Goal: Transaction & Acquisition: Purchase product/service

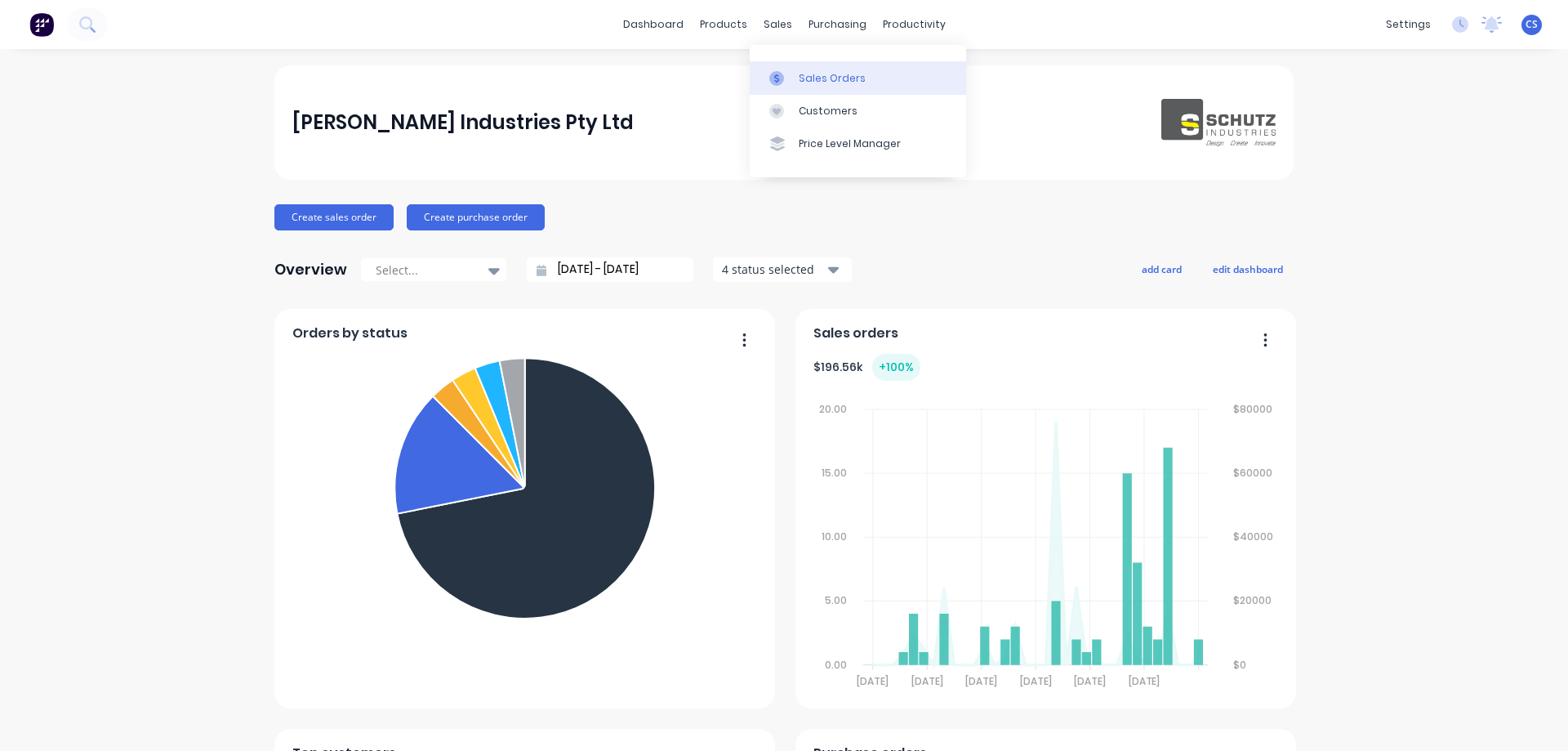
click at [824, 75] on div "Sales Orders" at bounding box center [833, 78] width 67 height 15
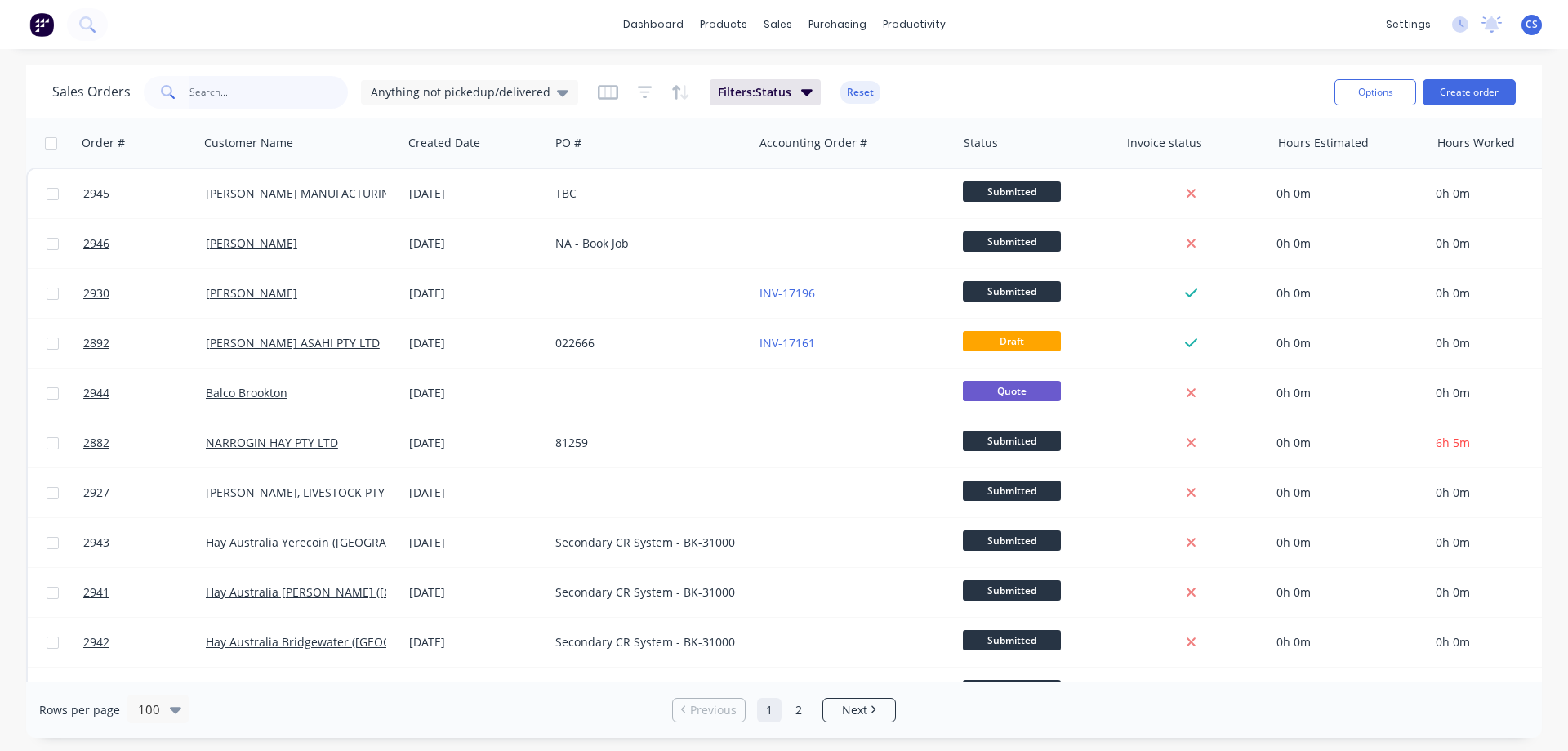
click at [283, 86] on input "text" at bounding box center [269, 92] width 159 height 33
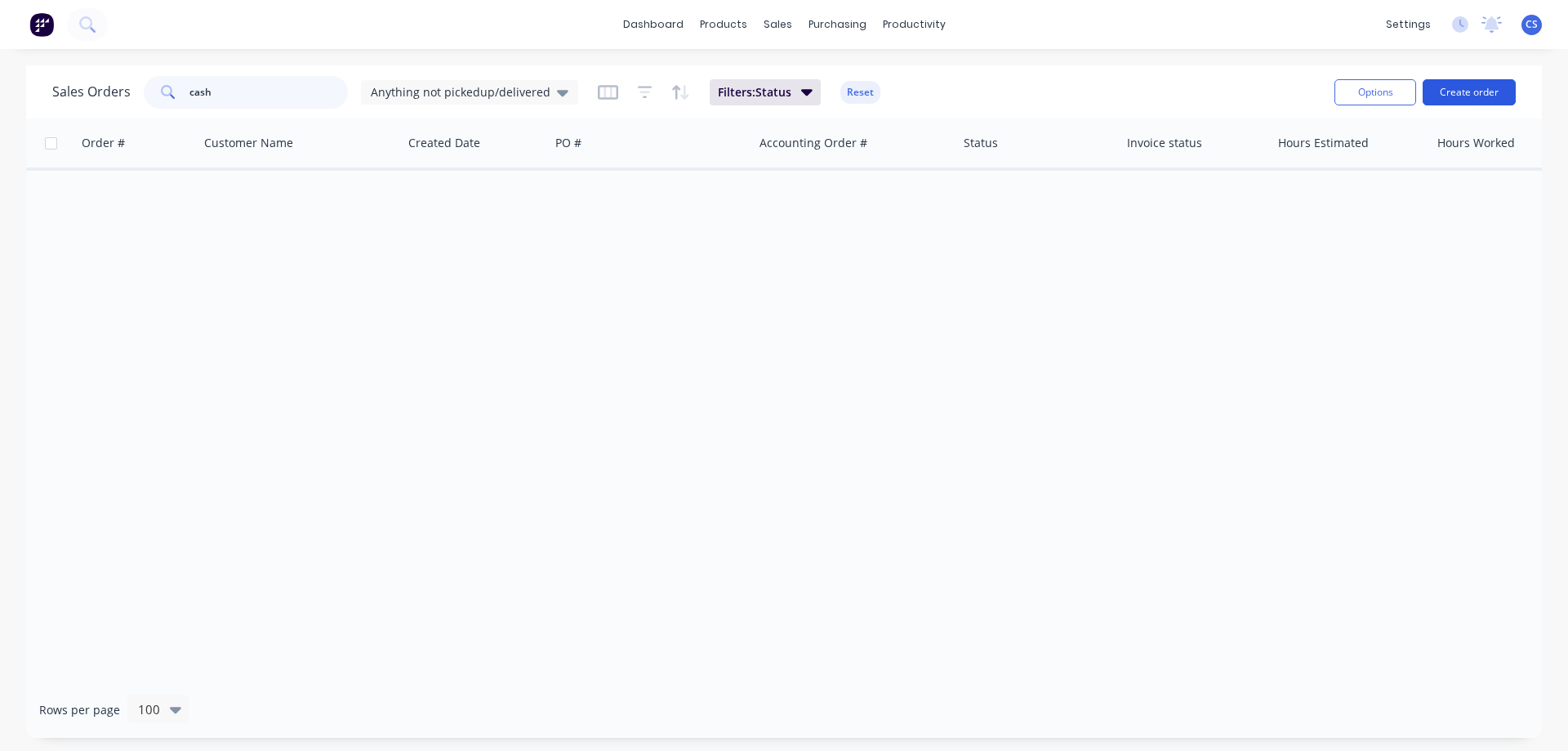
type input "cash"
click at [1490, 98] on button "Create order" at bounding box center [1469, 92] width 93 height 26
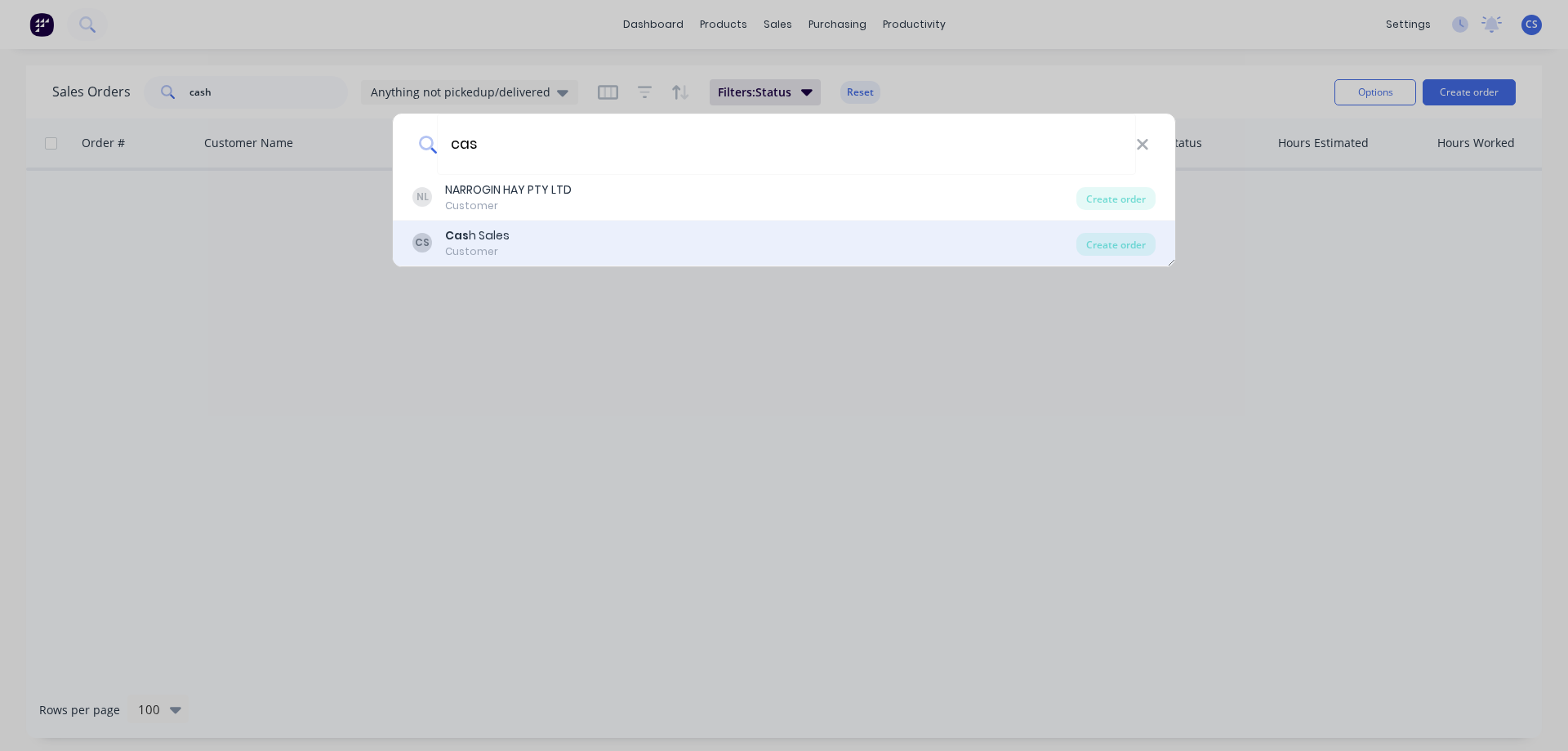
type input "cas"
click at [548, 235] on div "CS Cas h Sales Customer" at bounding box center [744, 243] width 664 height 32
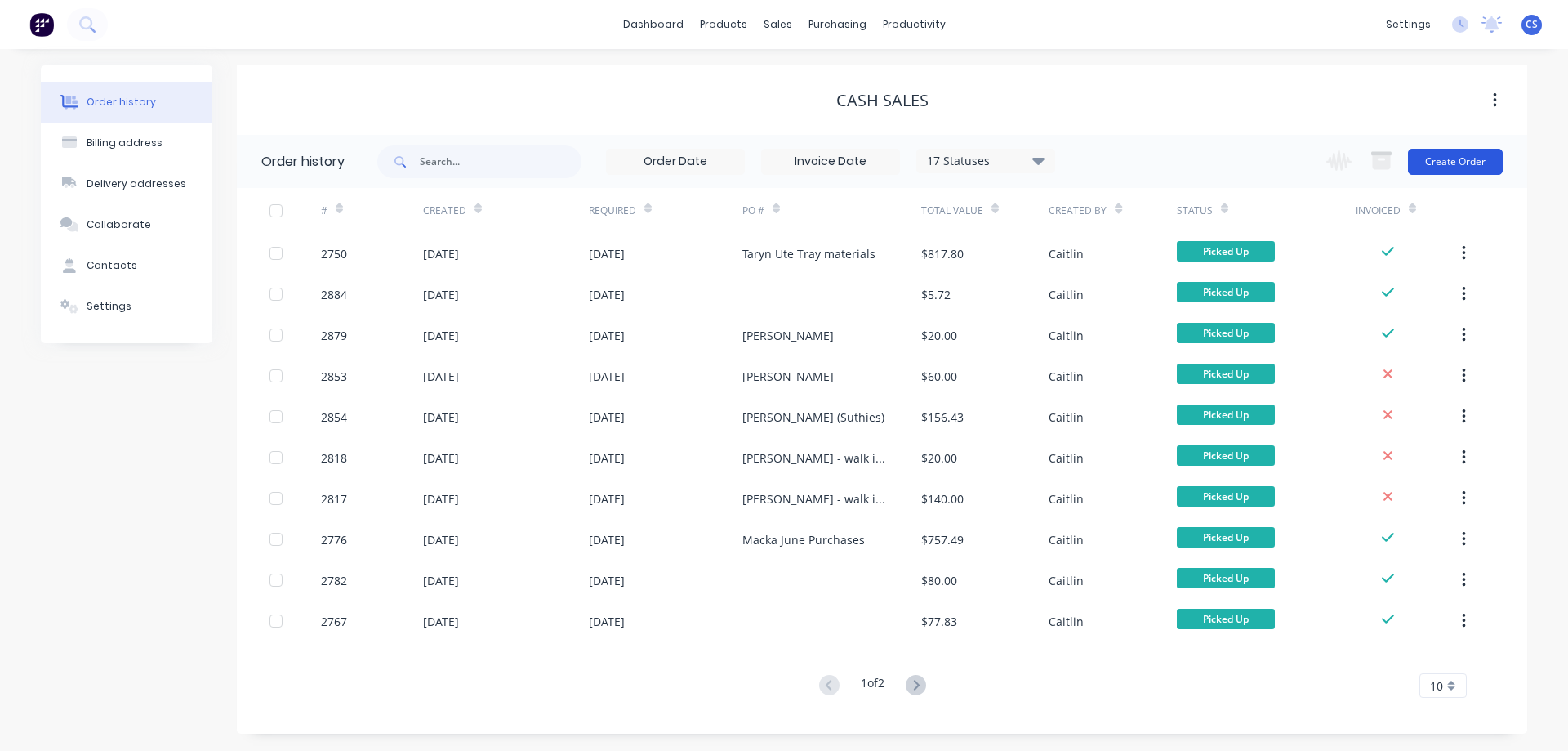
click at [1447, 166] on button "Create Order" at bounding box center [1455, 162] width 95 height 26
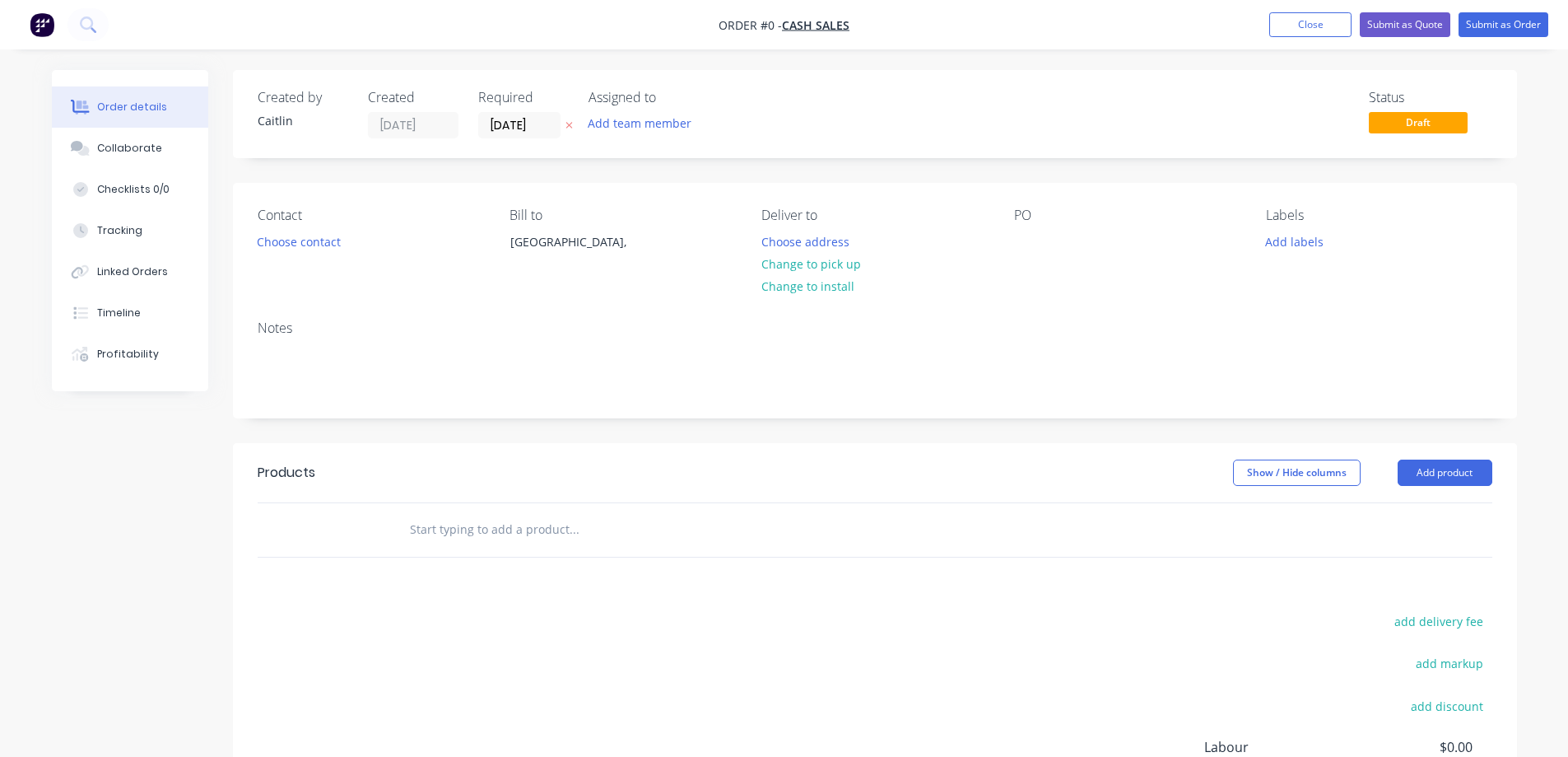
click at [511, 533] on input "text" at bounding box center [573, 529] width 329 height 33
drag, startPoint x: 508, startPoint y: 533, endPoint x: 384, endPoint y: 537, distance: 124.1
click at [384, 537] on div "6mm x 90mm Add 6mm x 90mm to order No results found" at bounding box center [875, 529] width 1235 height 53
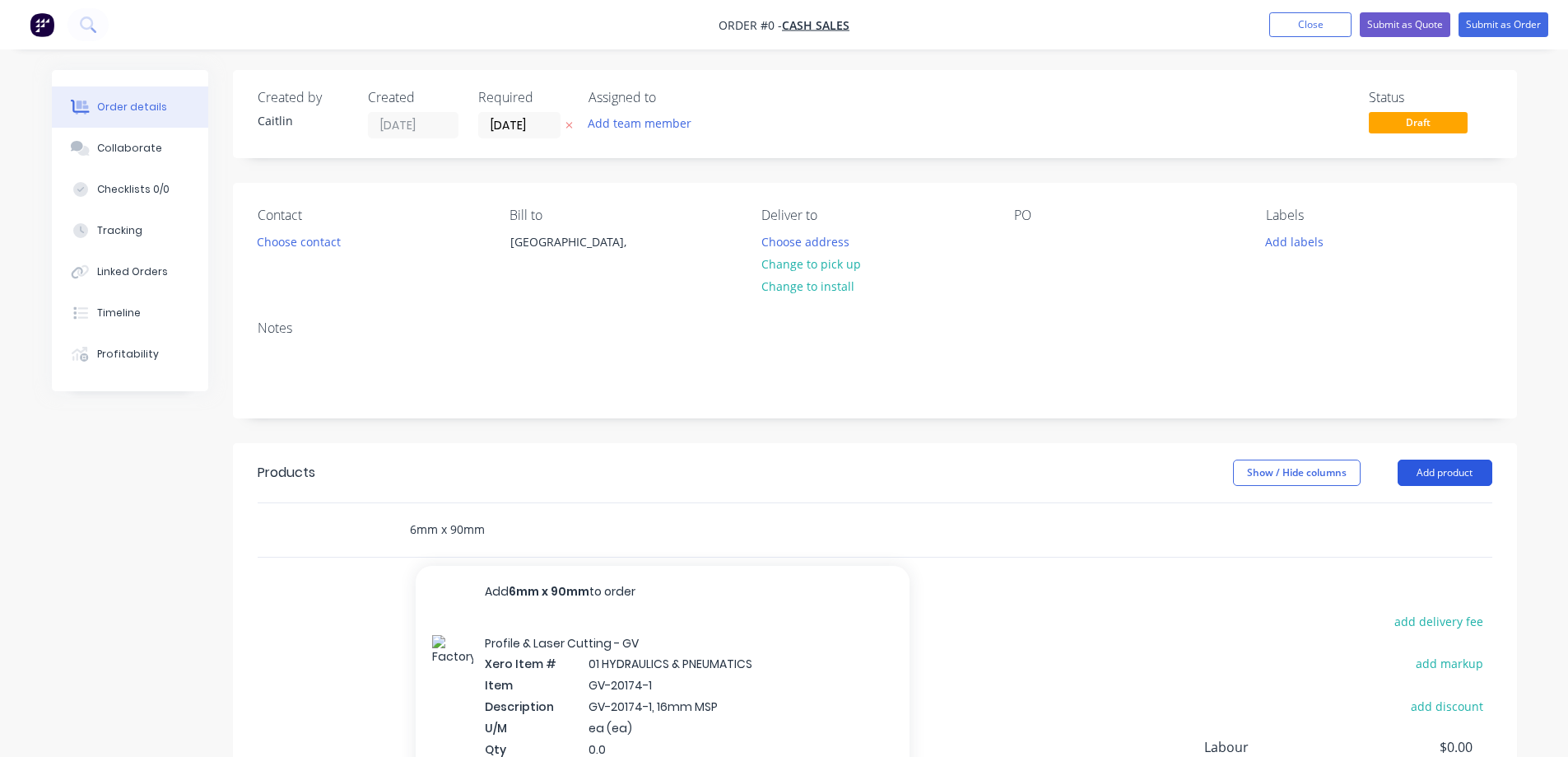
type input "6mm x 90mm"
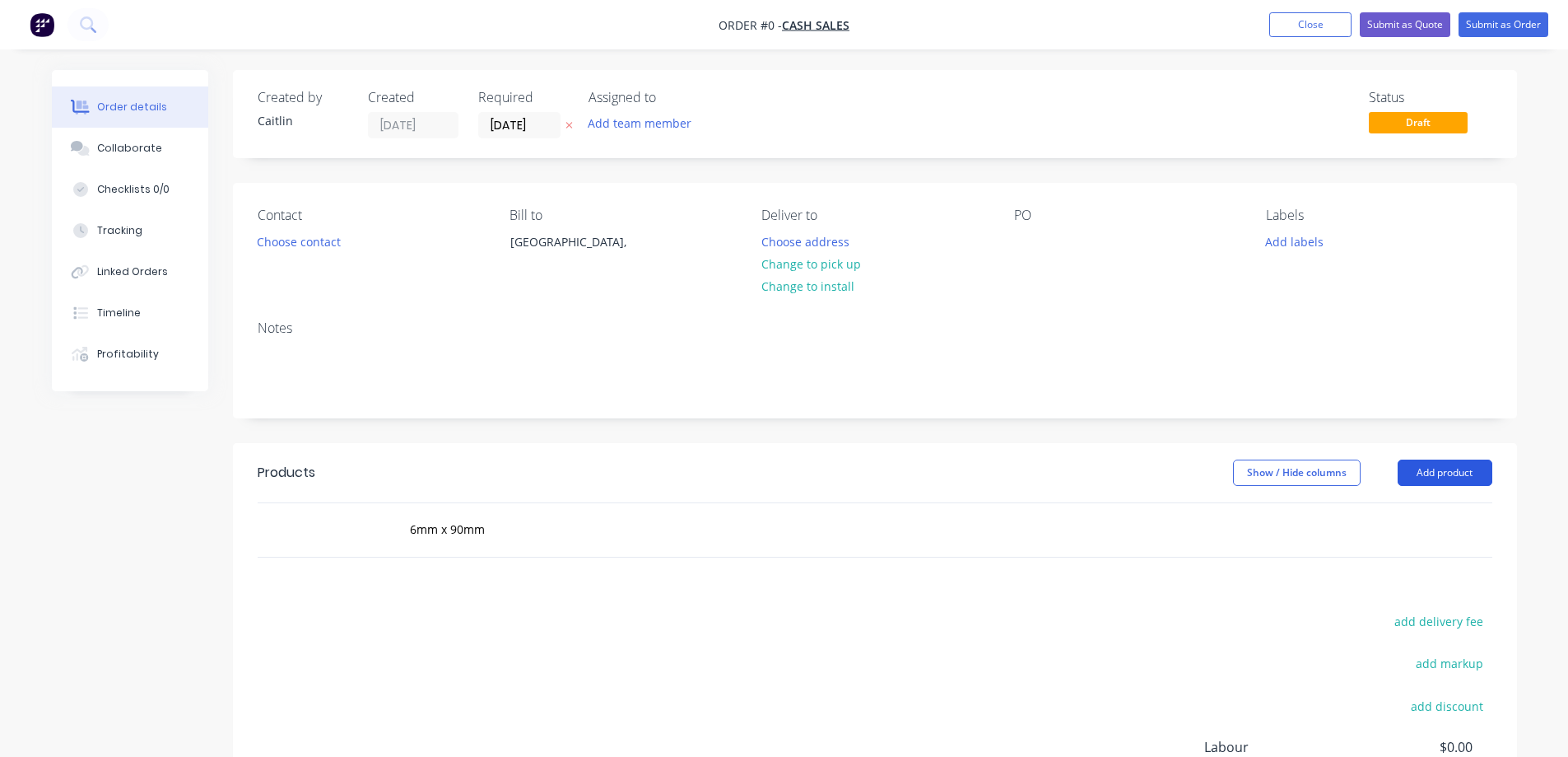
click at [1458, 468] on button "Add product" at bounding box center [1445, 473] width 95 height 26
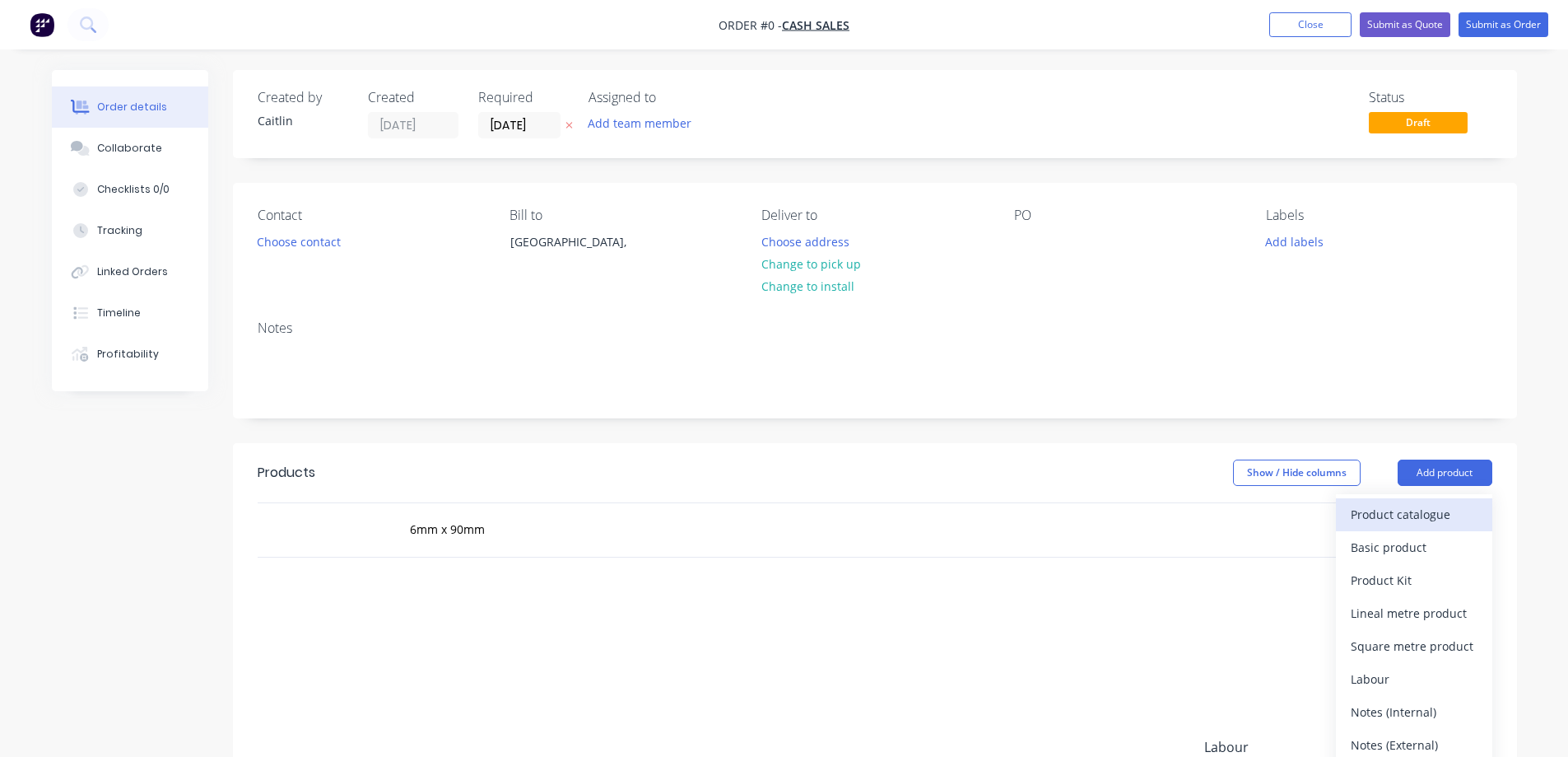
click at [1429, 508] on div "Product catalogue" at bounding box center [1413, 513] width 127 height 23
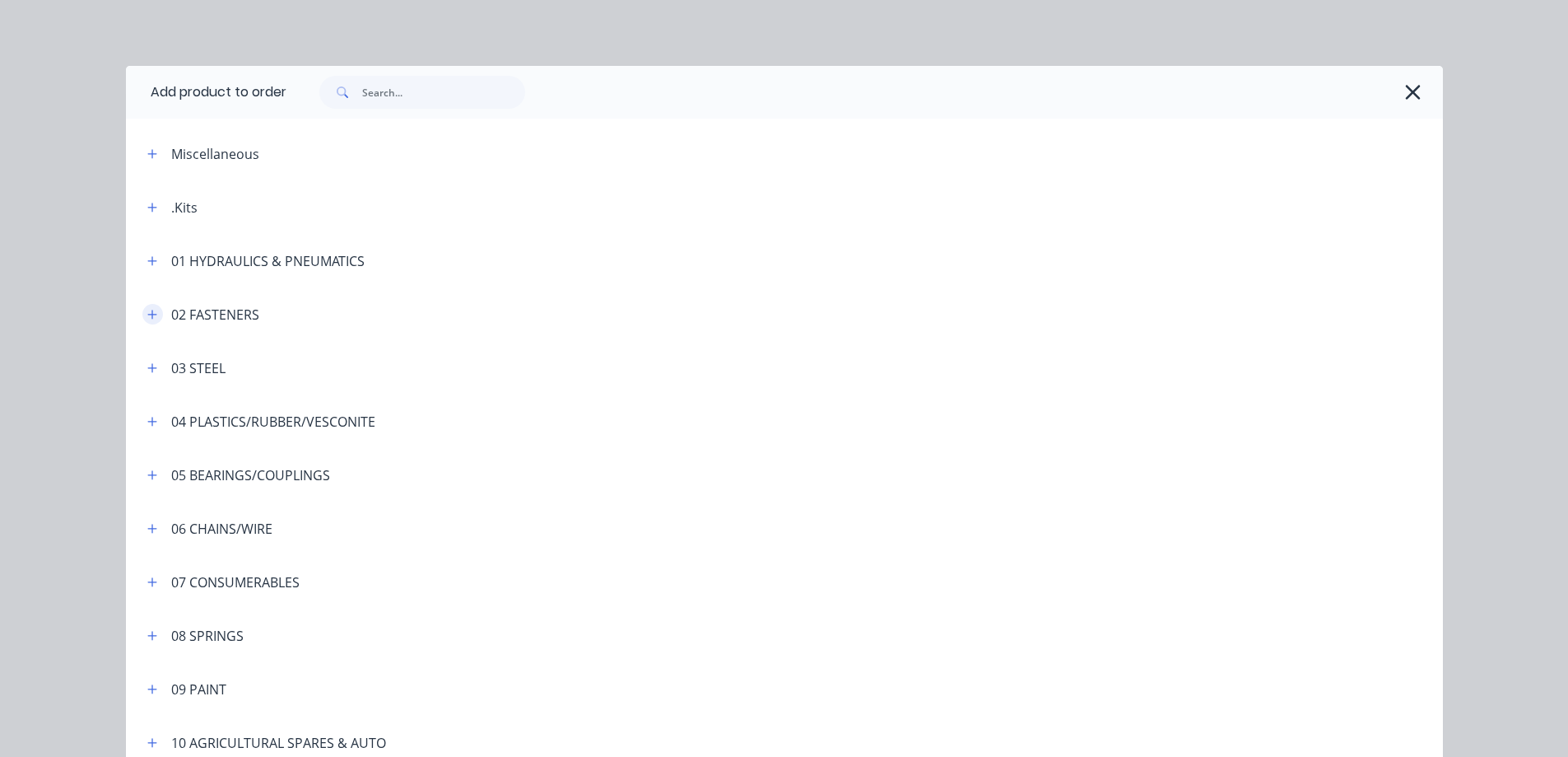
click at [147, 313] on icon "button" at bounding box center [152, 314] width 9 height 9
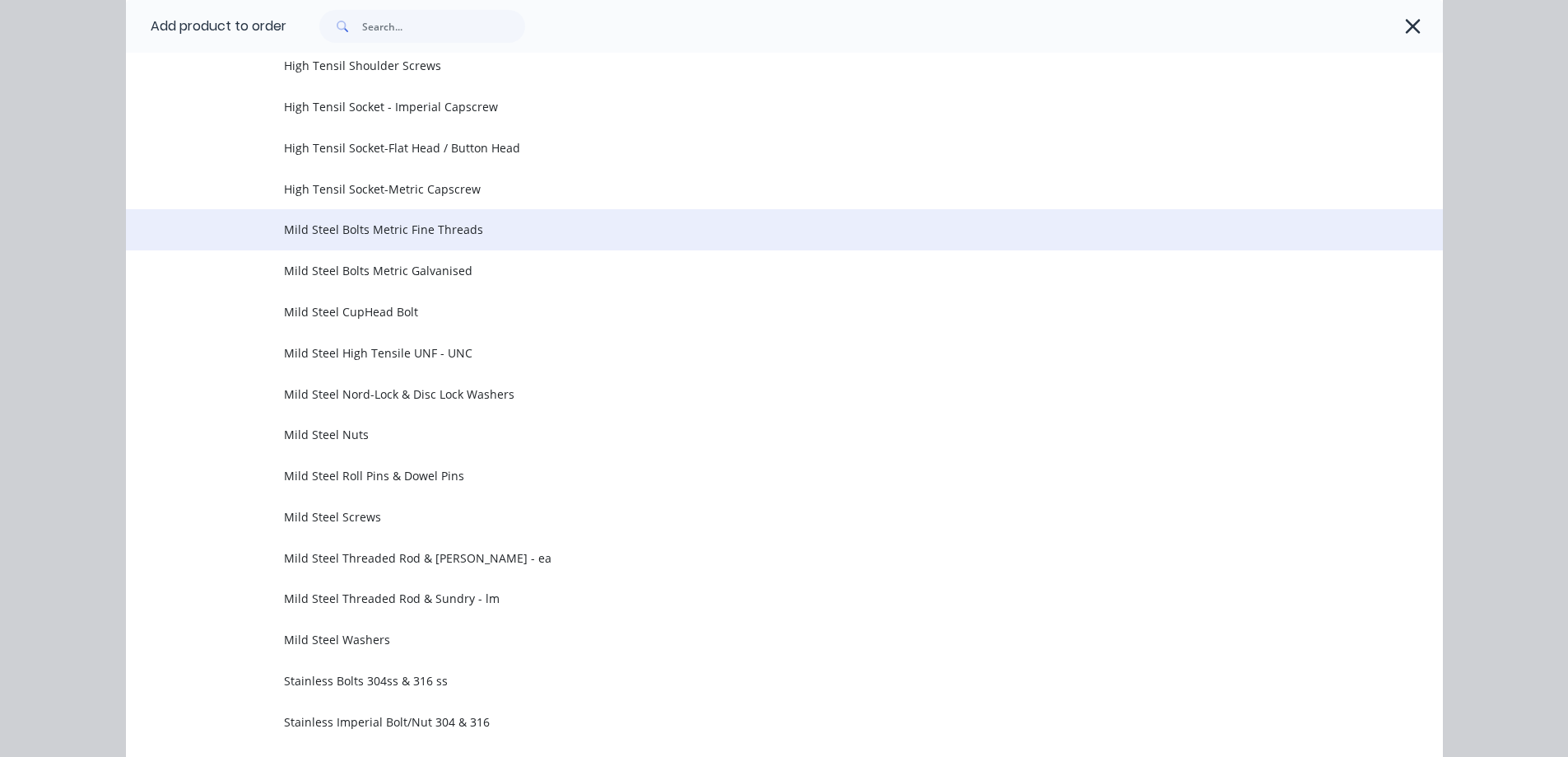
scroll to position [494, 0]
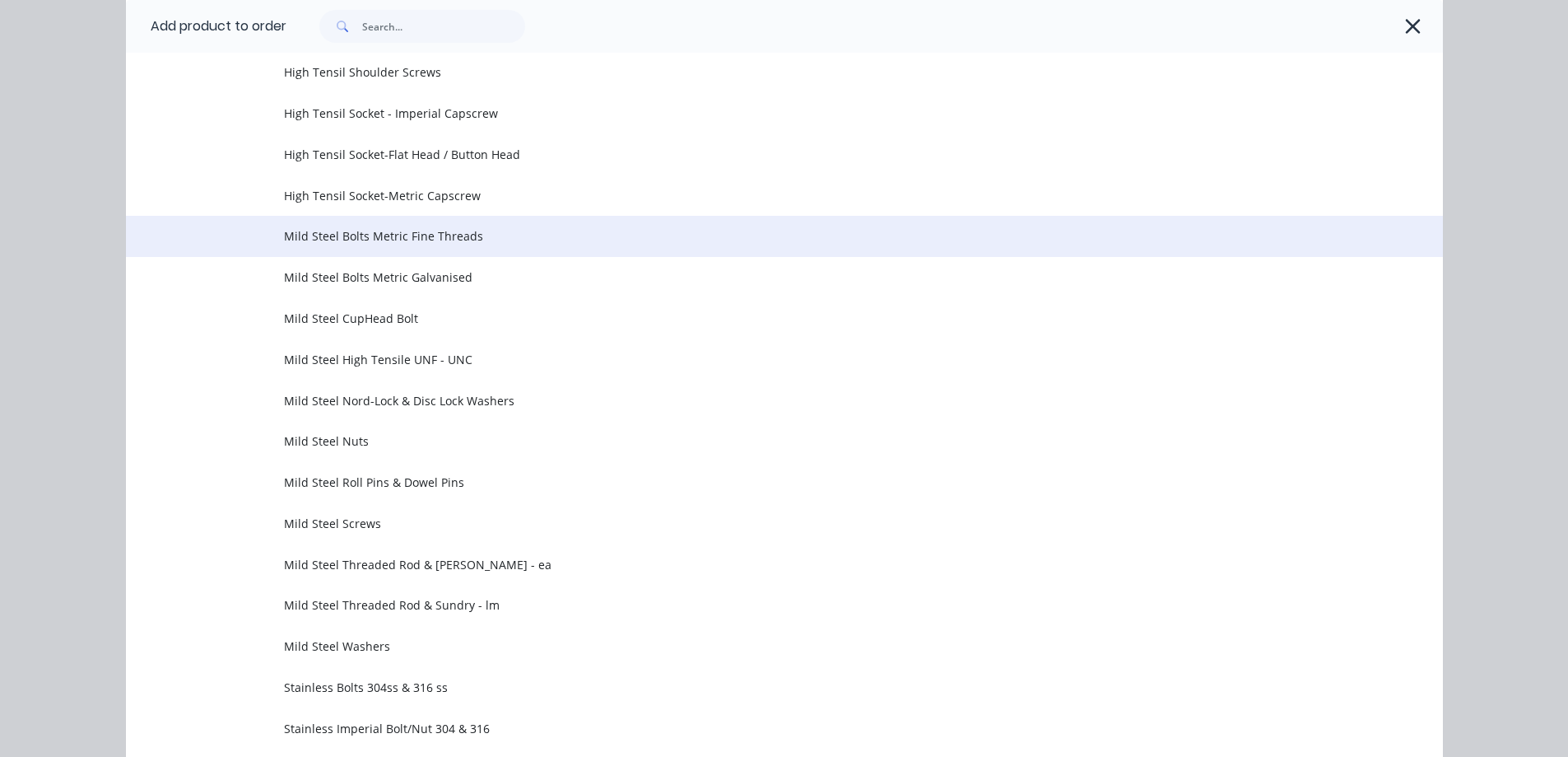
click at [447, 239] on span "Mild Steel Bolts Metric Fine Threads" at bounding box center [747, 235] width 927 height 17
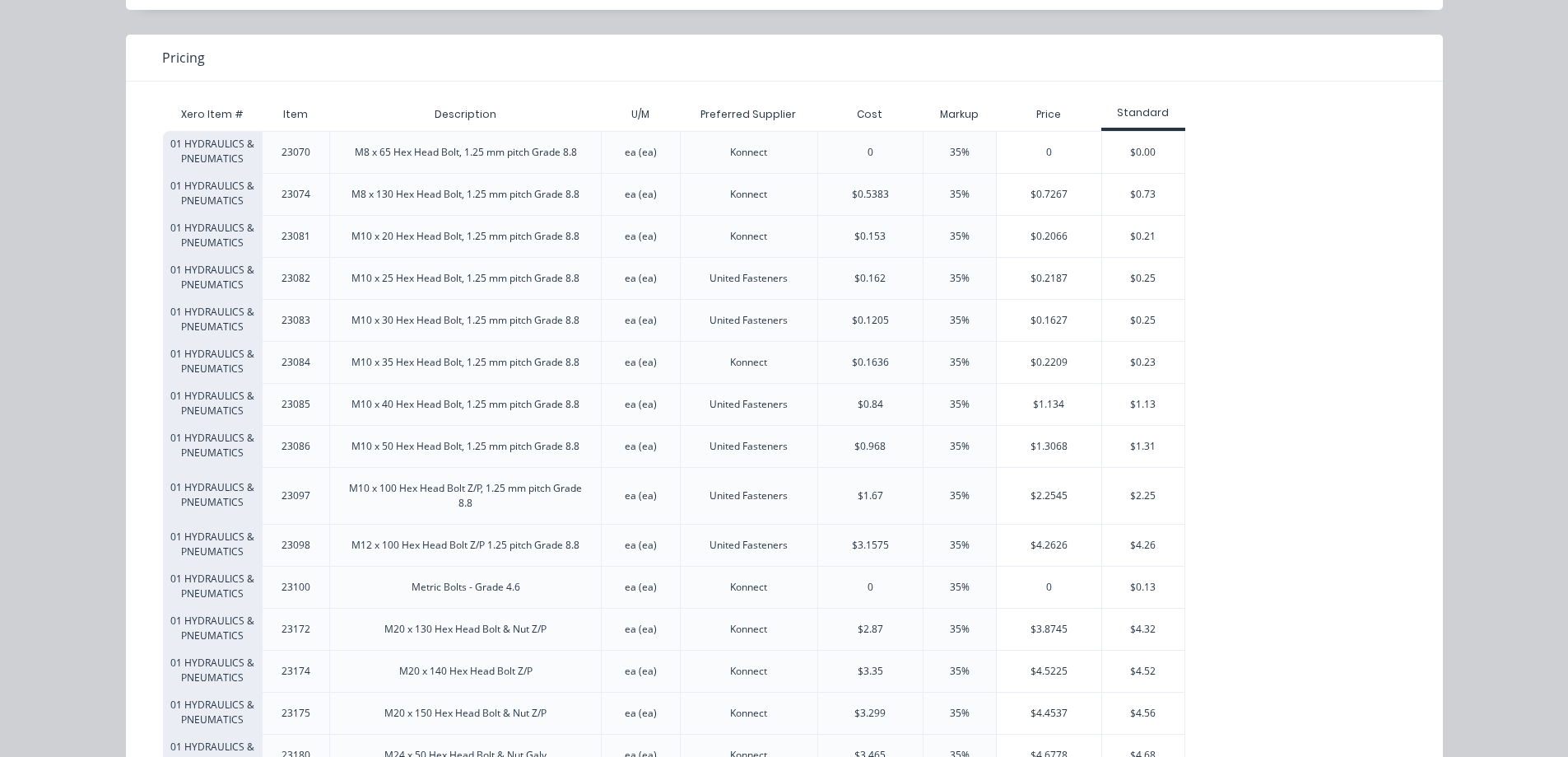
scroll to position [0, 0]
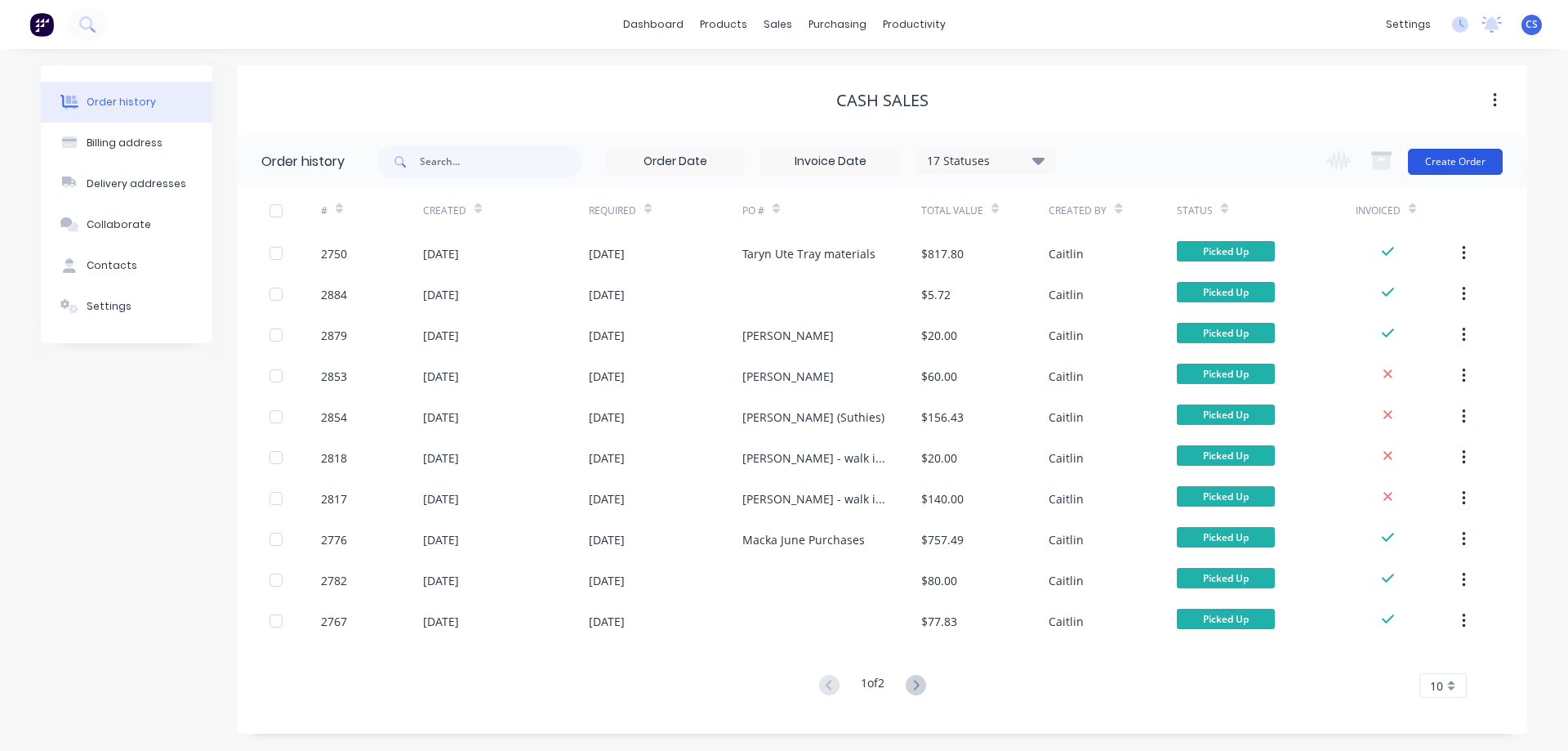
click at [1462, 168] on button "Create Order" at bounding box center [1455, 162] width 95 height 26
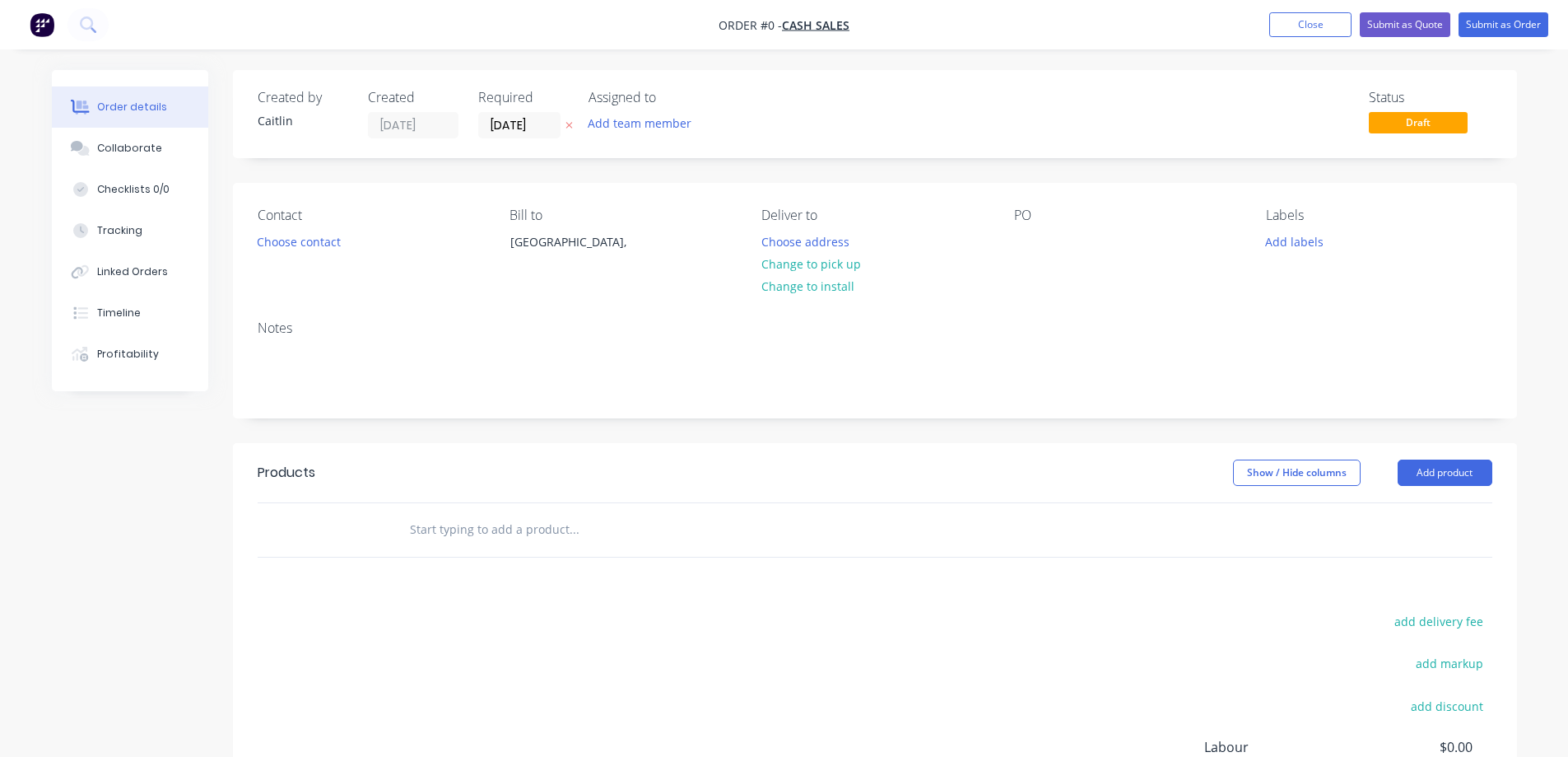
click at [515, 527] on input "text" at bounding box center [573, 529] width 329 height 33
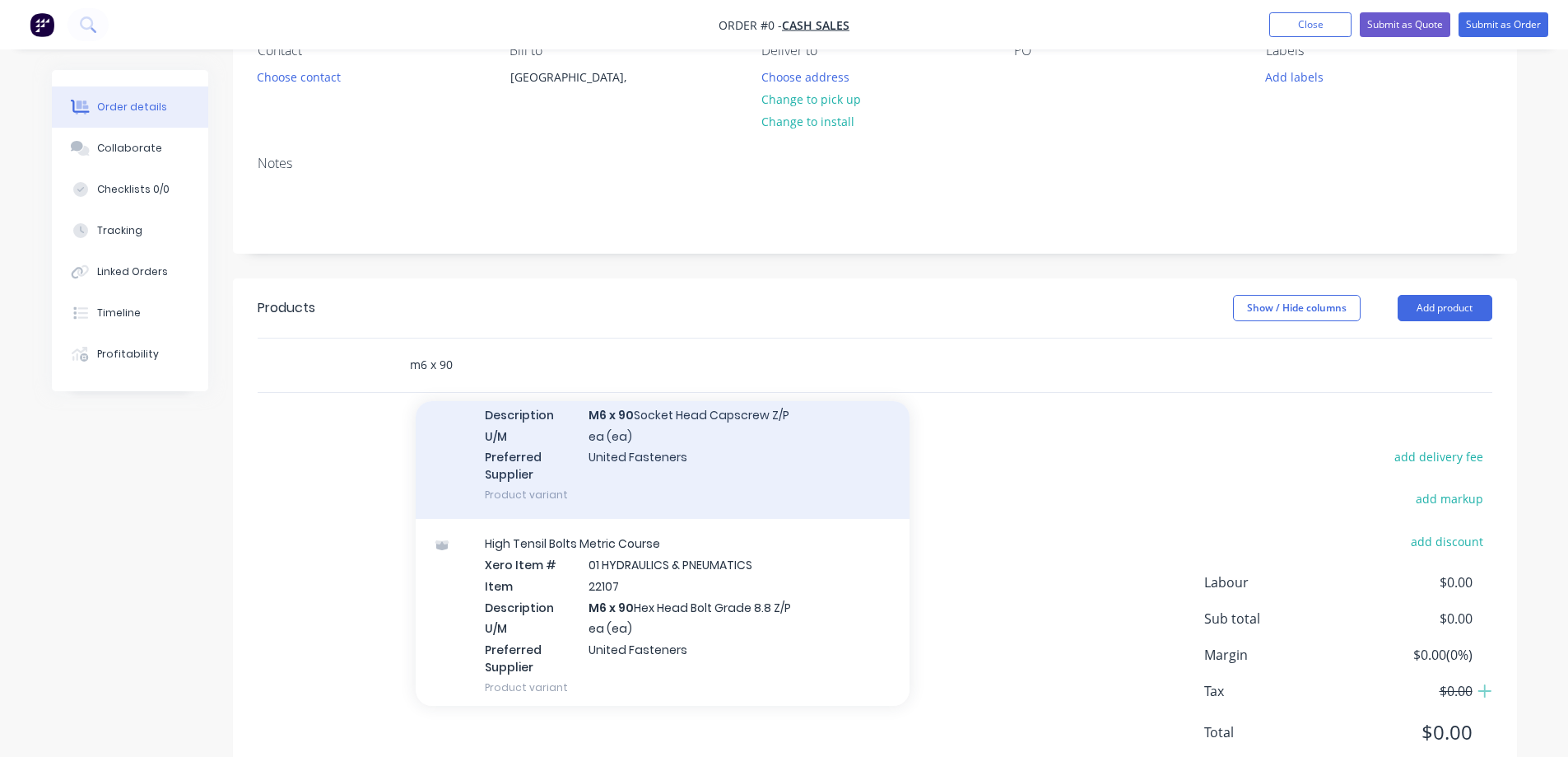
scroll to position [412, 0]
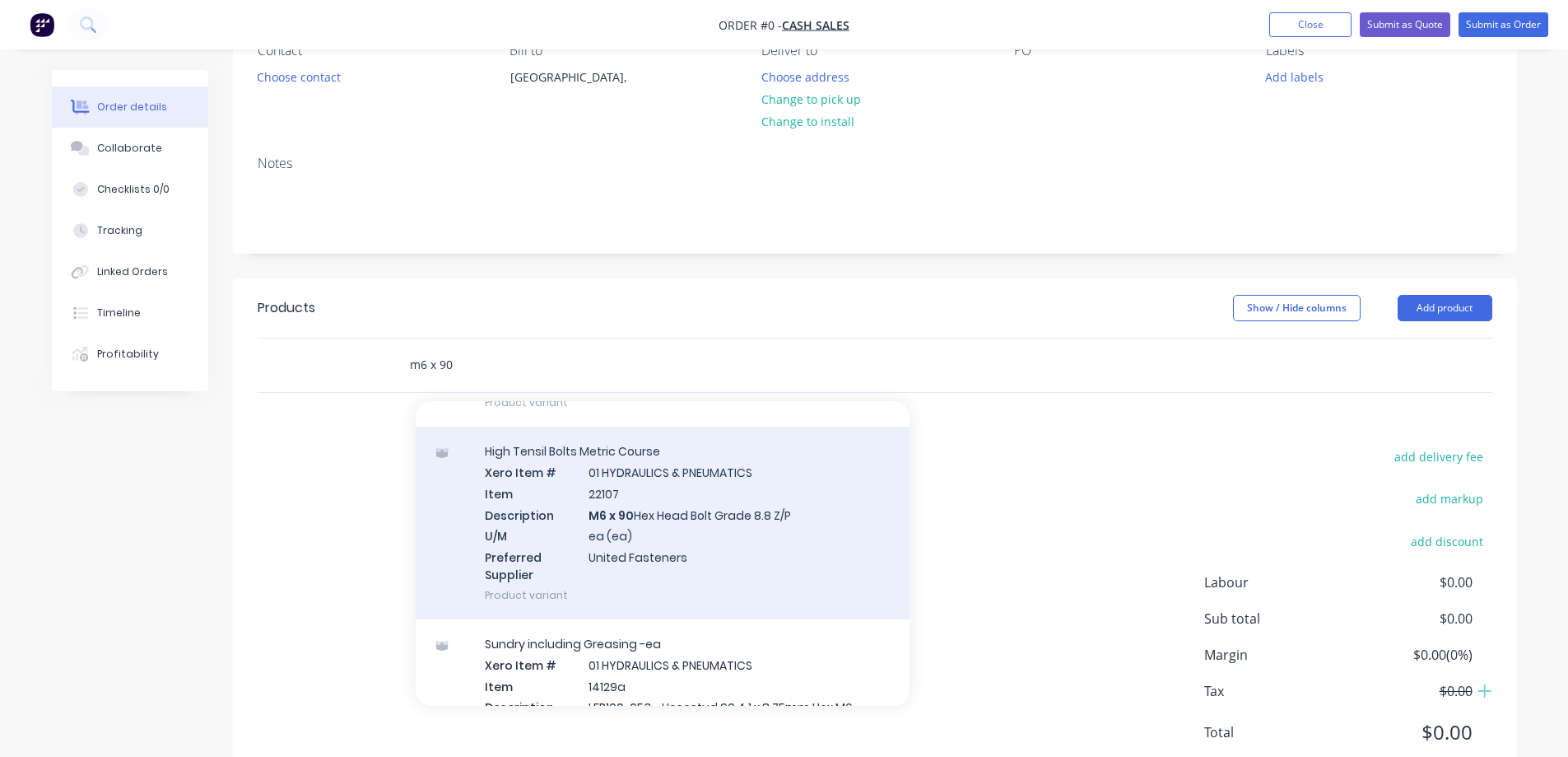
type input "m6 x 90"
click at [766, 538] on div "High Tensil Bolts Metric Course Xero Item # 01 HYDRAULICS & PNEUMATICS Item 221…" at bounding box center [662, 522] width 494 height 192
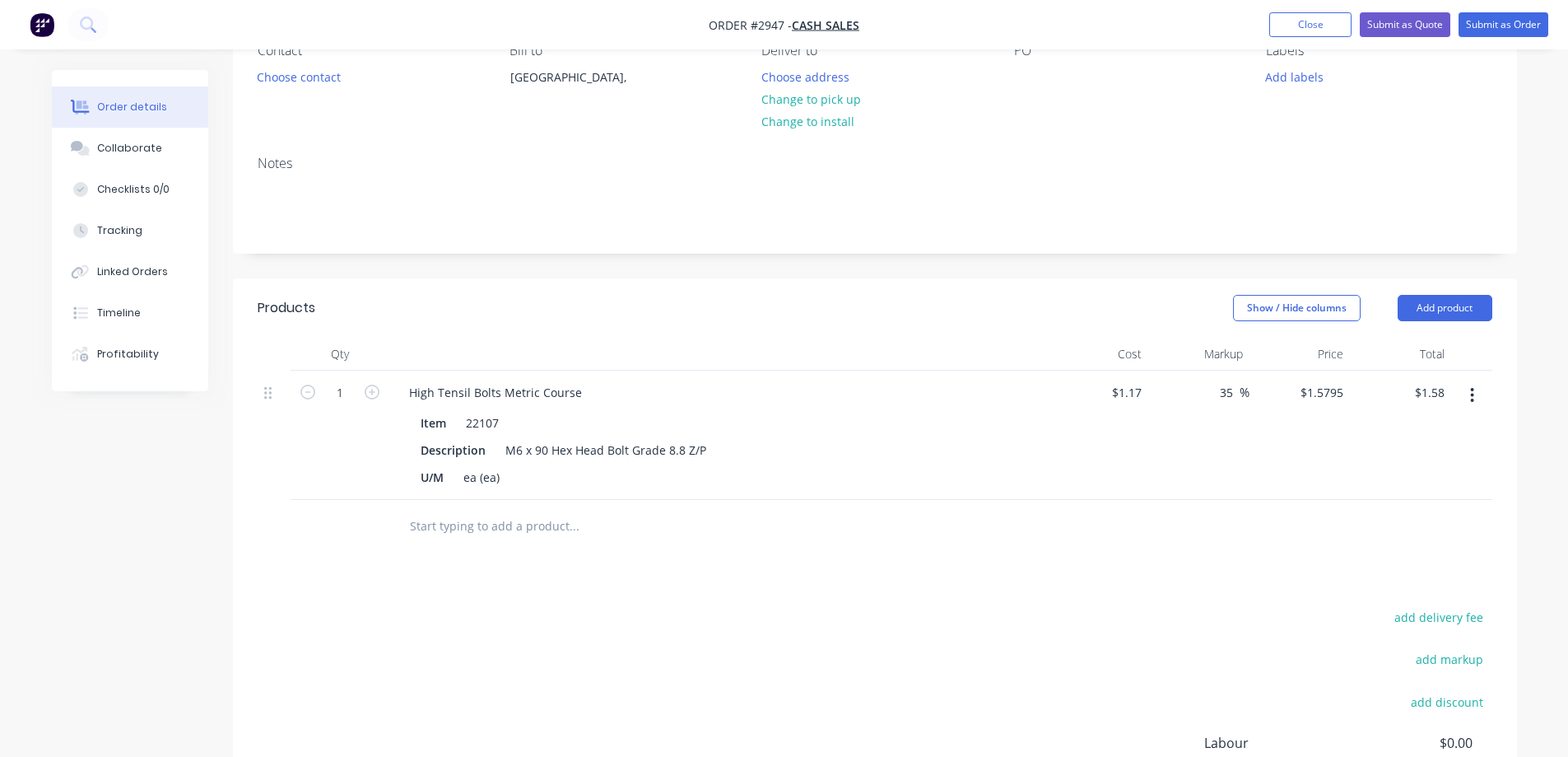
click at [543, 530] on input "text" at bounding box center [573, 525] width 329 height 33
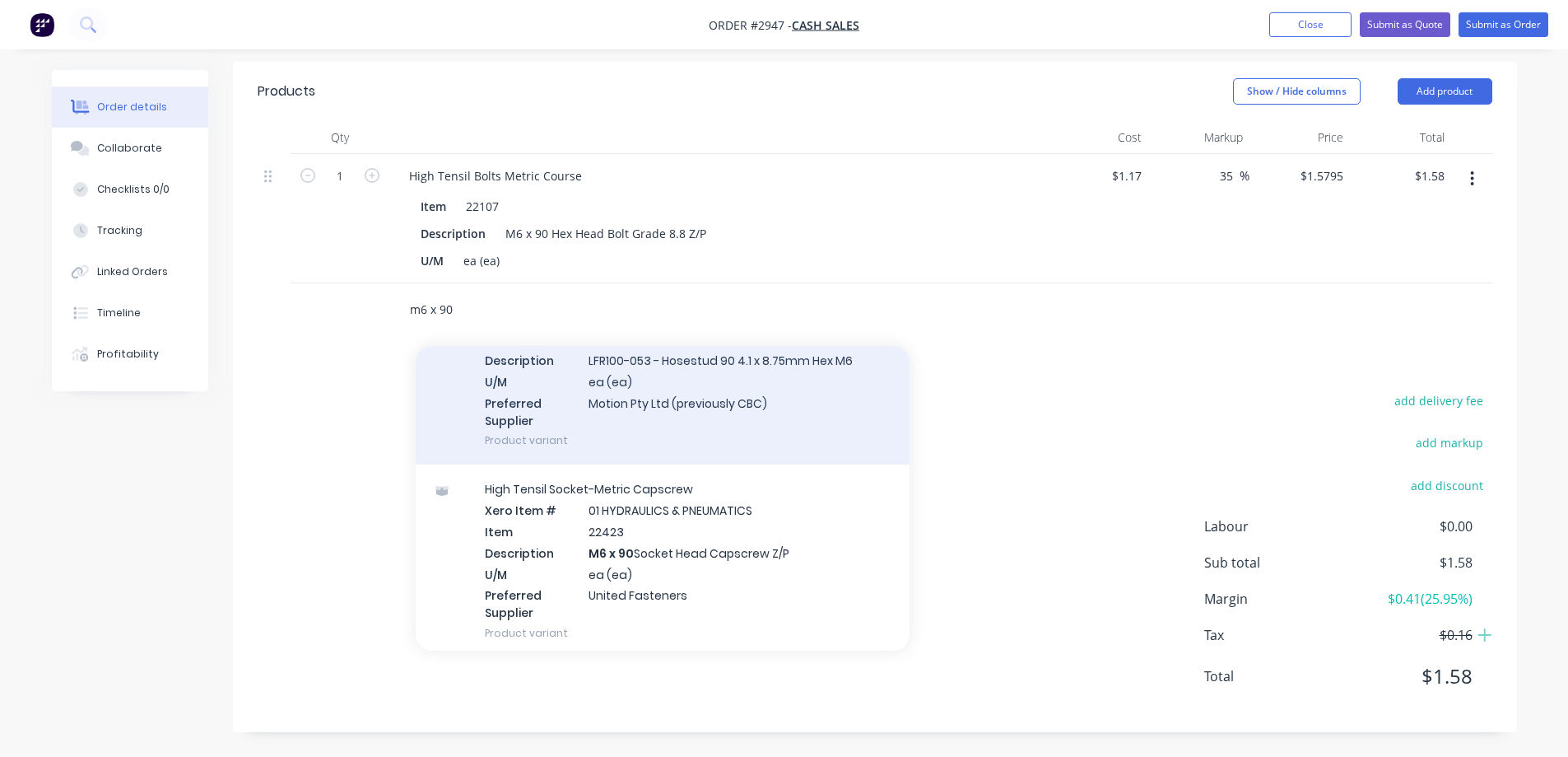
scroll to position [165, 0]
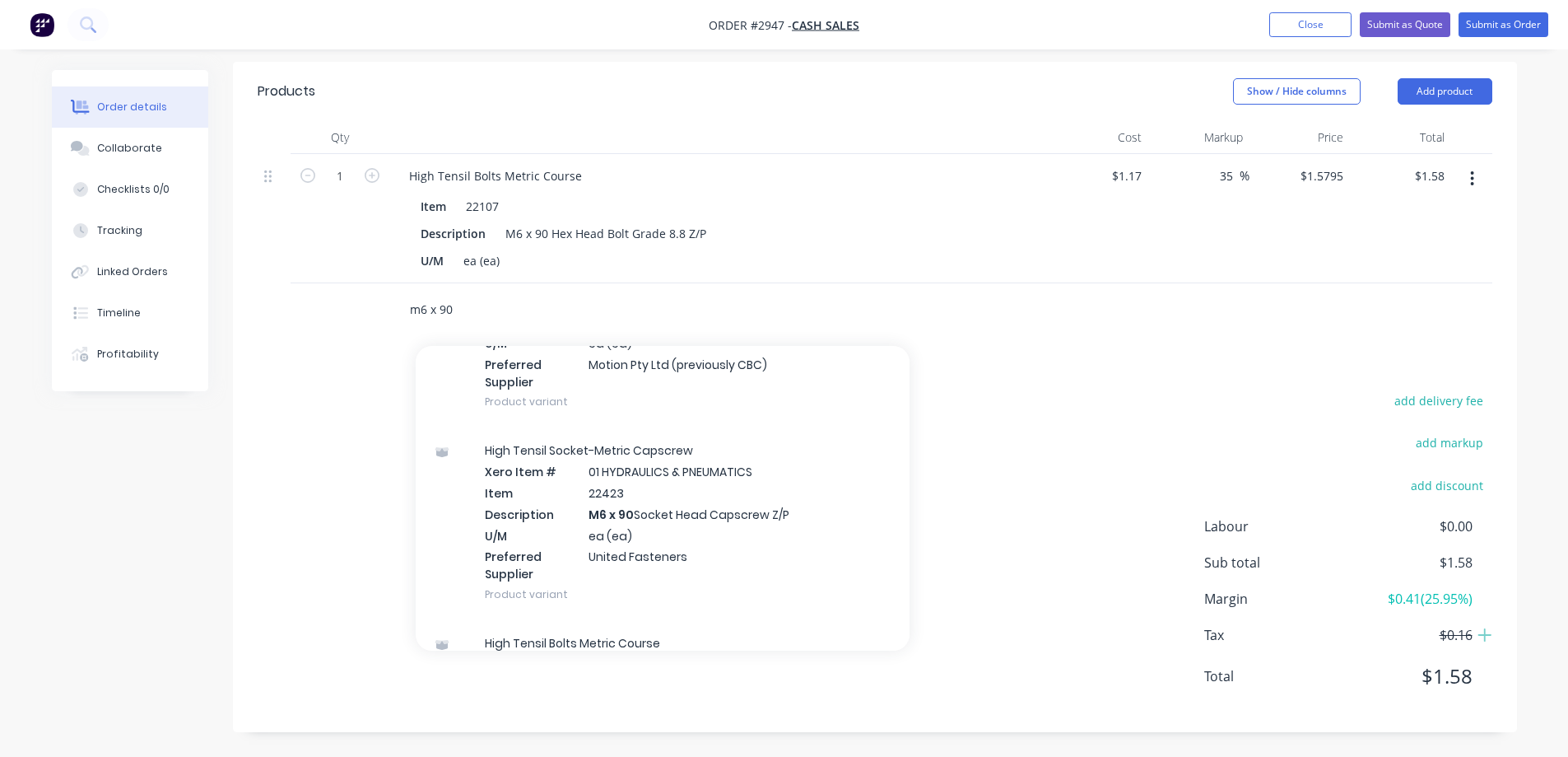
drag, startPoint x: 499, startPoint y: 307, endPoint x: 286, endPoint y: 301, distance: 213.1
click at [286, 301] on div "m6 x 90 Add m6 x 90 to order Sundry including Greasing Xero Item # 01 HYDRAULIC…" at bounding box center [875, 310] width 1235 height 53
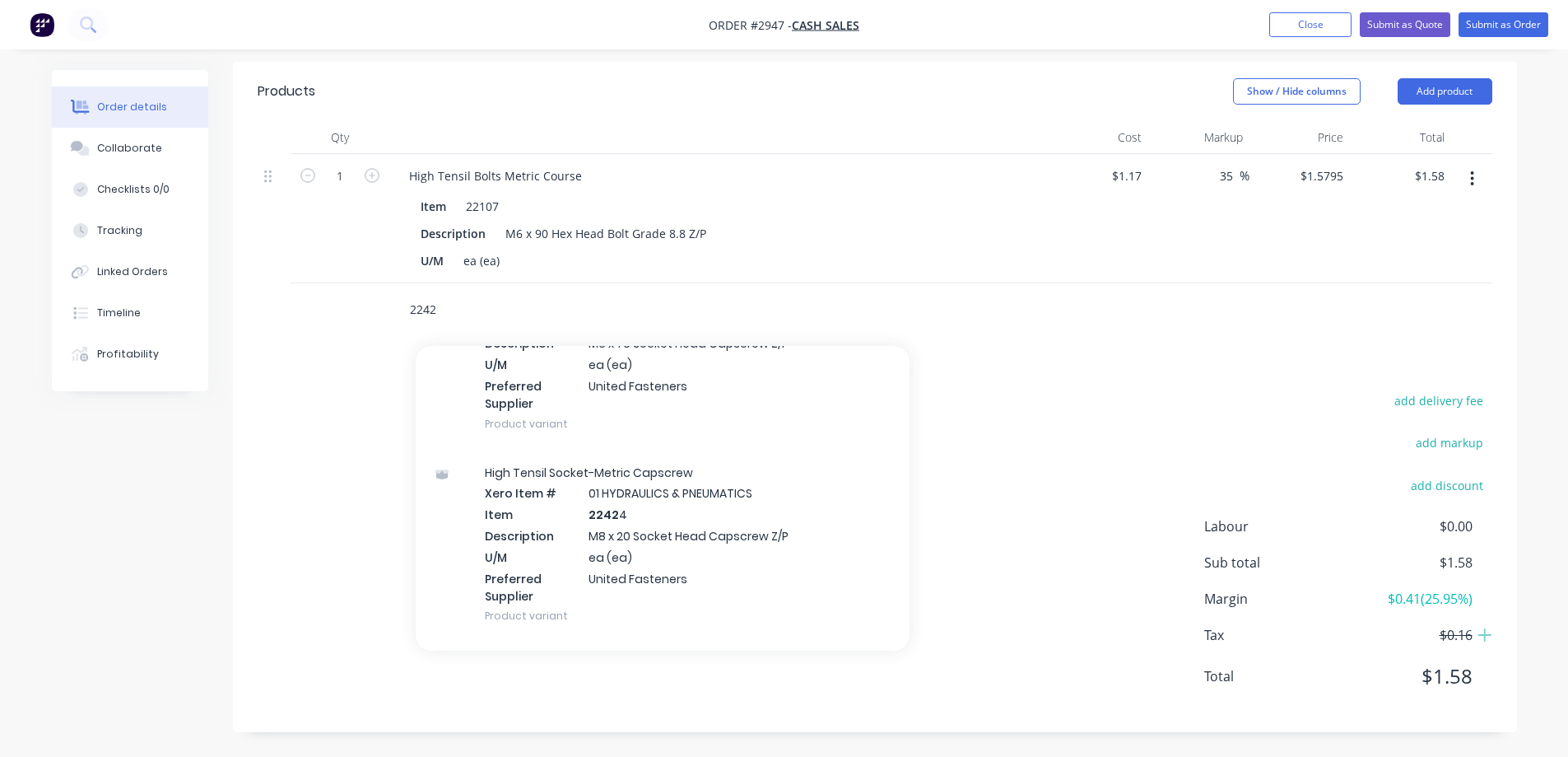
scroll to position [1729, 0]
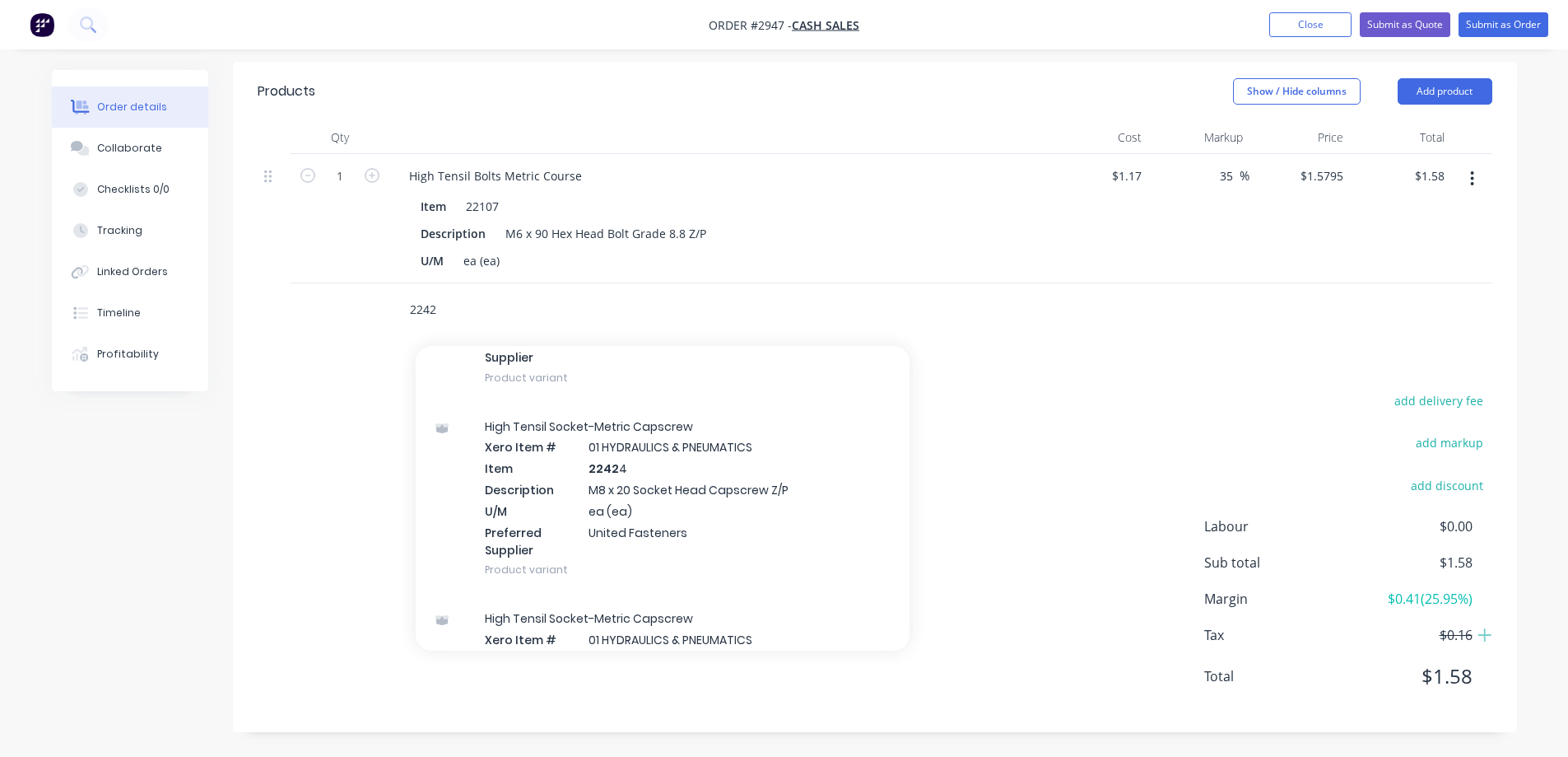
type input "2242"
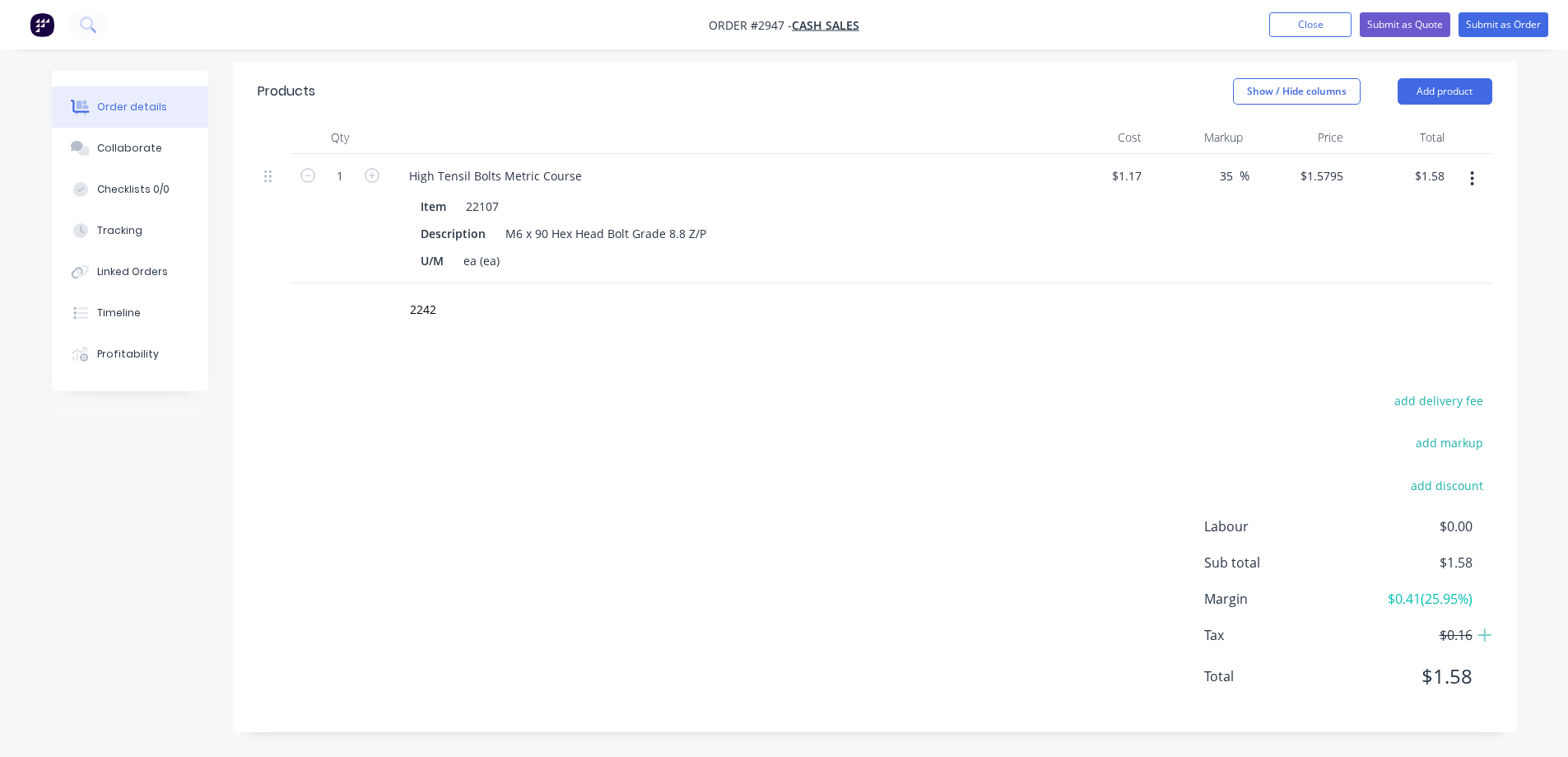
click at [1136, 369] on div "Products Show / Hide columns Add product Qty Cost Markup Price Total 1 High Ten…" at bounding box center [874, 397] width 1284 height 671
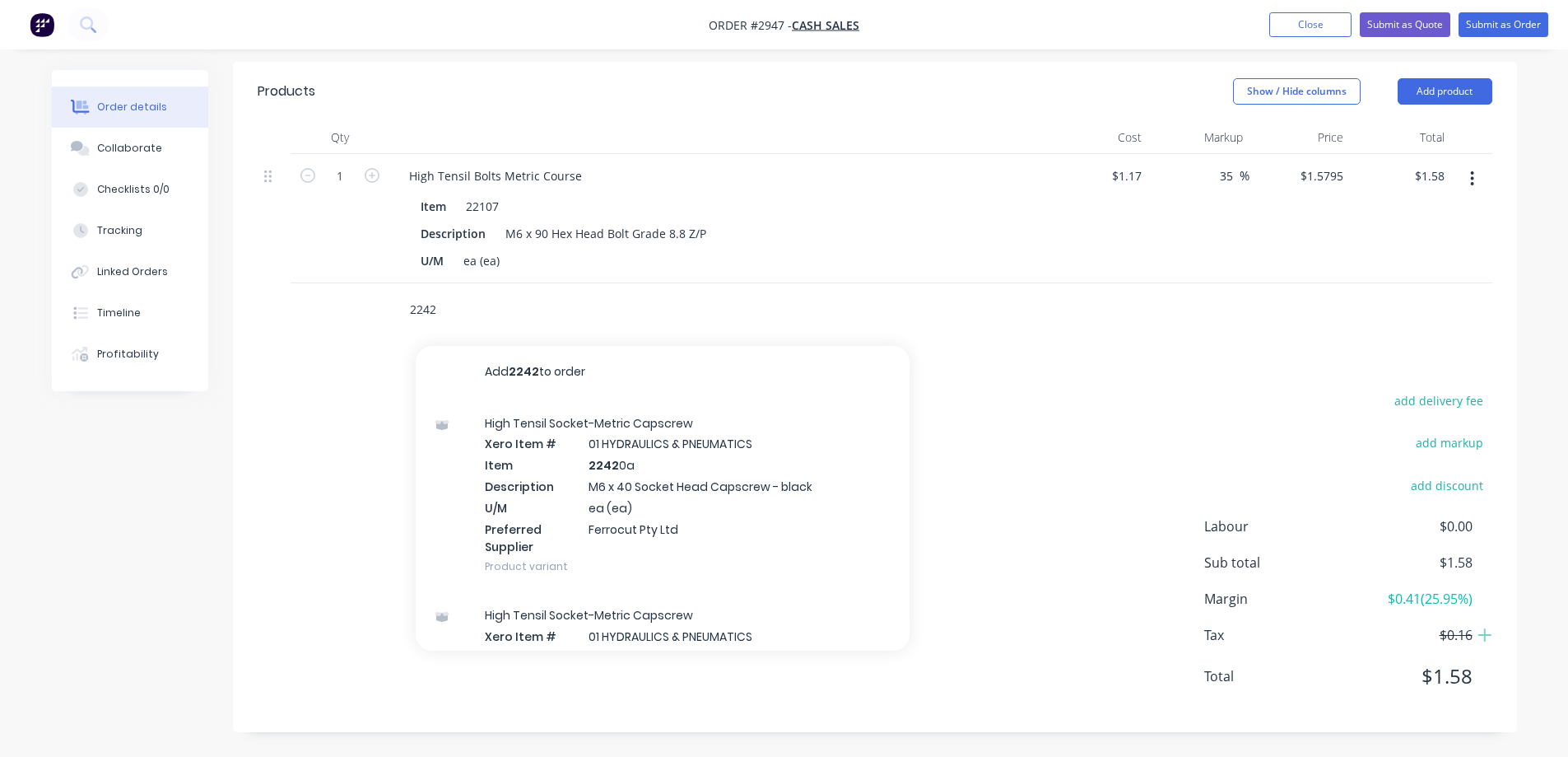
drag, startPoint x: 461, startPoint y: 296, endPoint x: 318, endPoint y: 300, distance: 143.1
click at [318, 300] on div "2242 Add 2242 to order High Tensil Socket-Metric Capscrew Xero Item # 01 HYDRAU…" at bounding box center [875, 310] width 1235 height 53
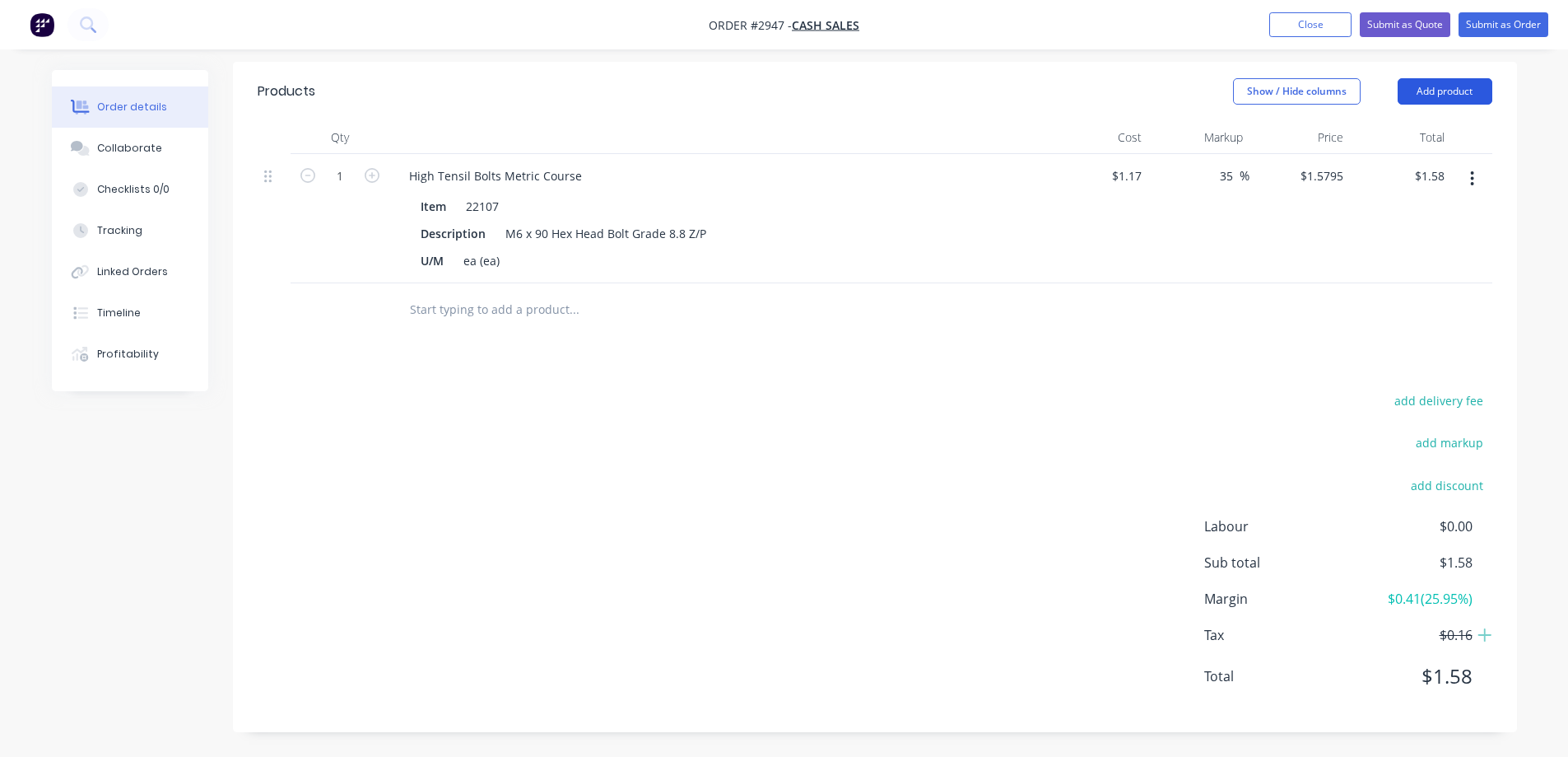
click at [1436, 91] on button "Add product" at bounding box center [1445, 91] width 95 height 26
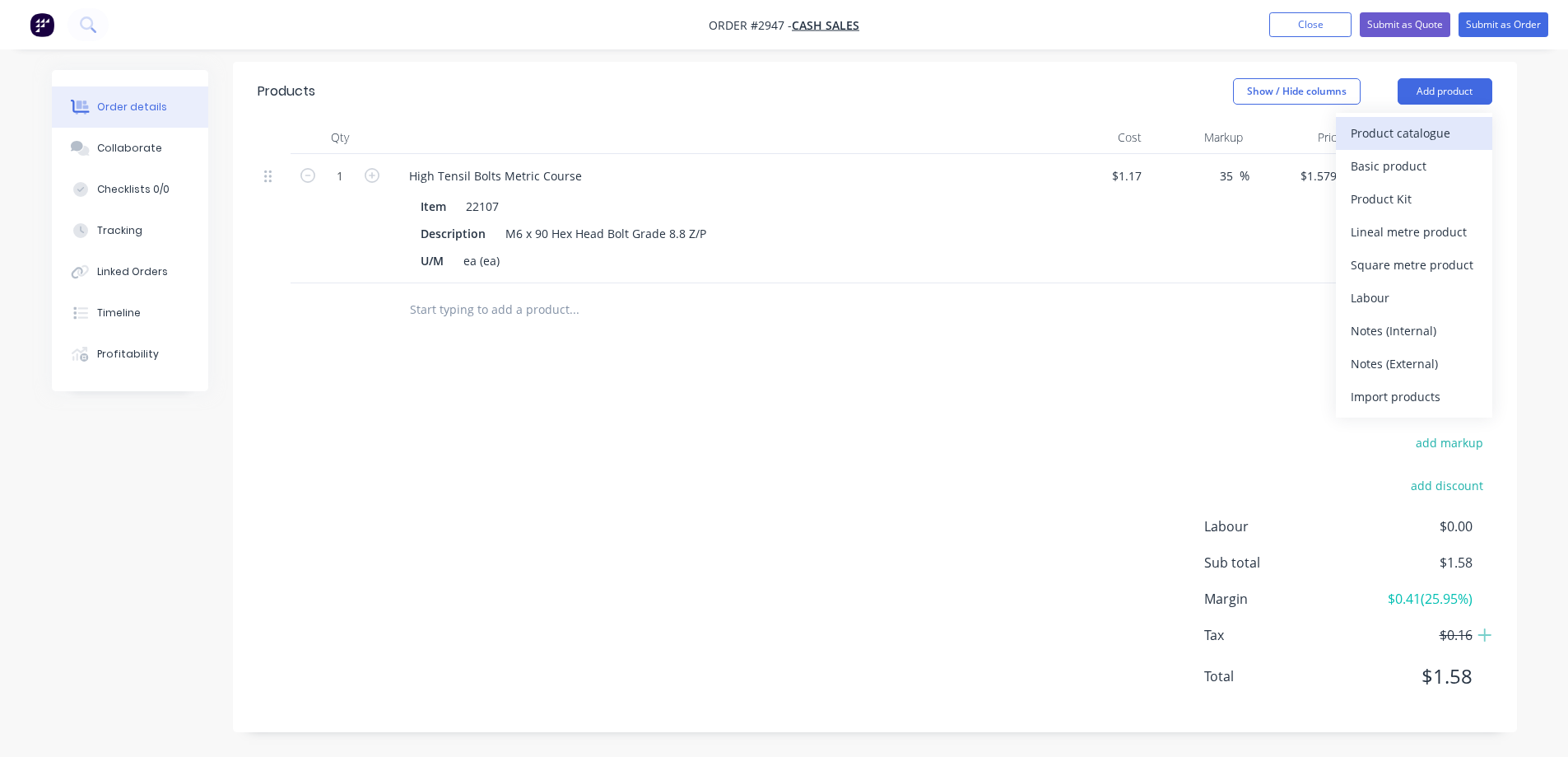
click at [1380, 140] on div "Product catalogue" at bounding box center [1413, 132] width 127 height 23
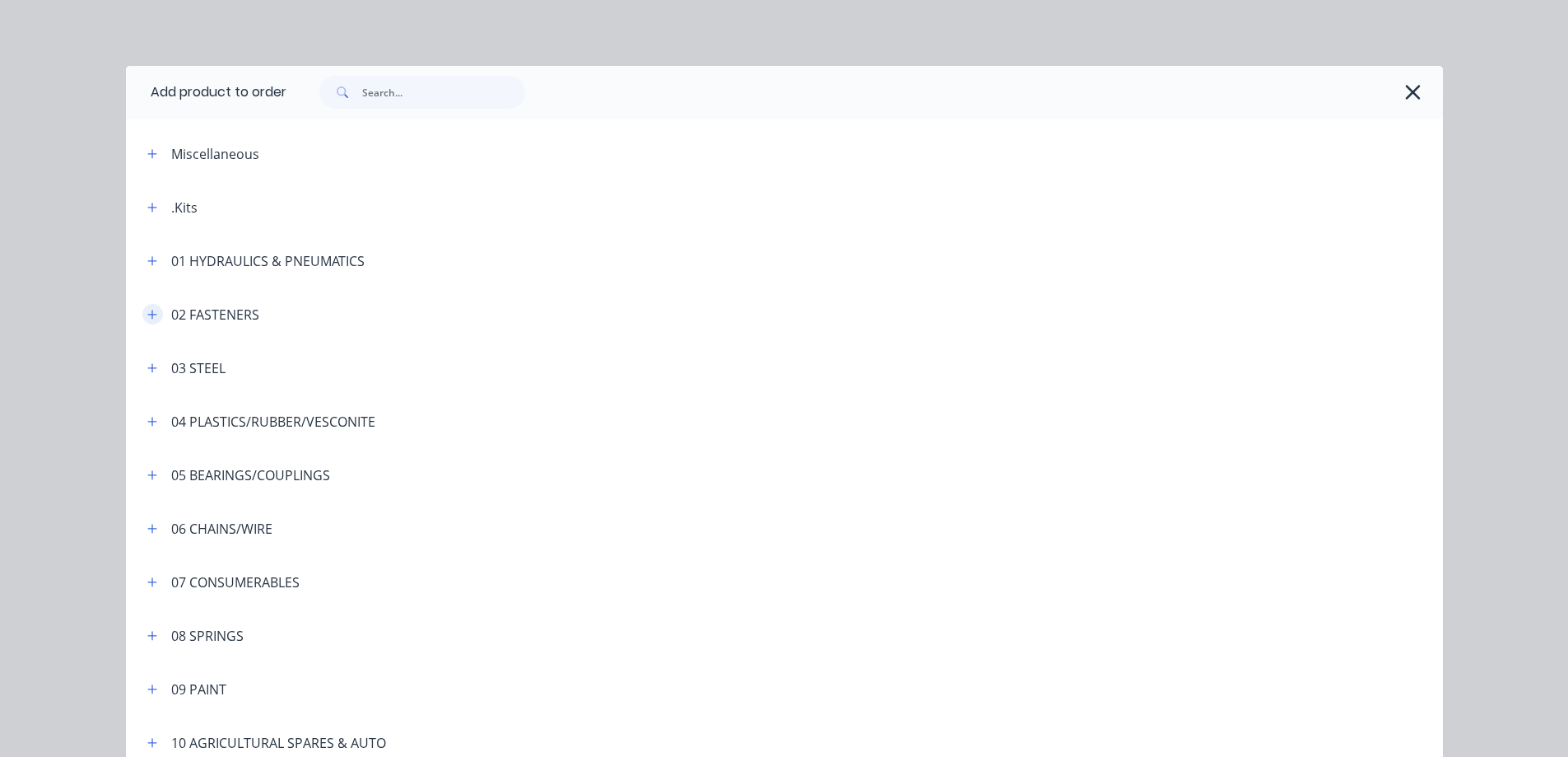
click at [147, 315] on icon "button" at bounding box center [152, 314] width 10 height 11
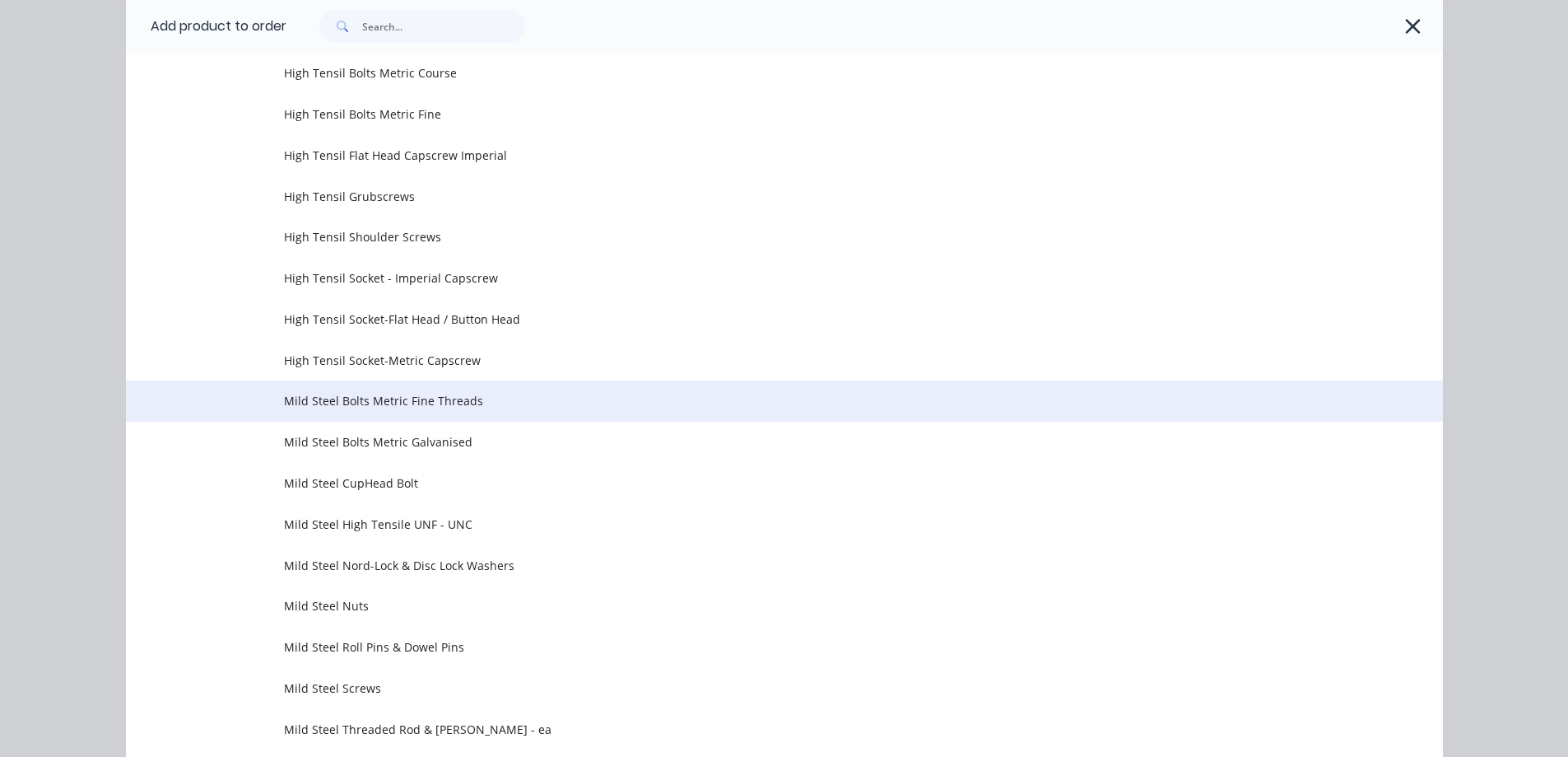
scroll to position [412, 0]
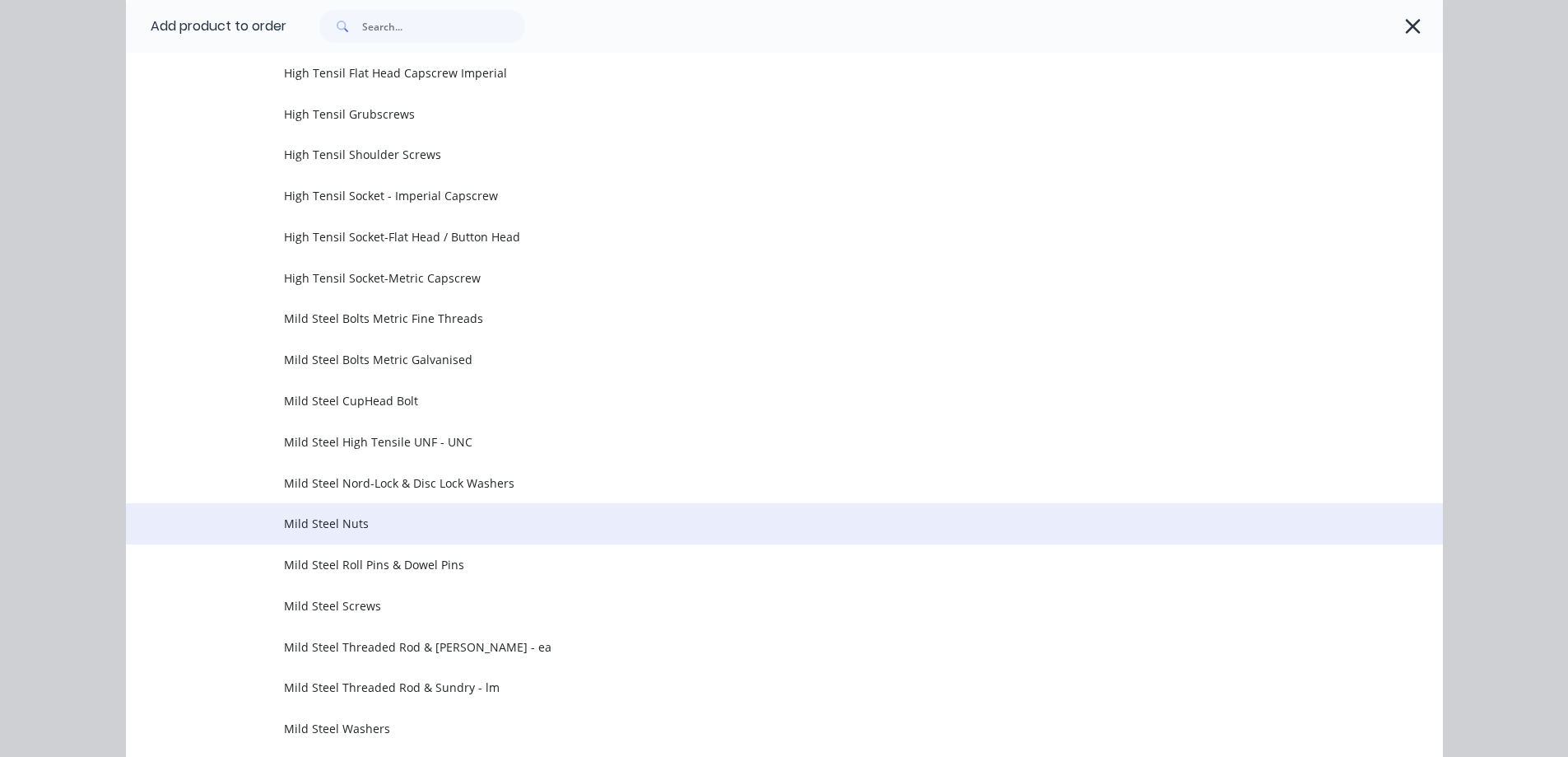
click at [506, 524] on span "Mild Steel Nuts" at bounding box center [747, 523] width 927 height 17
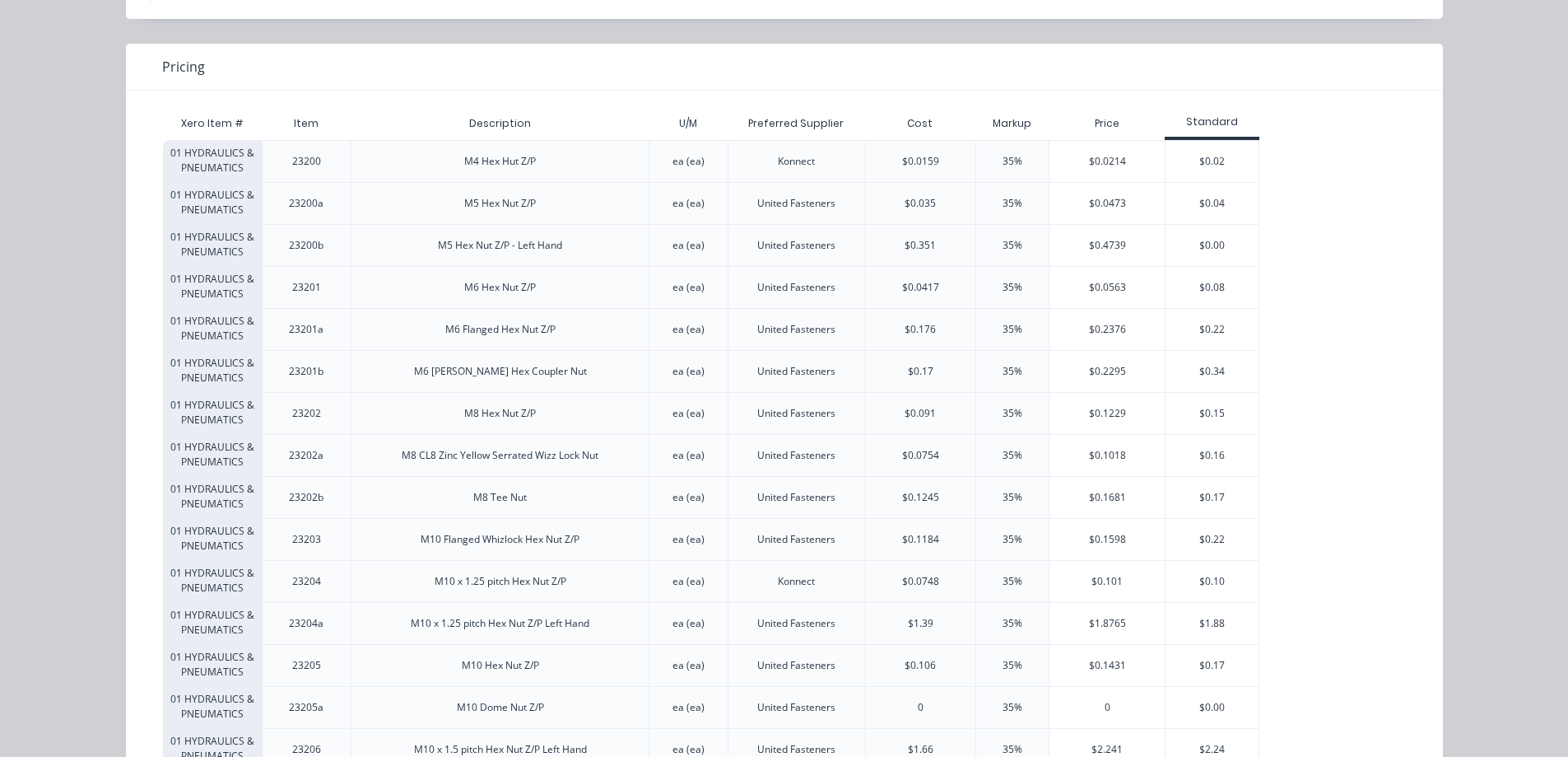
scroll to position [83, 0]
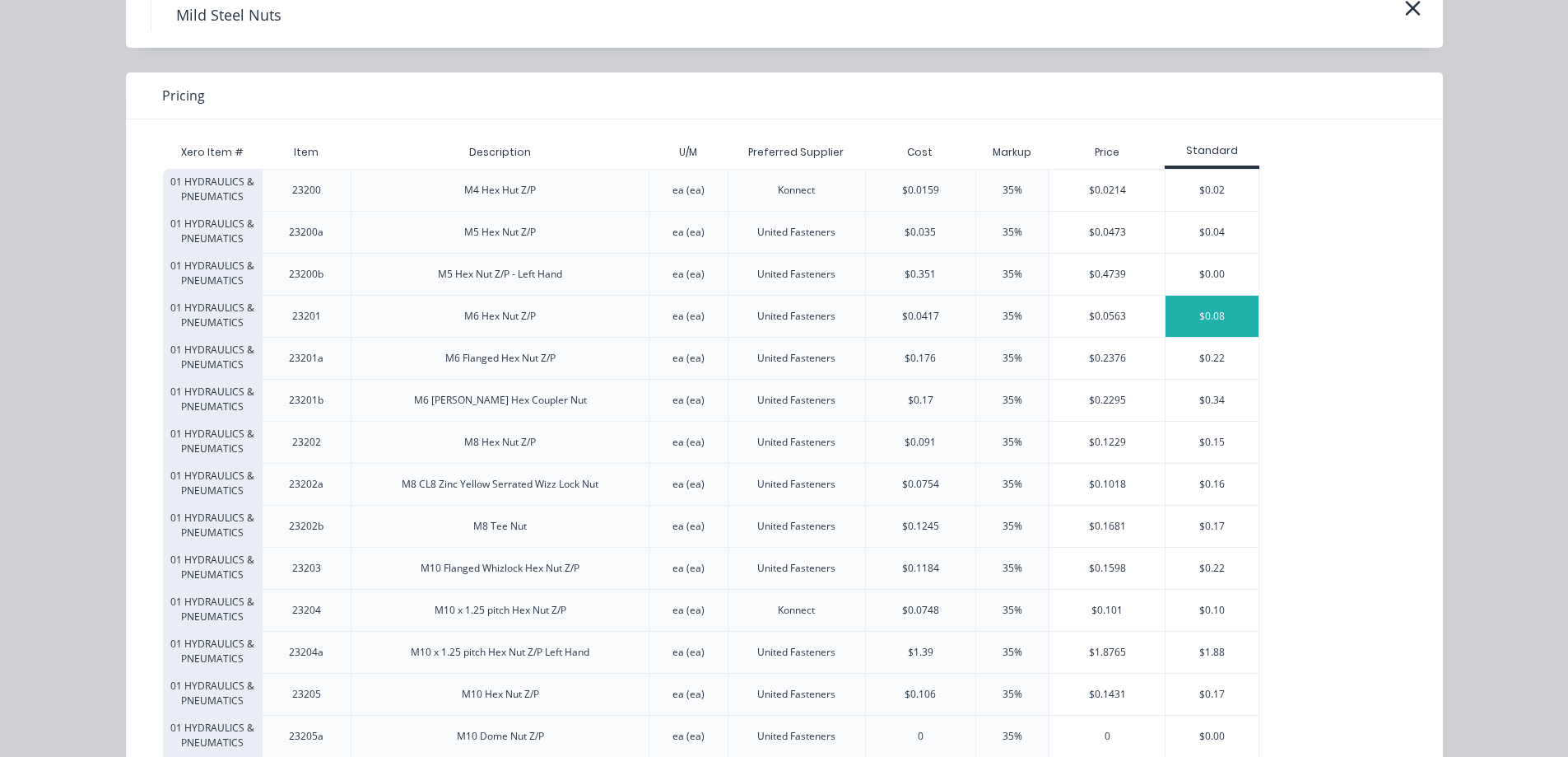
click at [1226, 325] on div "$0.08" at bounding box center [1212, 316] width 93 height 41
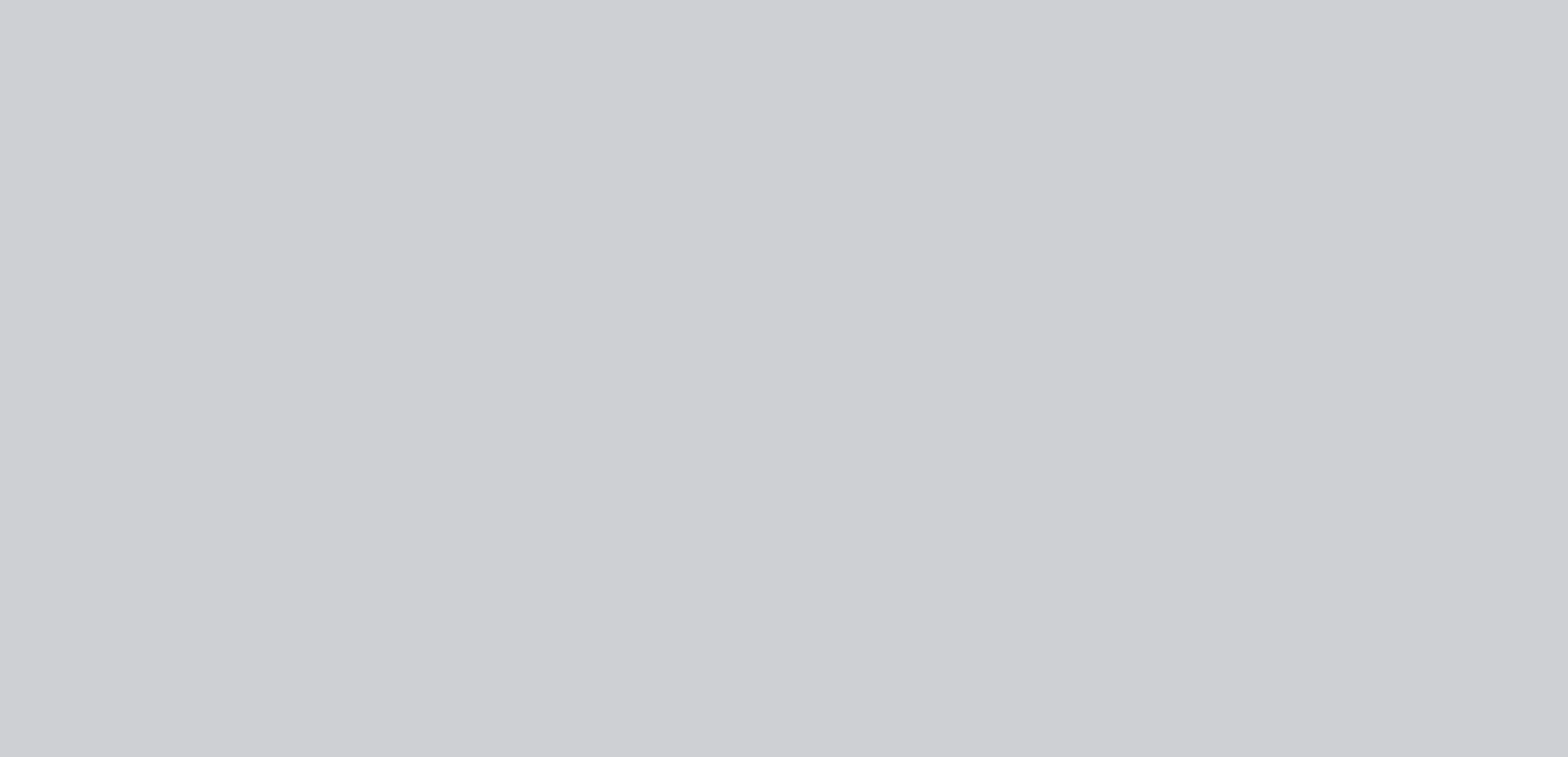
scroll to position [0, 0]
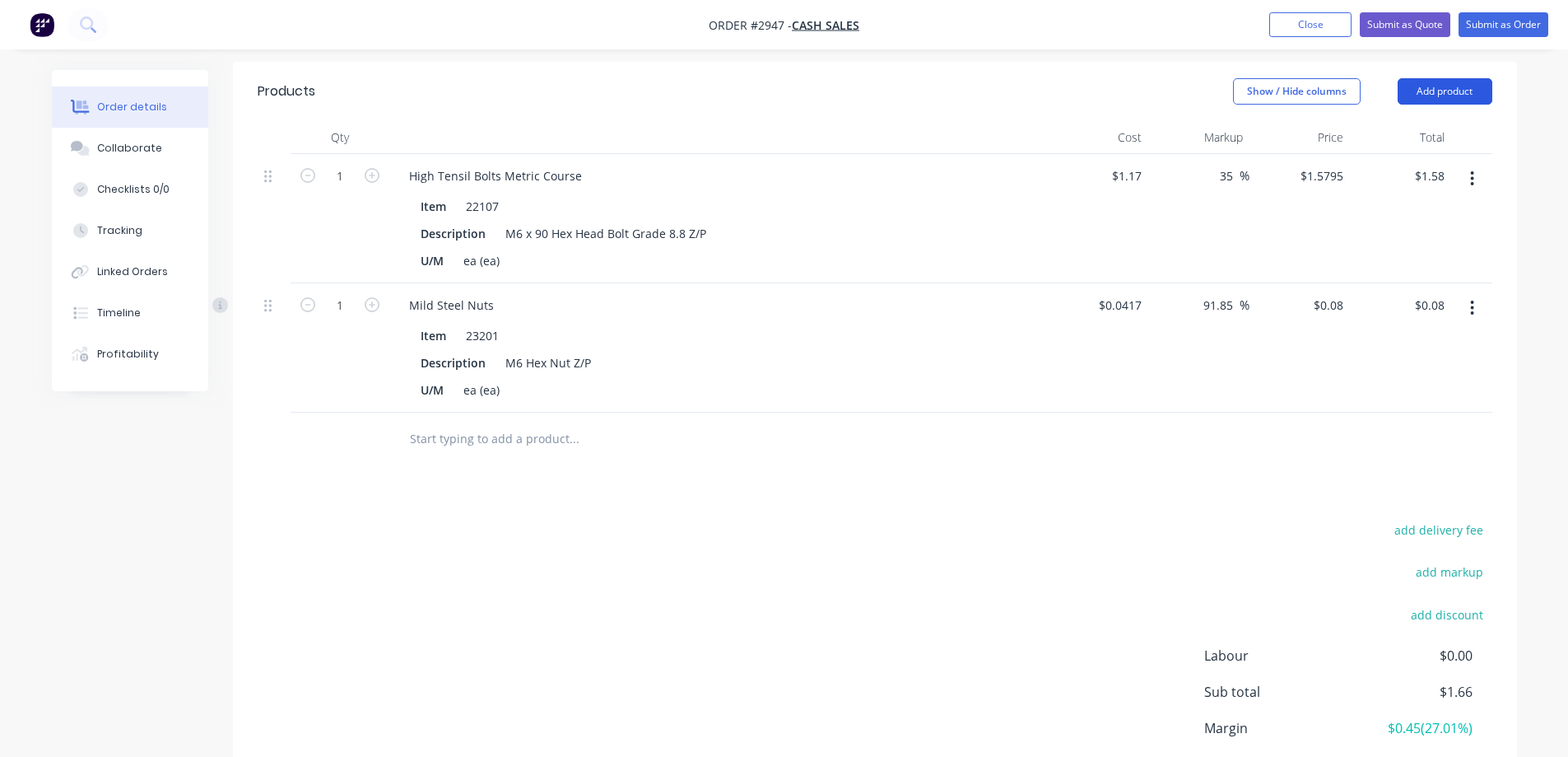
click at [1453, 83] on button "Add product" at bounding box center [1445, 91] width 95 height 26
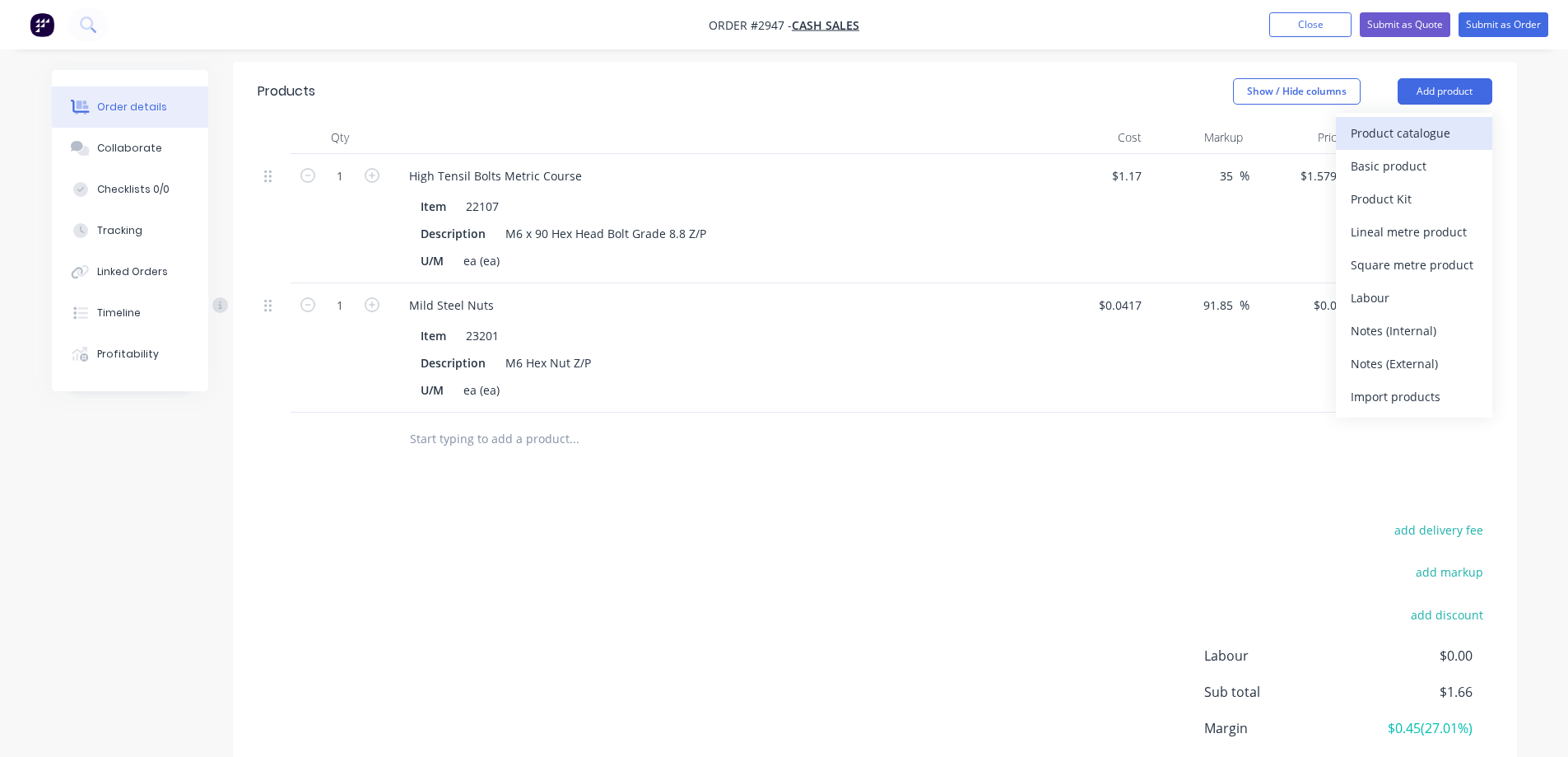
click at [1410, 134] on div "Product catalogue" at bounding box center [1413, 132] width 127 height 23
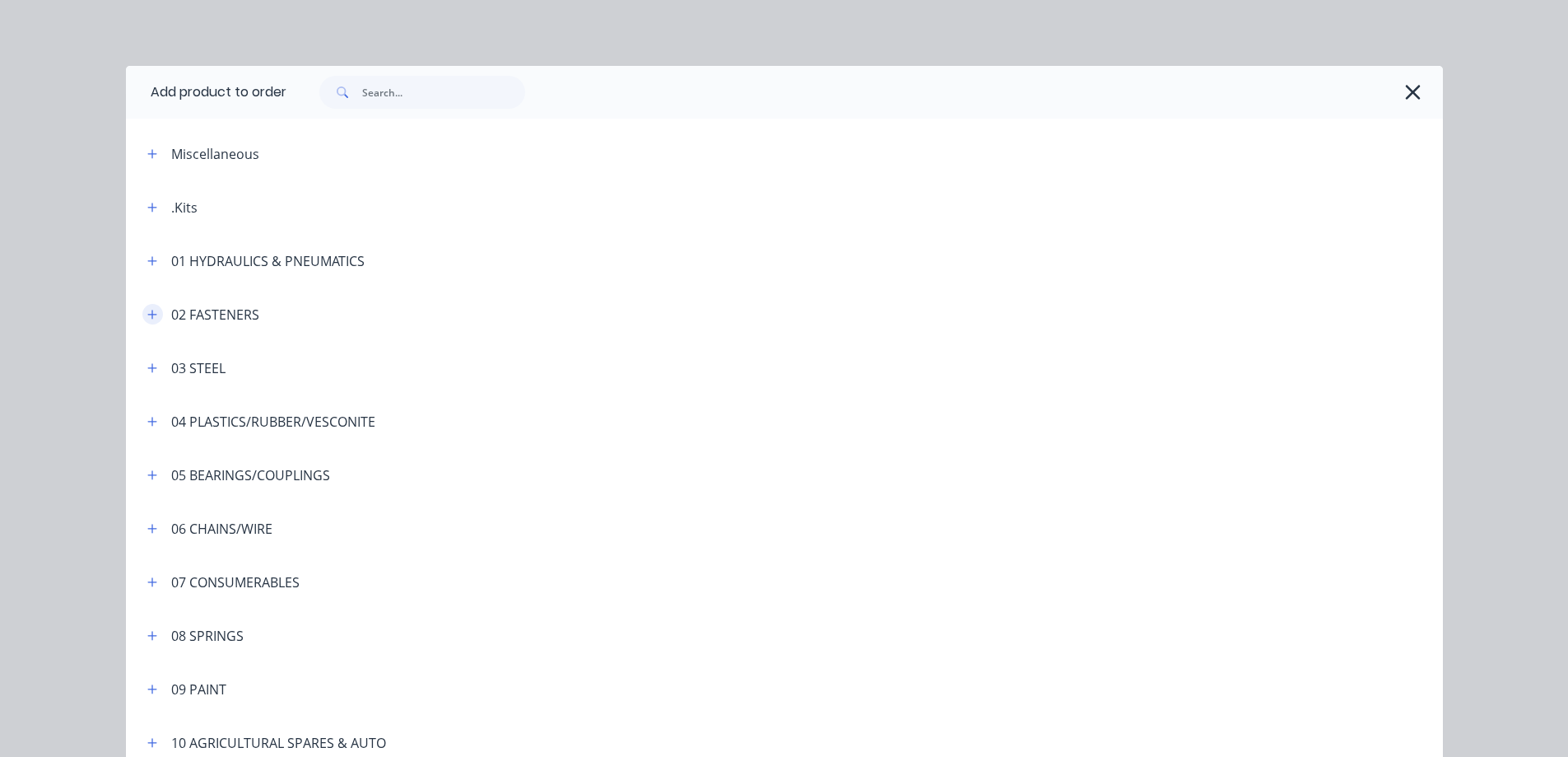
click at [147, 316] on icon "button" at bounding box center [152, 314] width 10 height 11
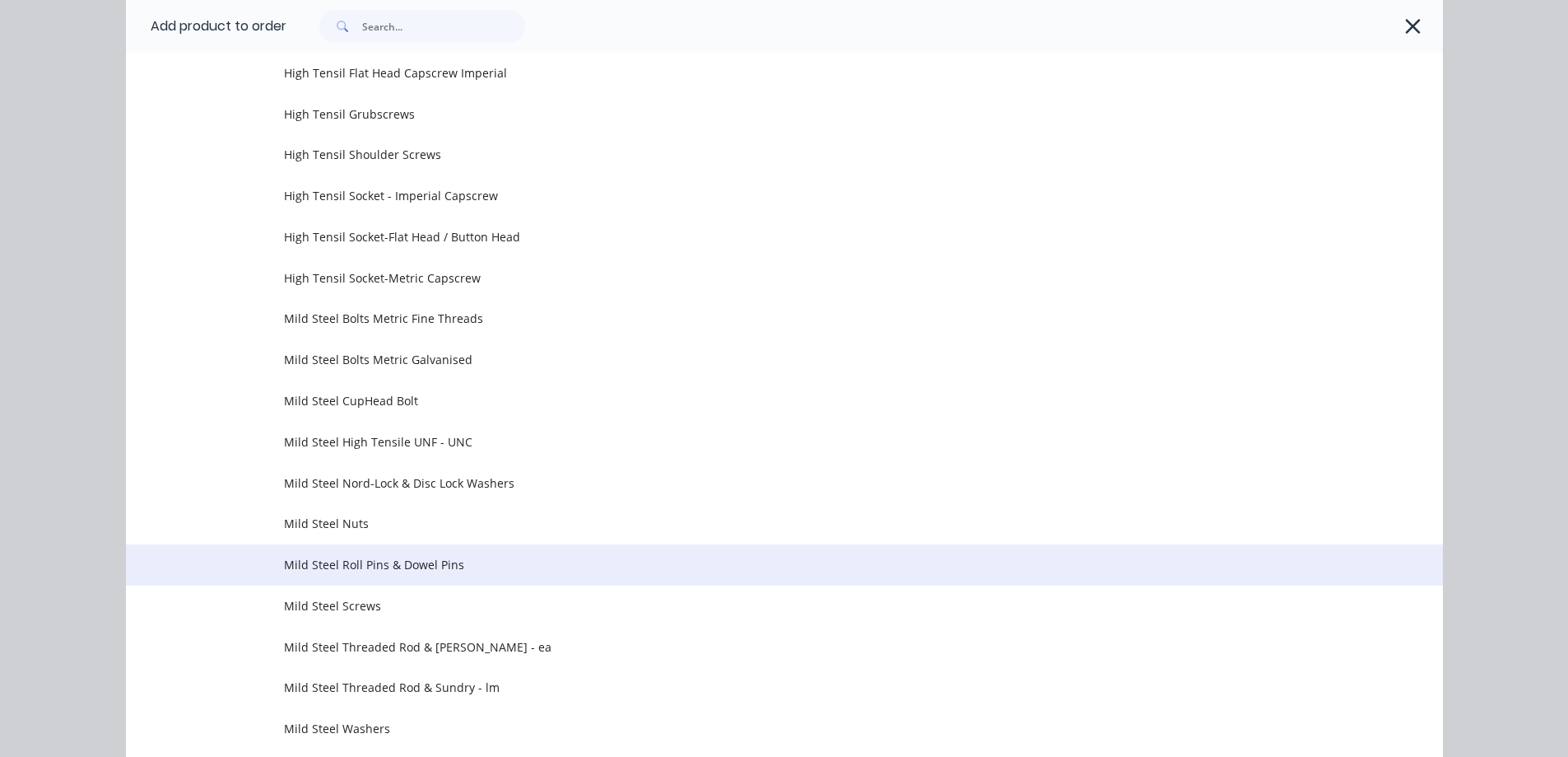
scroll to position [494, 0]
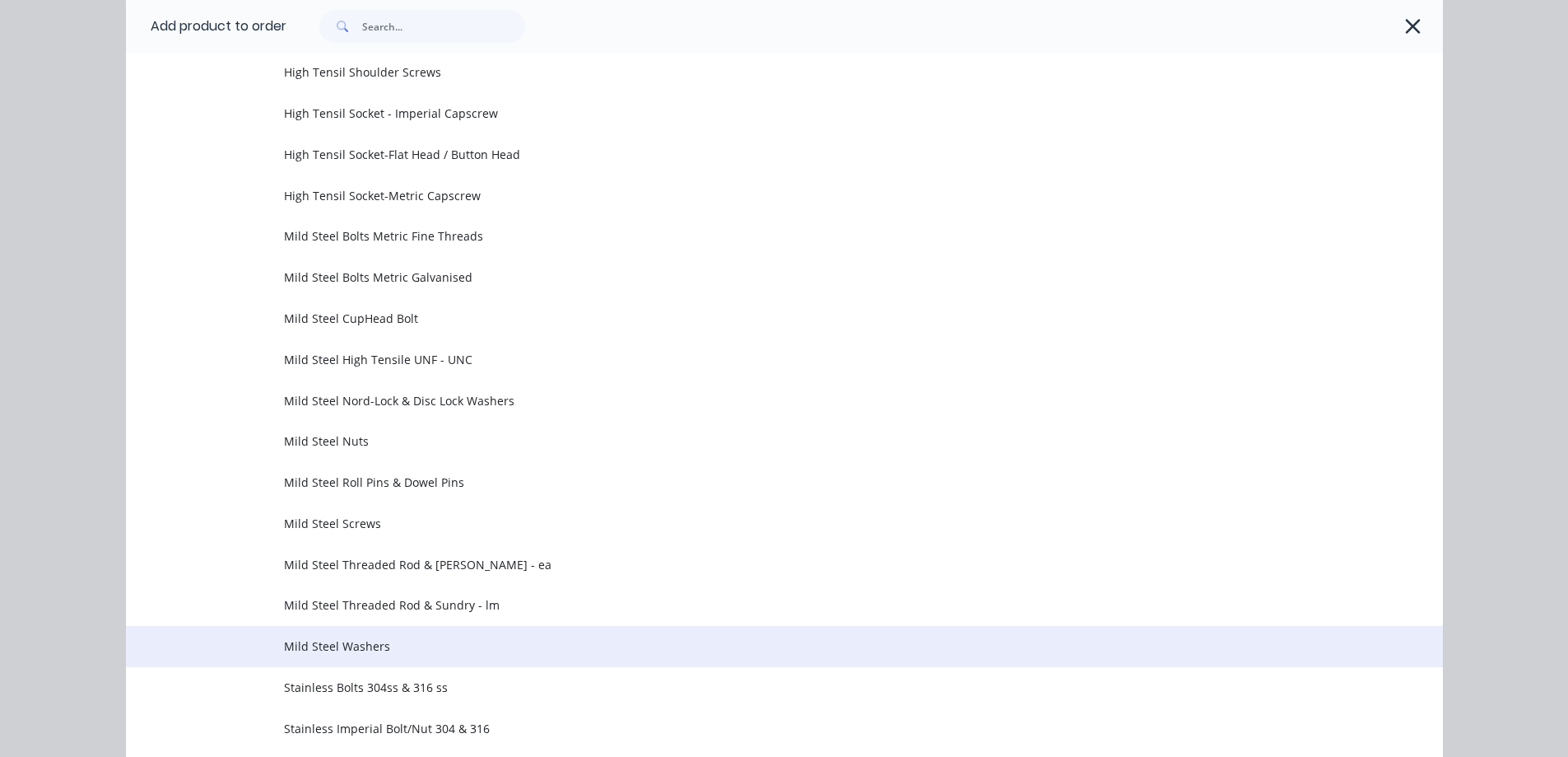
click at [436, 642] on span "Mild Steel Washers" at bounding box center [747, 645] width 927 height 17
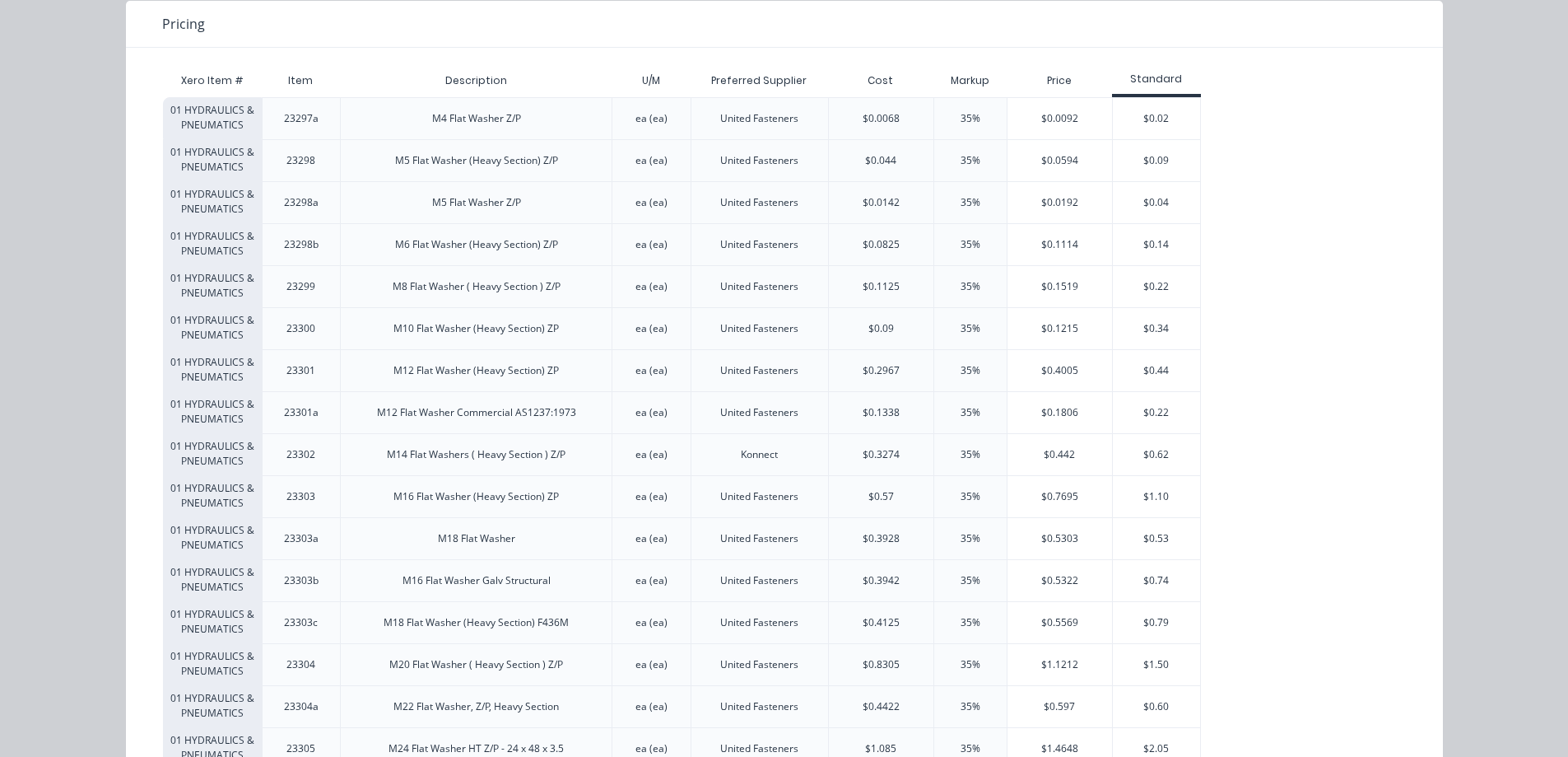
scroll to position [165, 0]
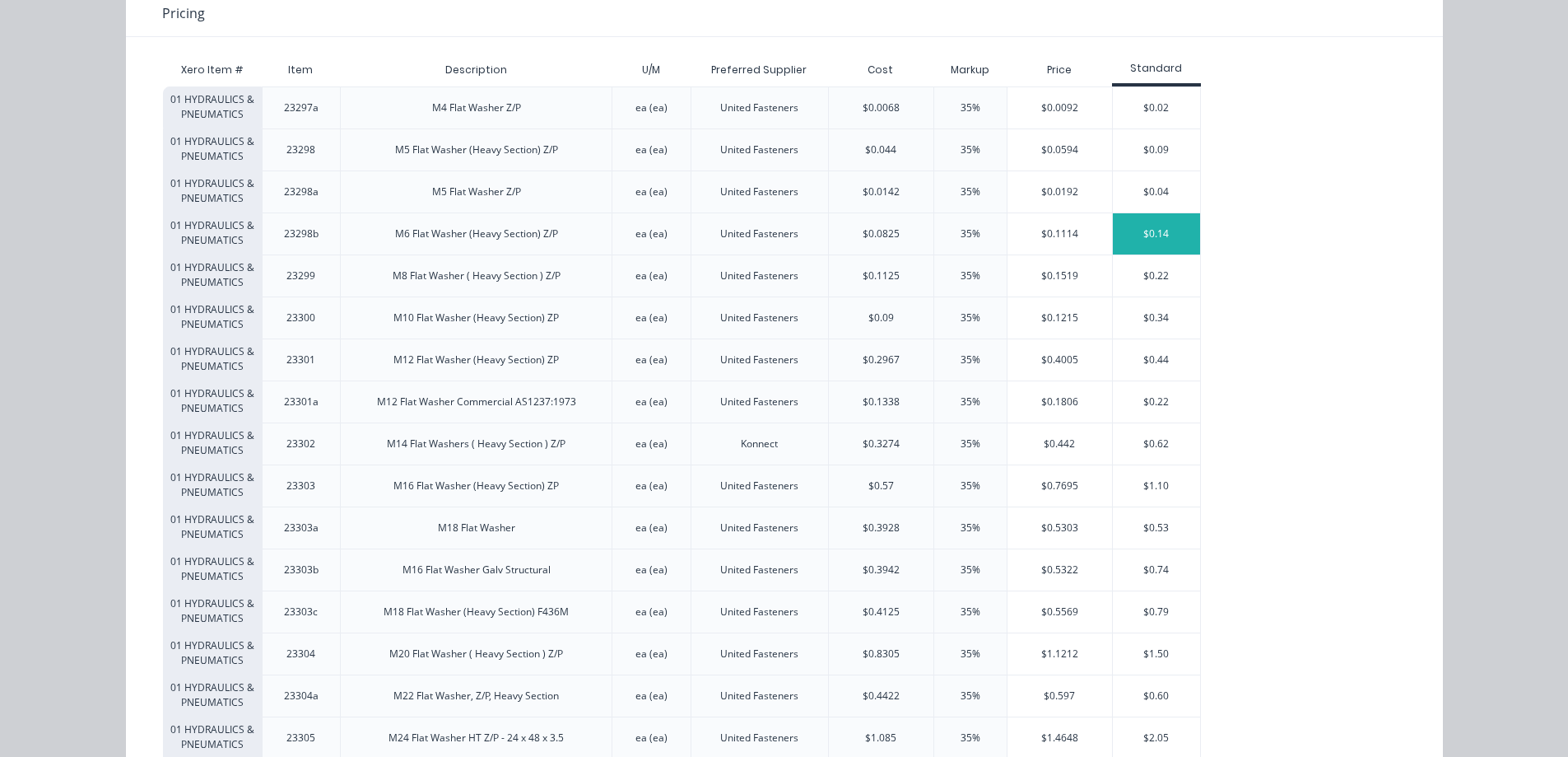
click at [1155, 234] on div "$0.14" at bounding box center [1157, 234] width 88 height 41
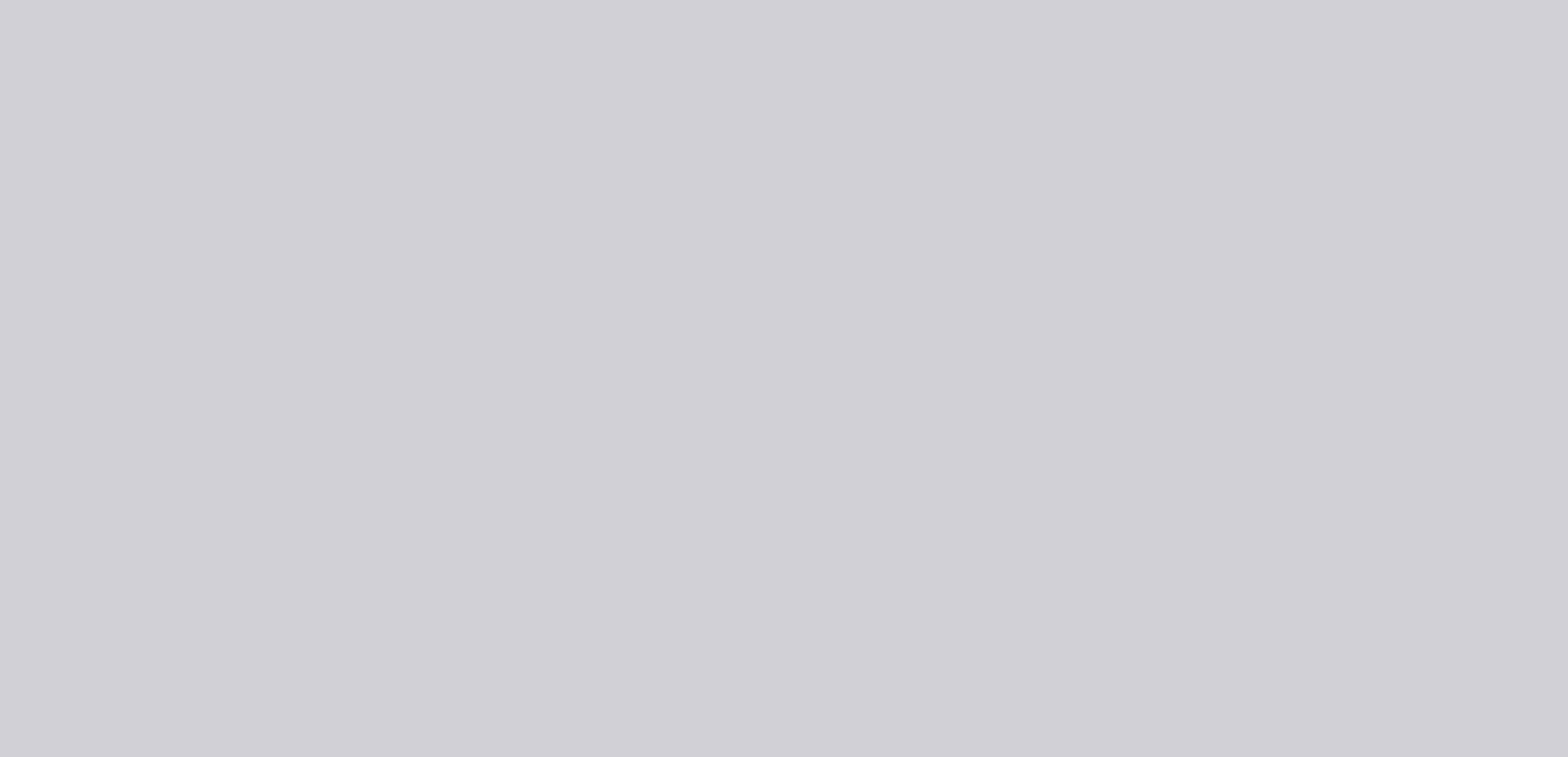
type input "$0.0825"
type input "69.7"
type input "$0.14"
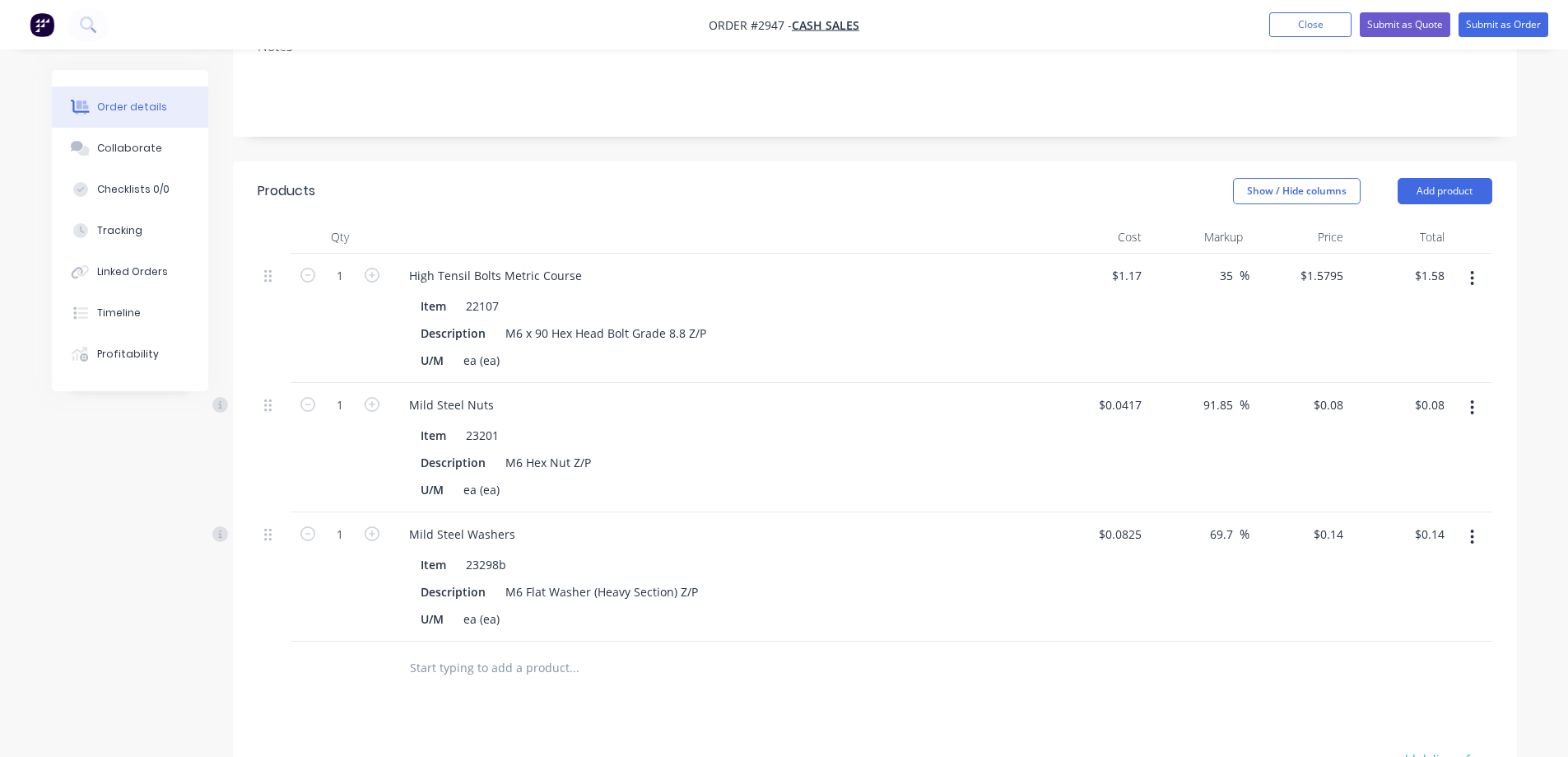
scroll to position [310, 0]
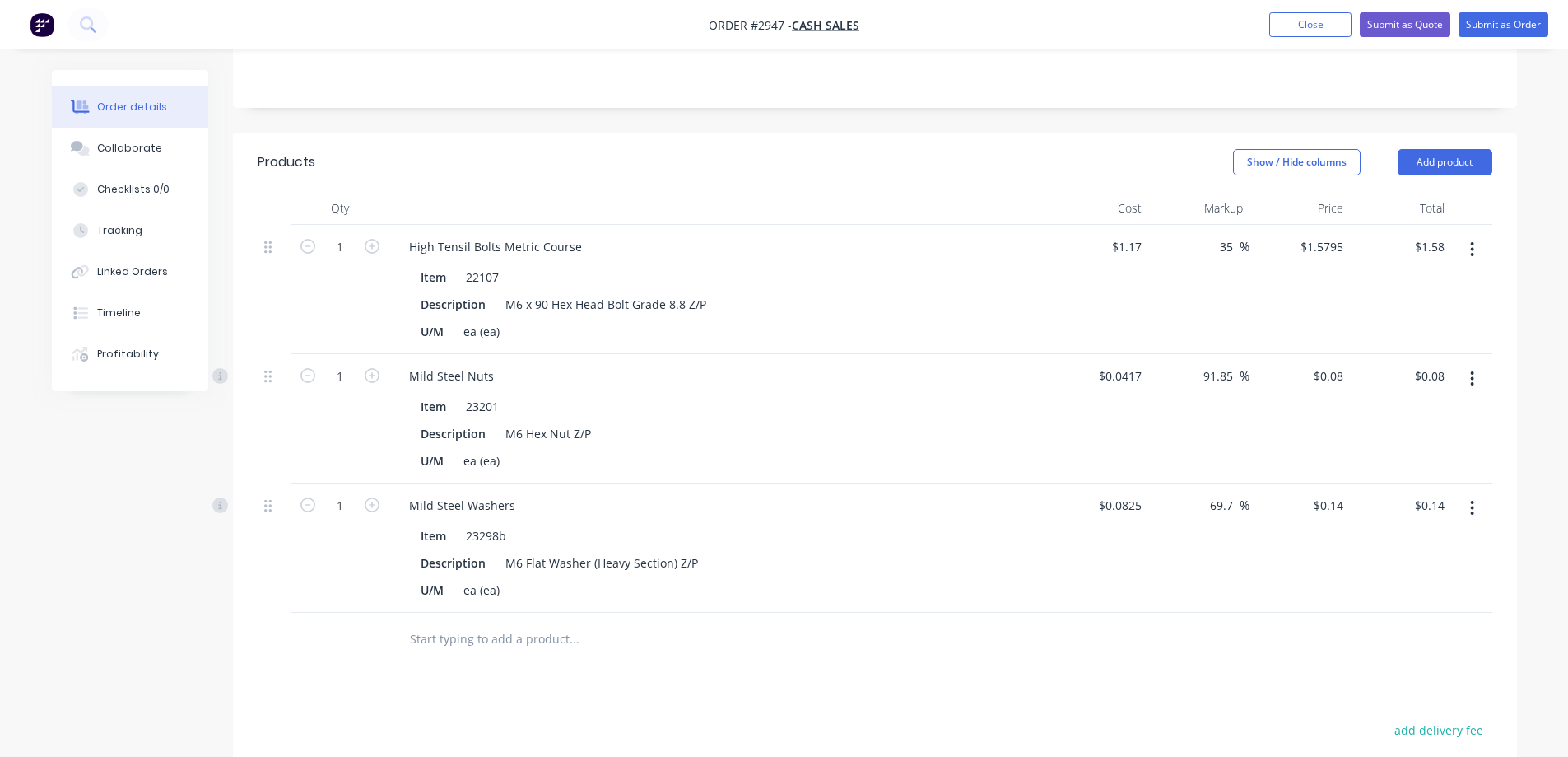
click at [1452, 177] on header "Products Show / Hide columns Add product" at bounding box center [874, 161] width 1284 height 59
click at [1461, 163] on button "Add product" at bounding box center [1445, 162] width 95 height 26
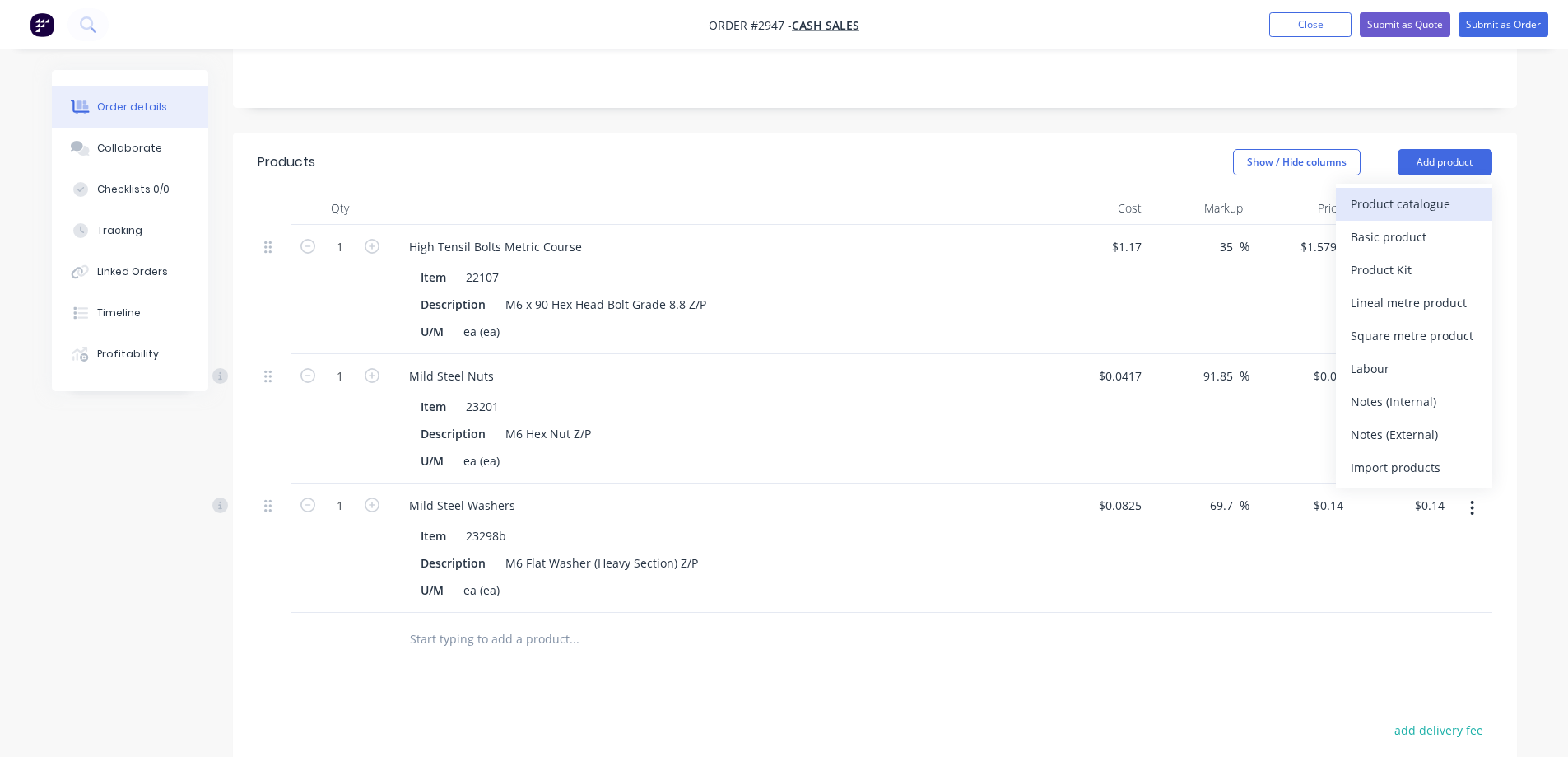
click at [1393, 203] on div "Product catalogue" at bounding box center [1413, 204] width 127 height 23
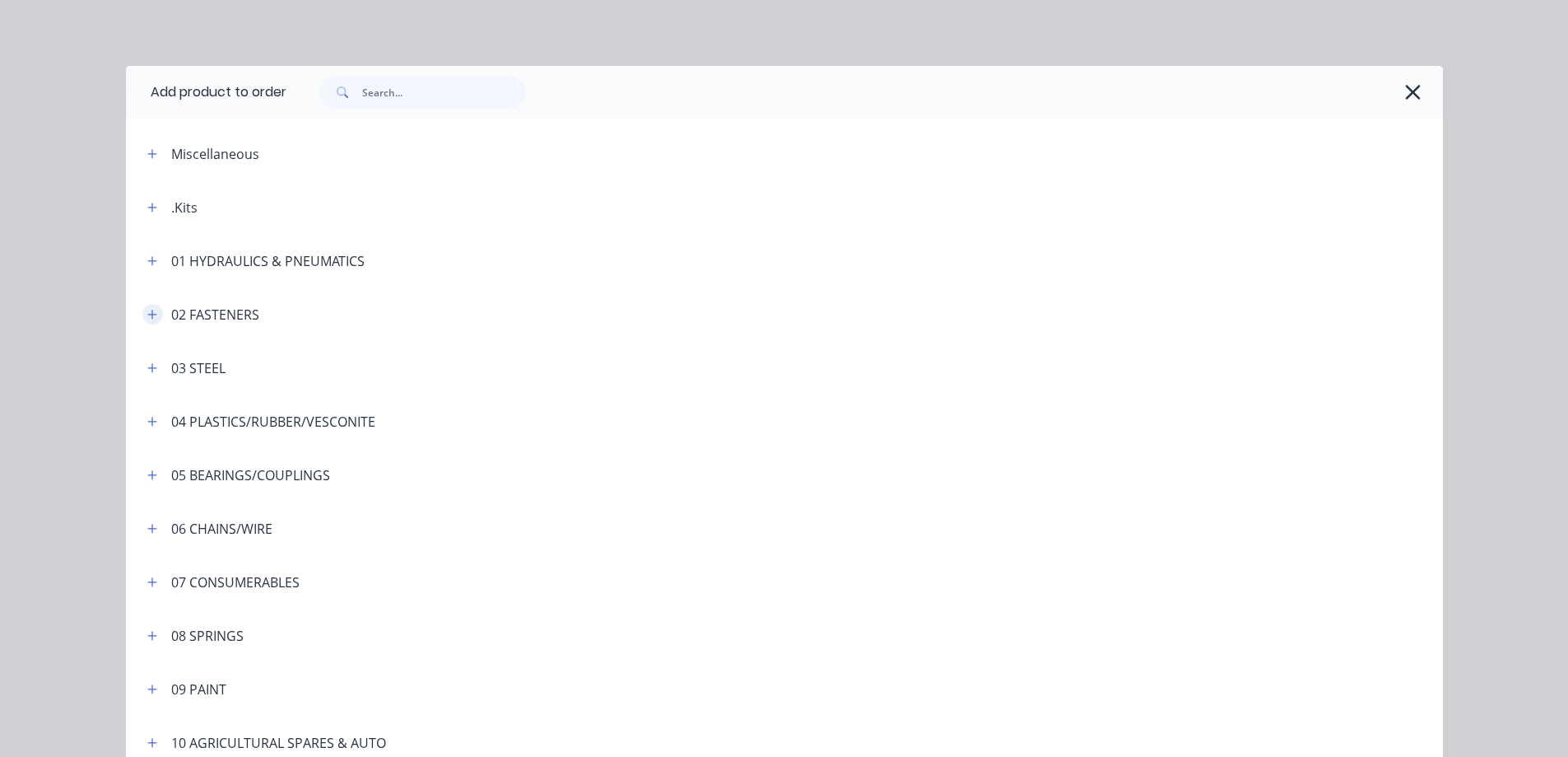
click at [147, 313] on icon "button" at bounding box center [152, 314] width 10 height 11
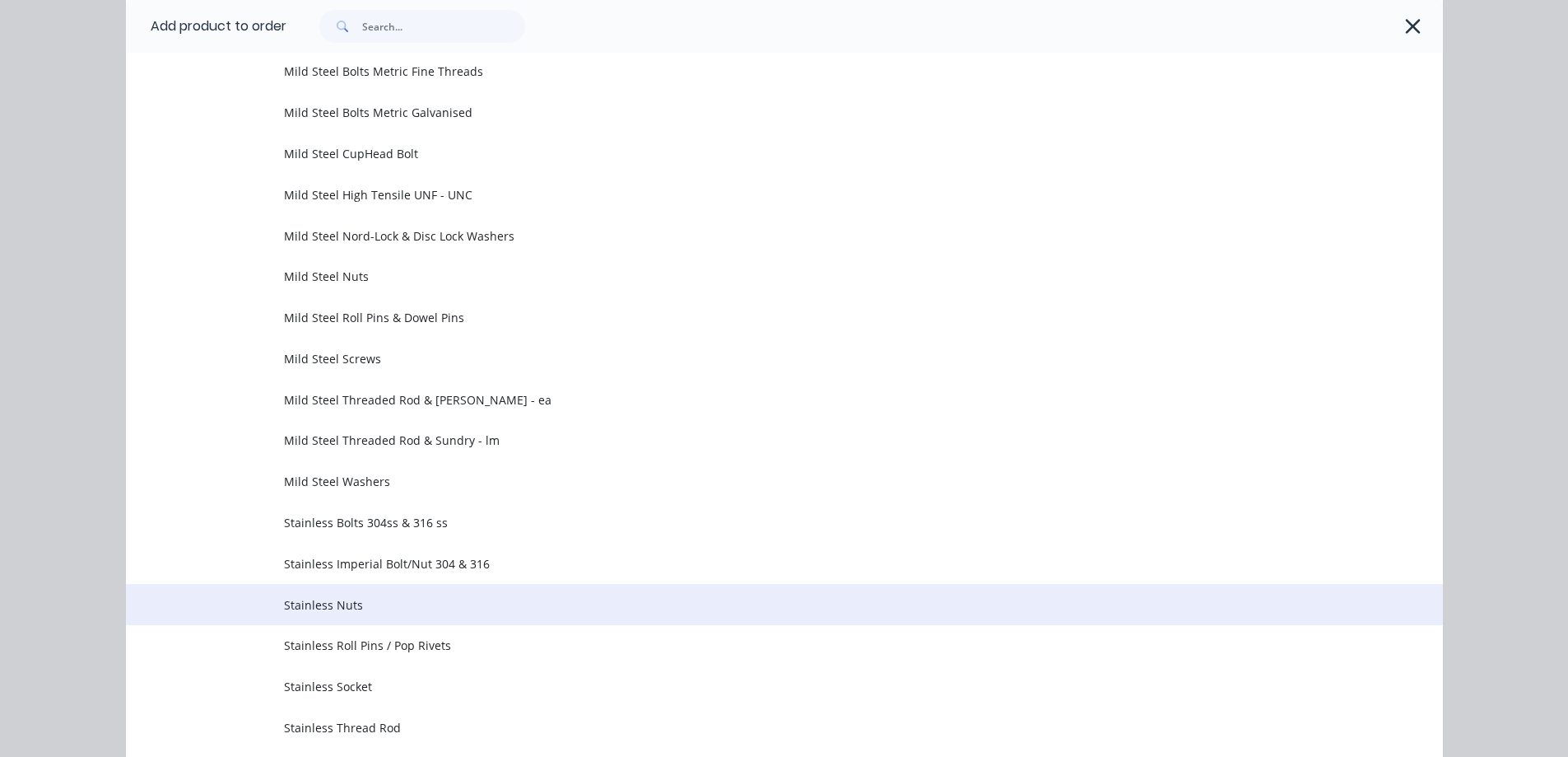
scroll to position [741, 0]
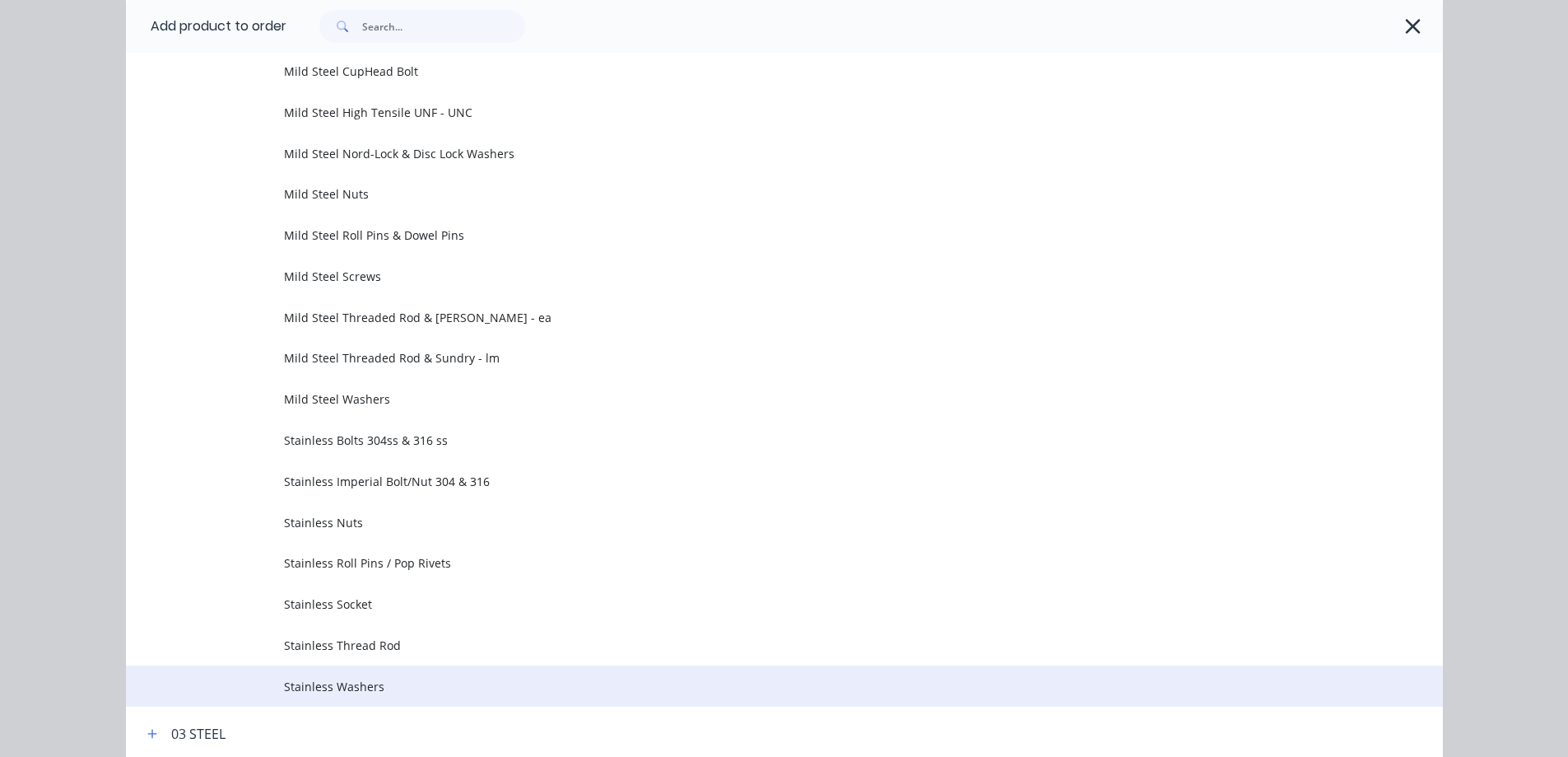
click at [516, 685] on span "Stainless Washers" at bounding box center [747, 686] width 927 height 17
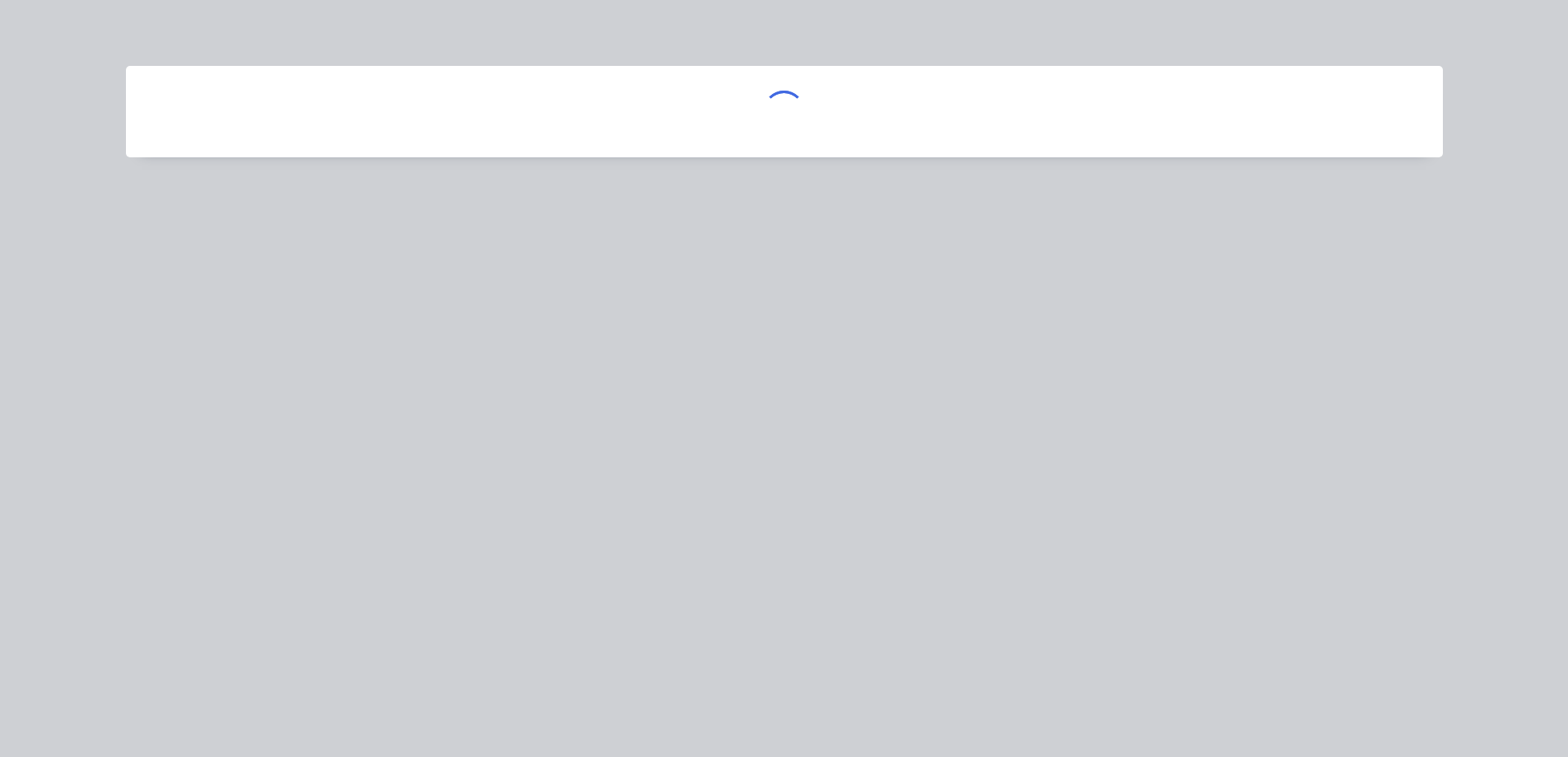
scroll to position [0, 0]
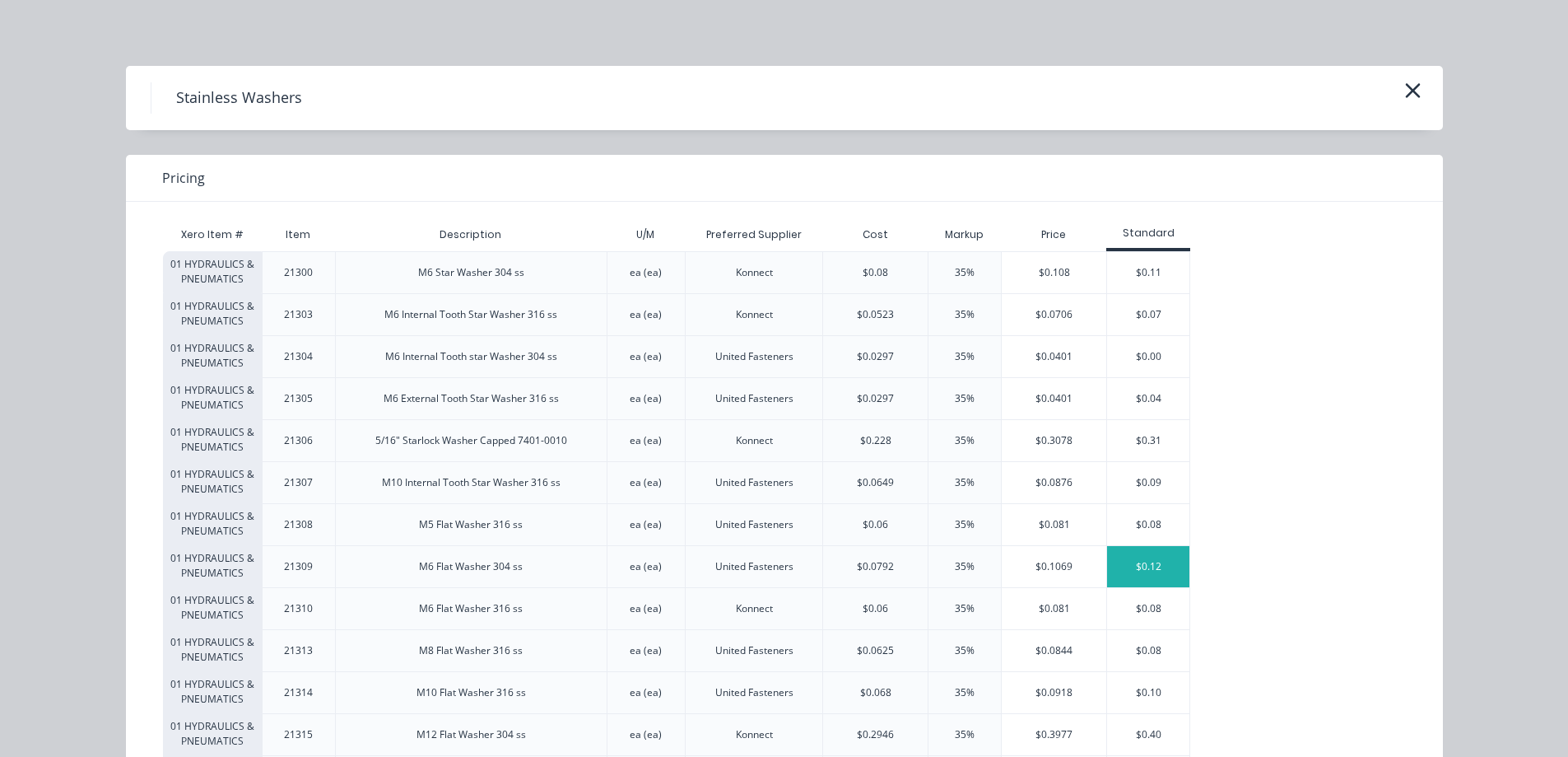
click at [1168, 563] on div "$0.12" at bounding box center [1149, 567] width 83 height 41
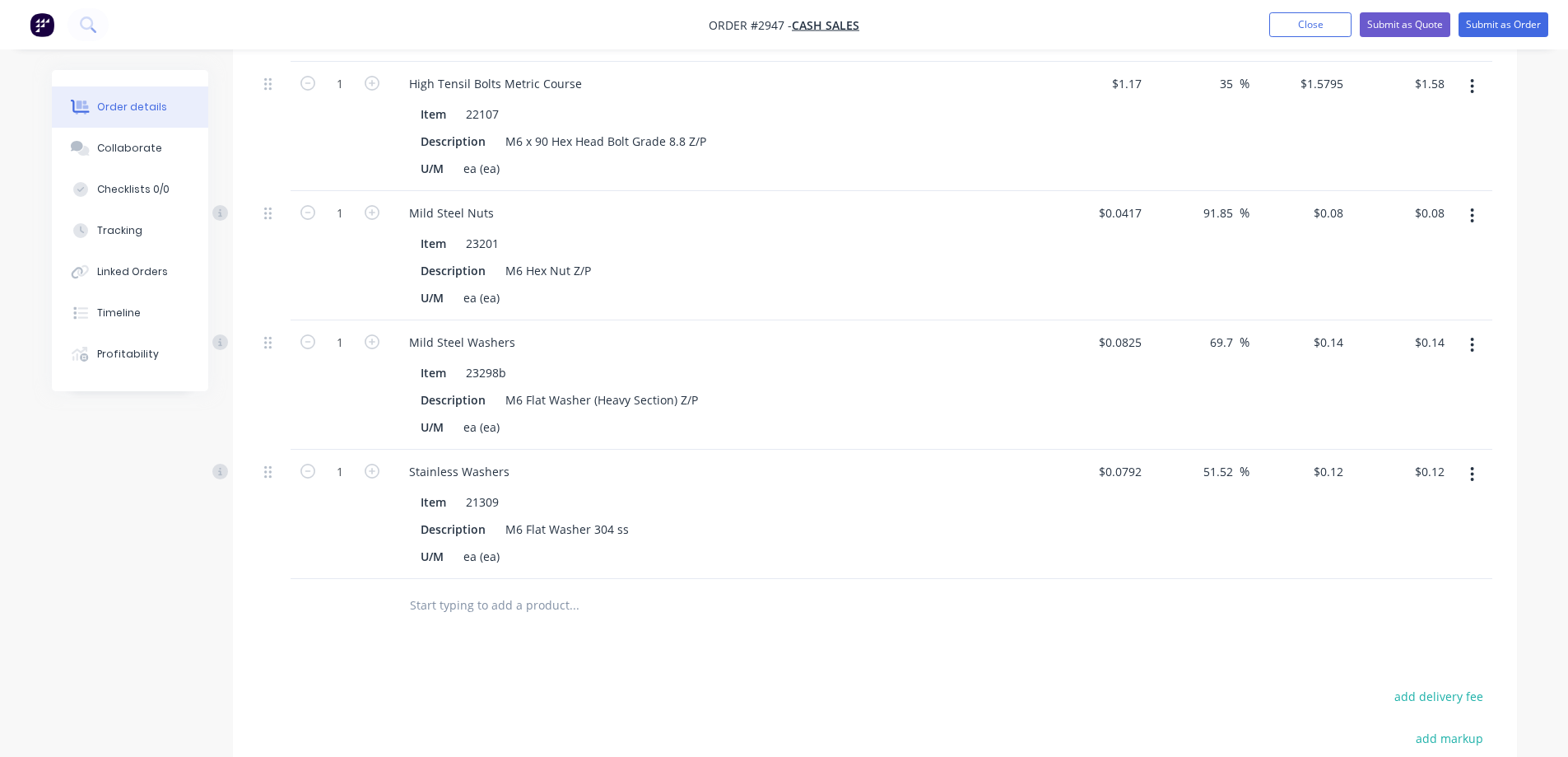
scroll to position [475, 0]
click at [514, 603] on input "text" at bounding box center [573, 603] width 329 height 33
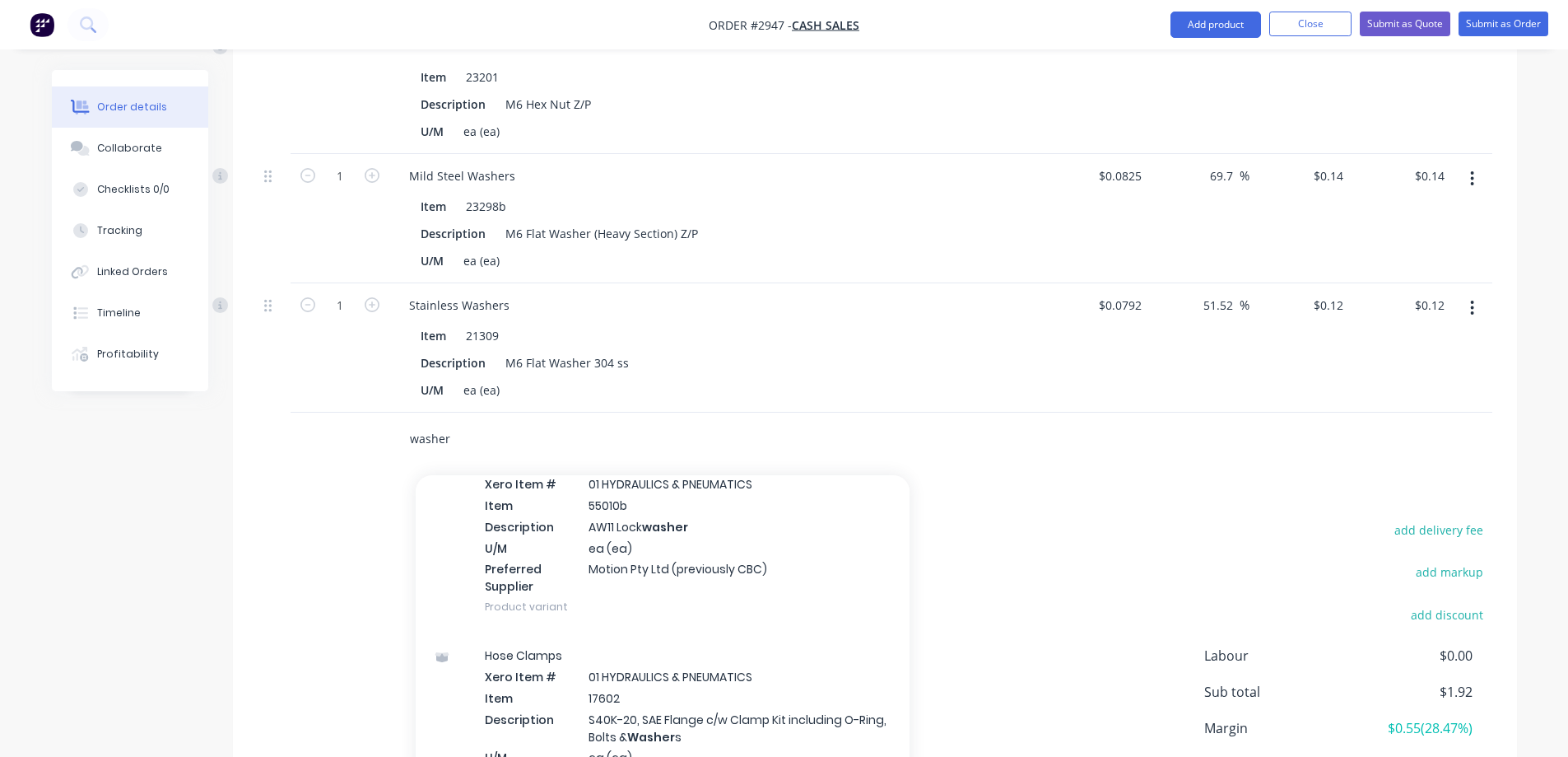
scroll to position [3870, 0]
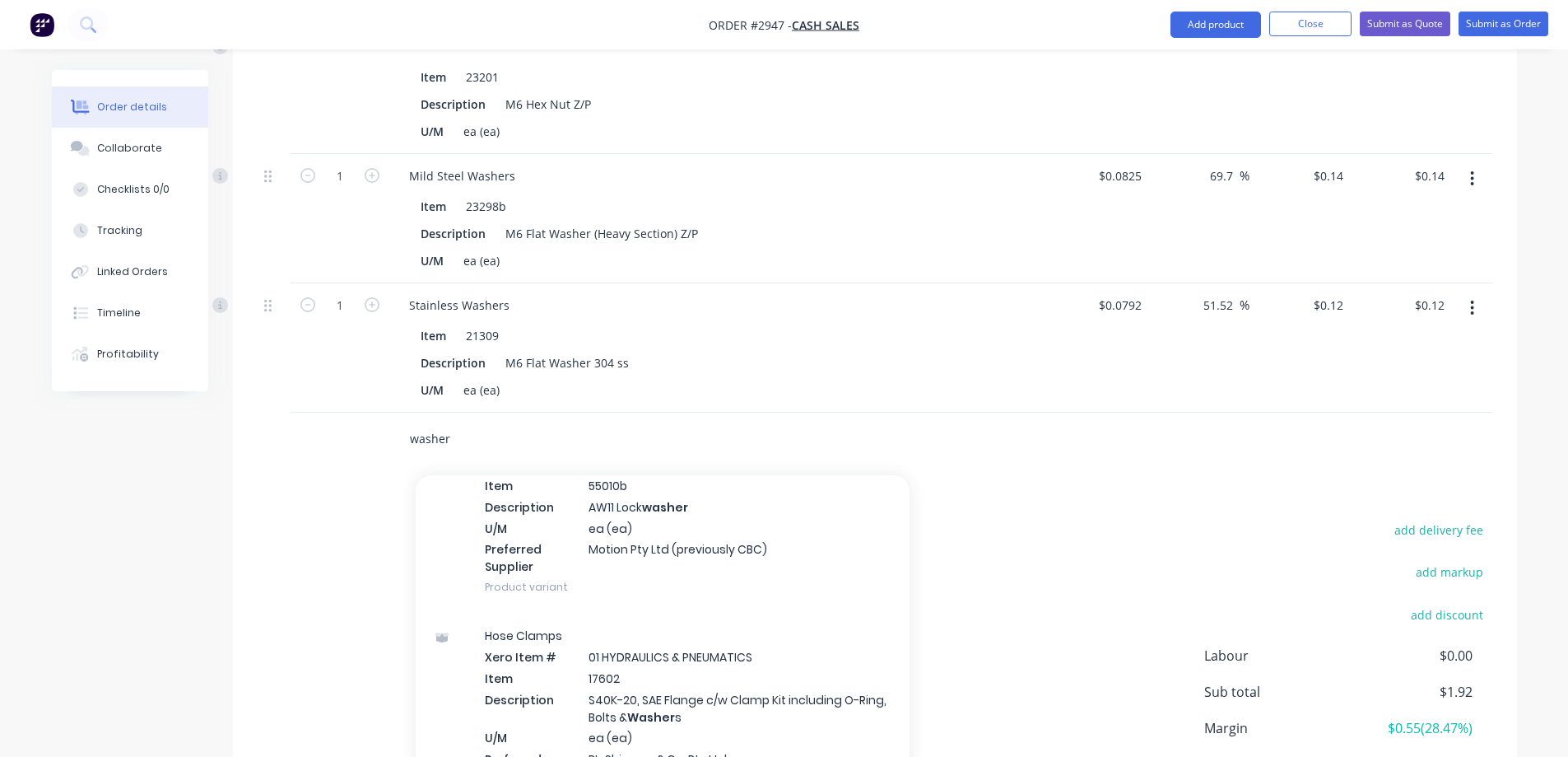
click at [409, 440] on input "washer" at bounding box center [573, 438] width 329 height 33
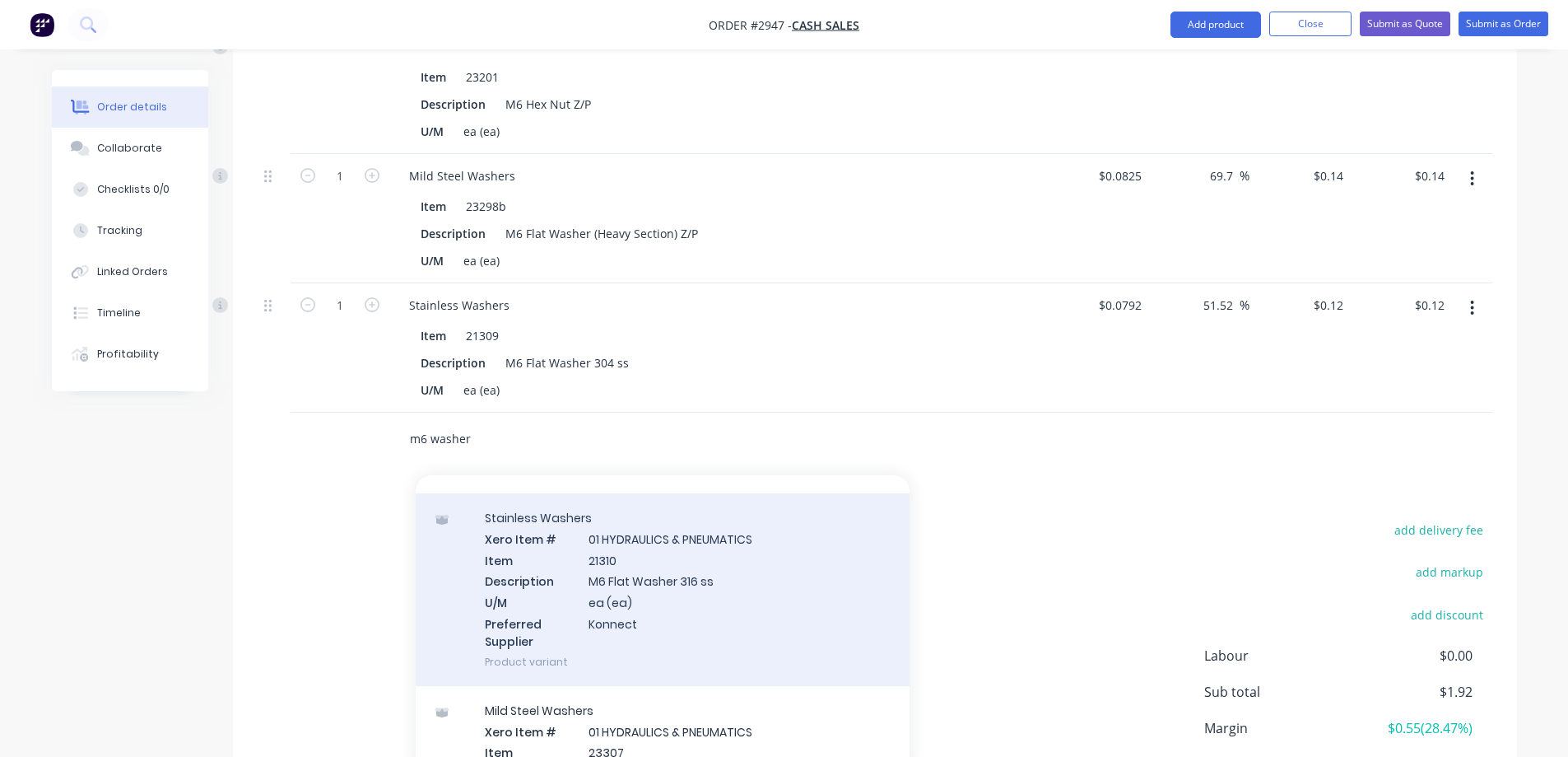
scroll to position [1400, 0]
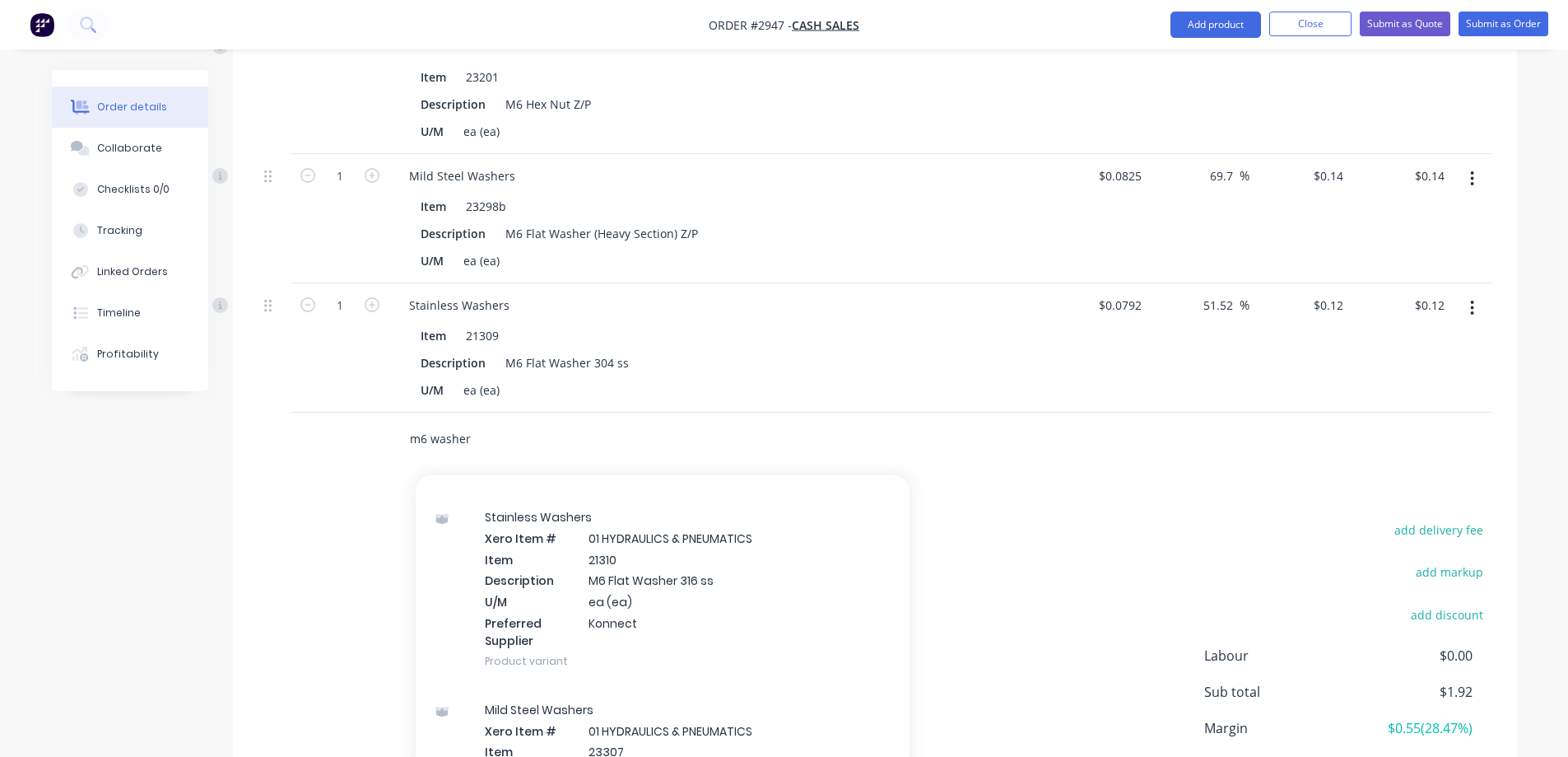
click at [493, 442] on input "m6 washer" at bounding box center [573, 438] width 329 height 33
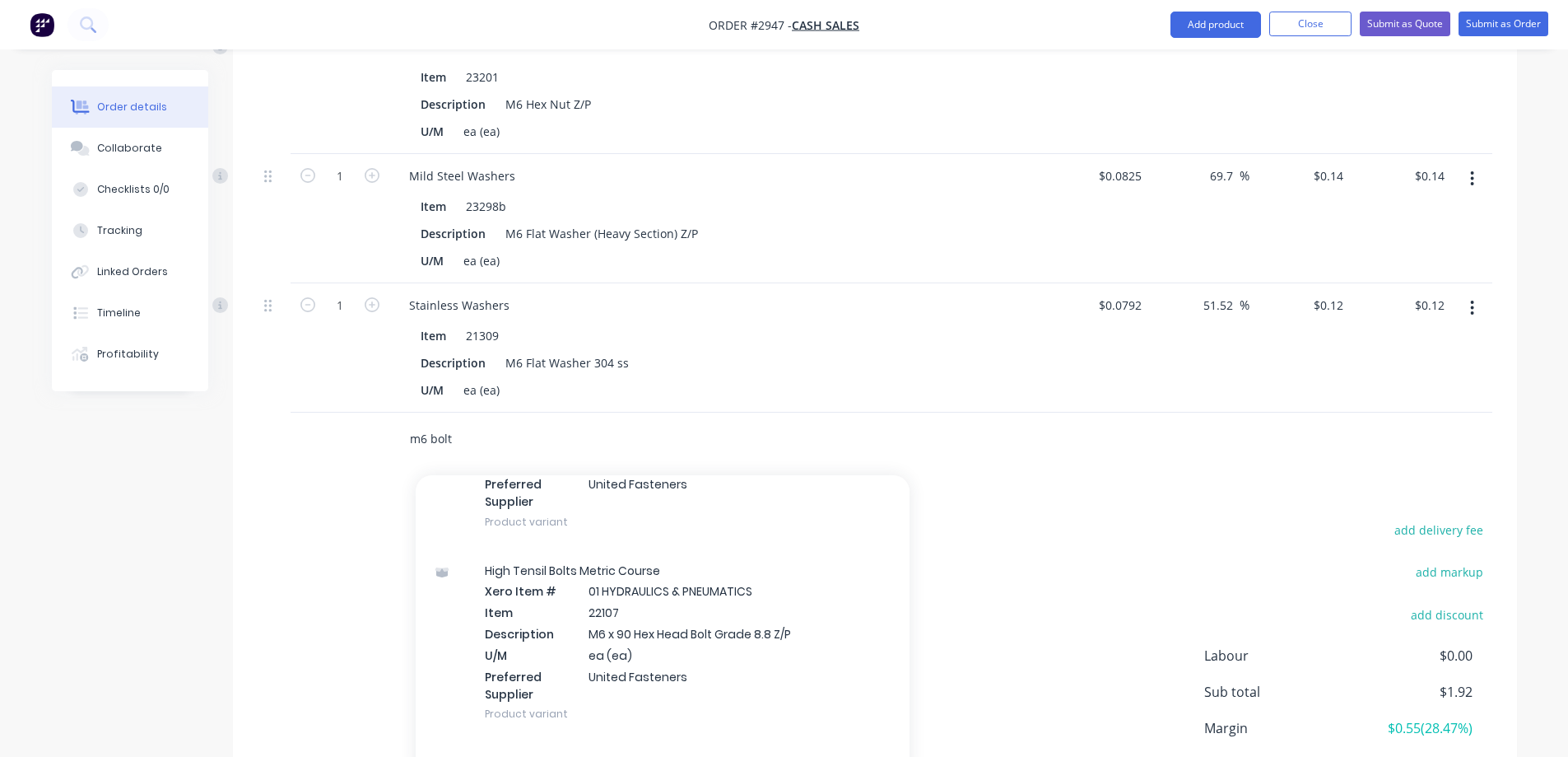
scroll to position [3541, 0]
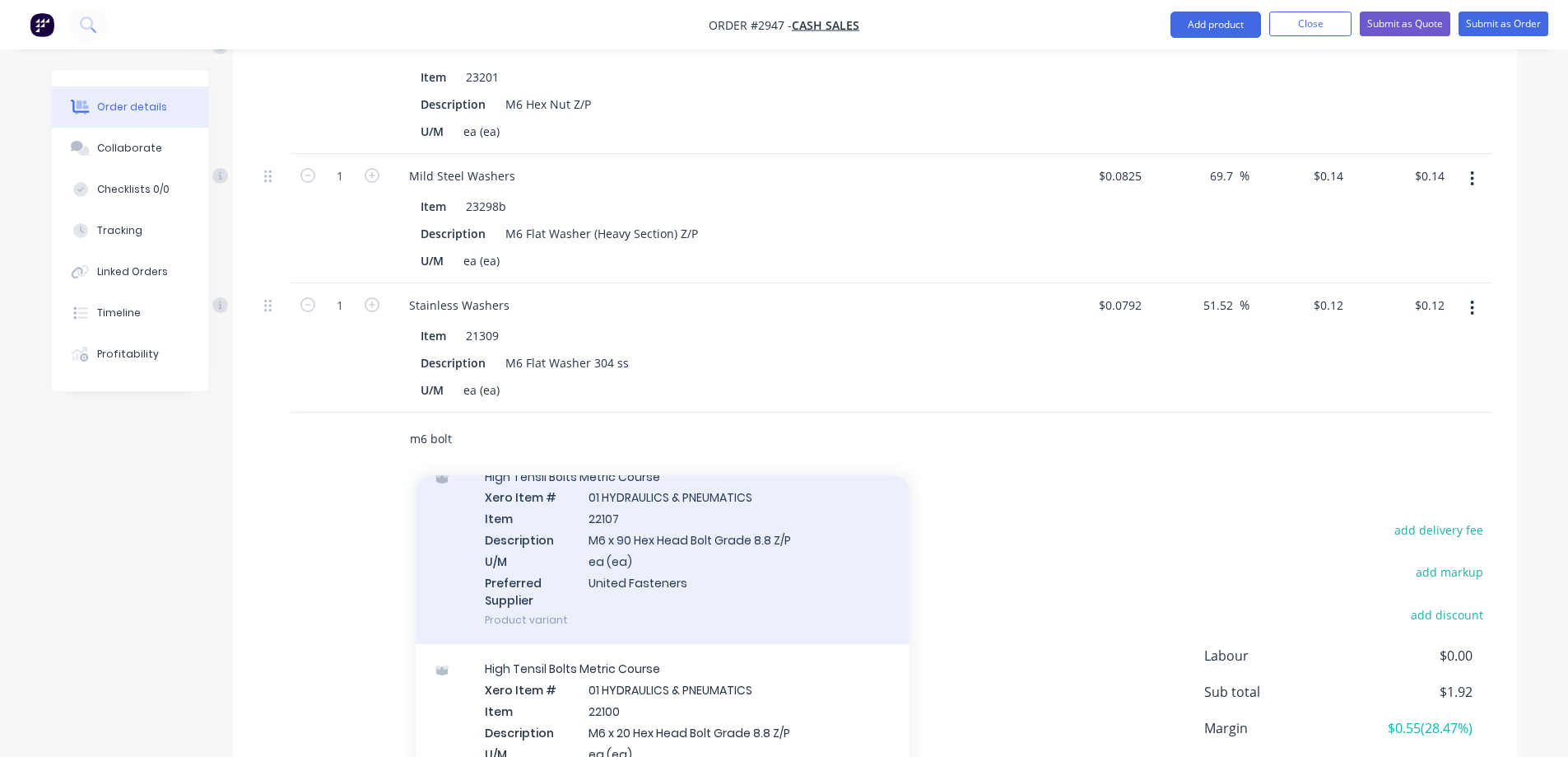
type input "m6 bolt"
click at [752, 575] on div "High Tensil Bolts Metric Course Xero Item # 01 HYDRAULICS & PNEUMATICS Item 221…" at bounding box center [662, 548] width 494 height 192
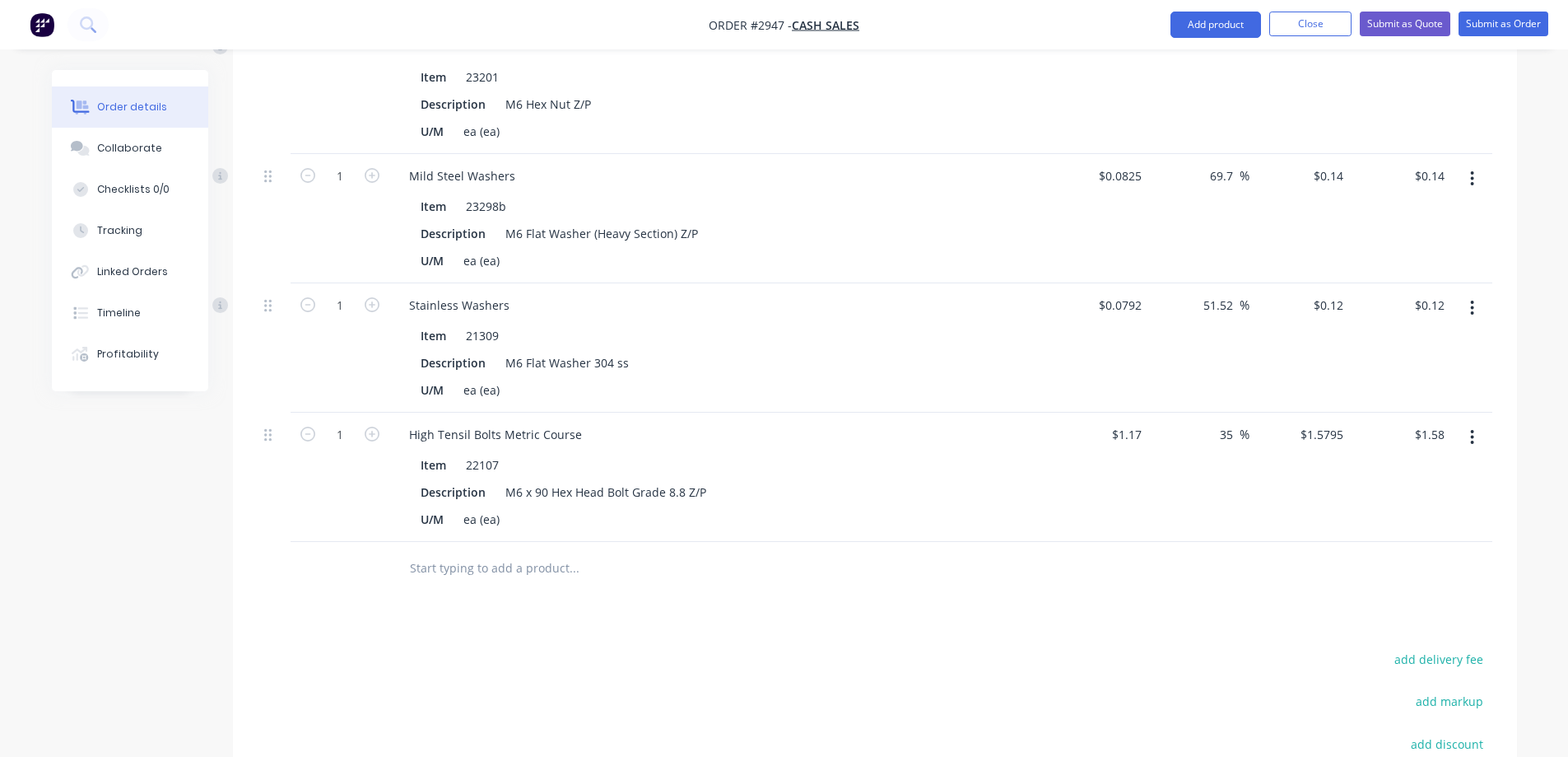
click at [1469, 310] on button "button" at bounding box center [1471, 309] width 38 height 30
click at [1379, 451] on div "Delete" at bounding box center [1413, 449] width 127 height 23
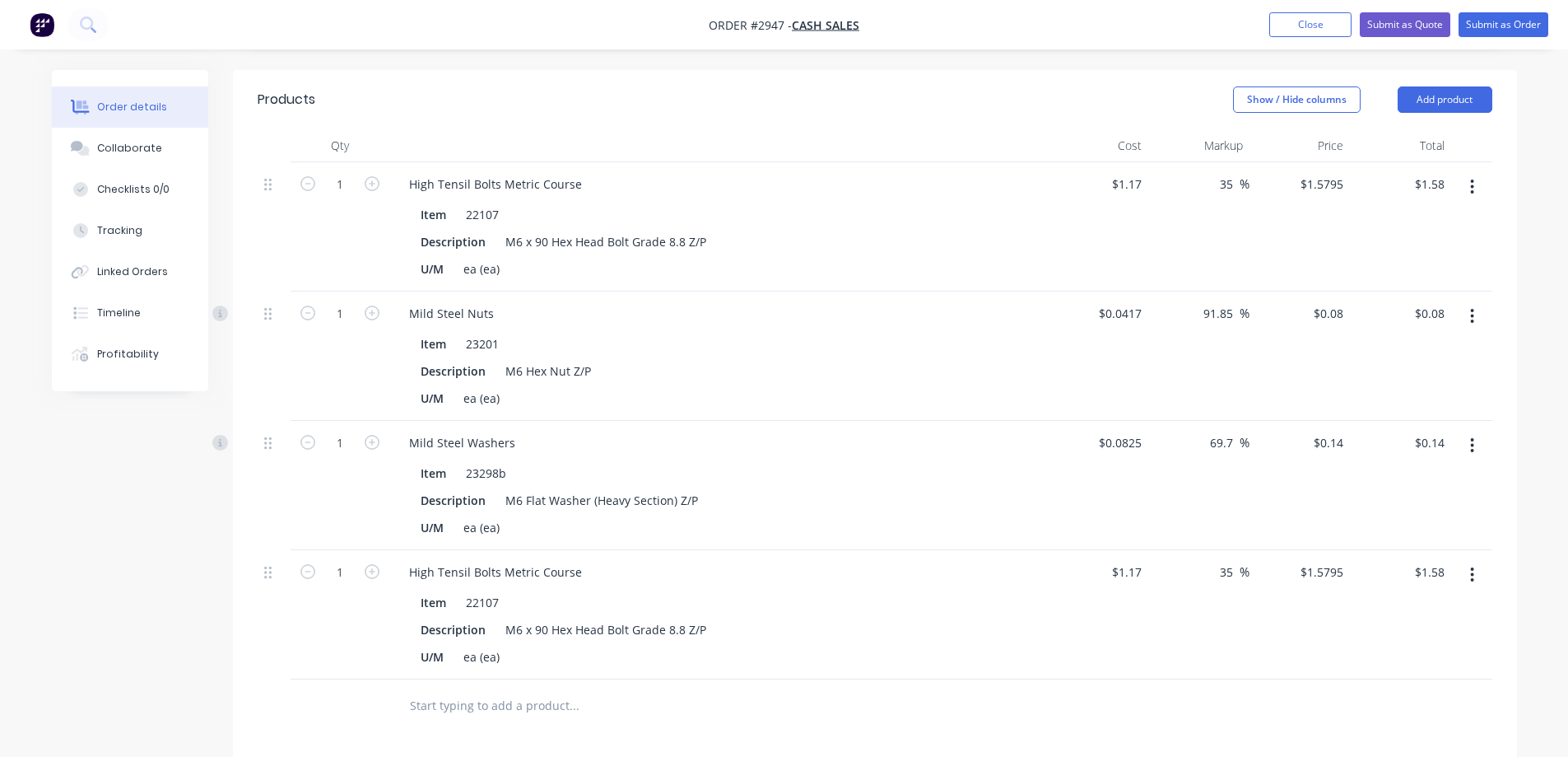
scroll to position [357, 0]
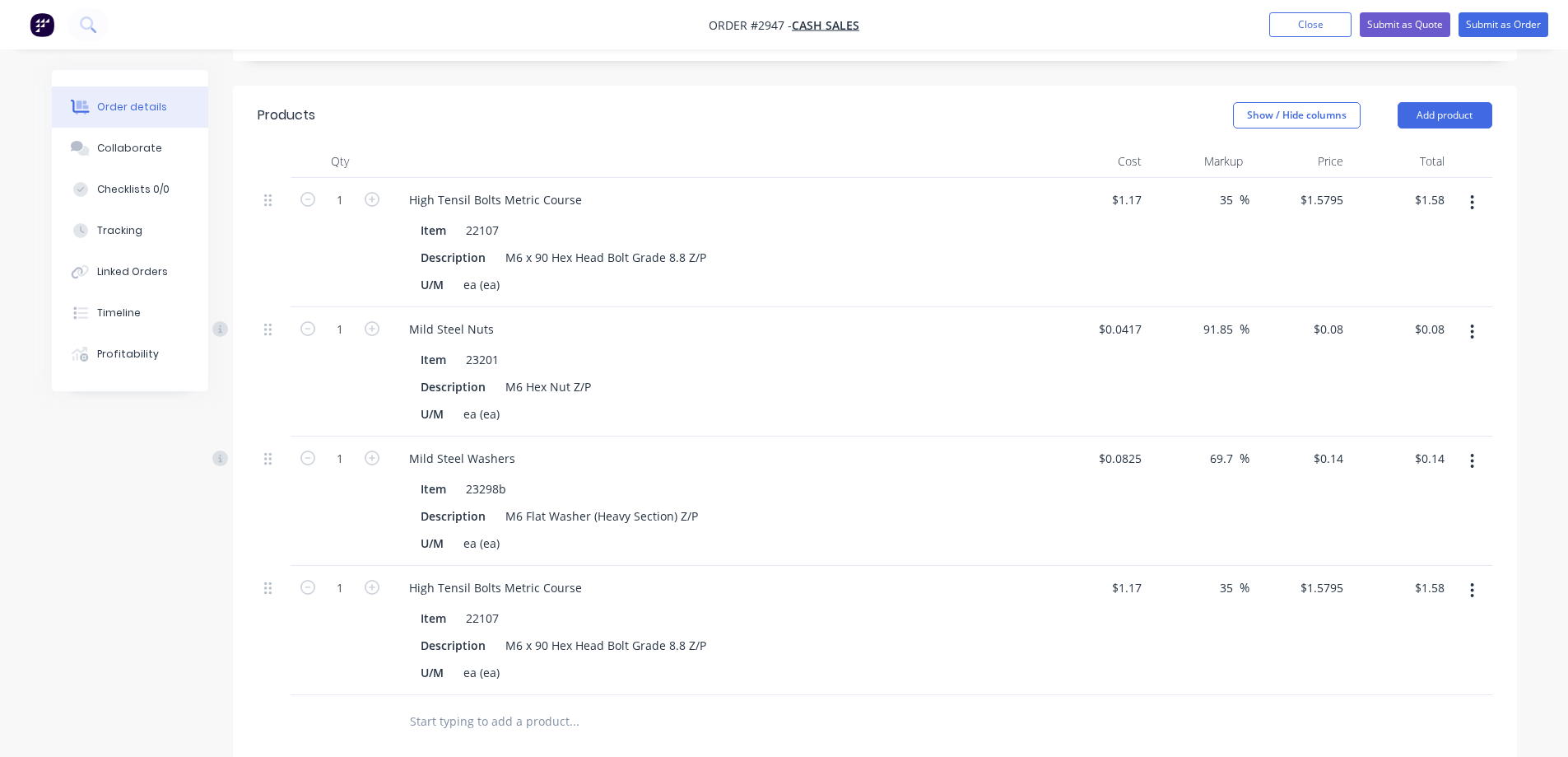
click at [1468, 337] on button "button" at bounding box center [1471, 332] width 38 height 30
click at [1392, 474] on div "Delete" at bounding box center [1413, 473] width 127 height 23
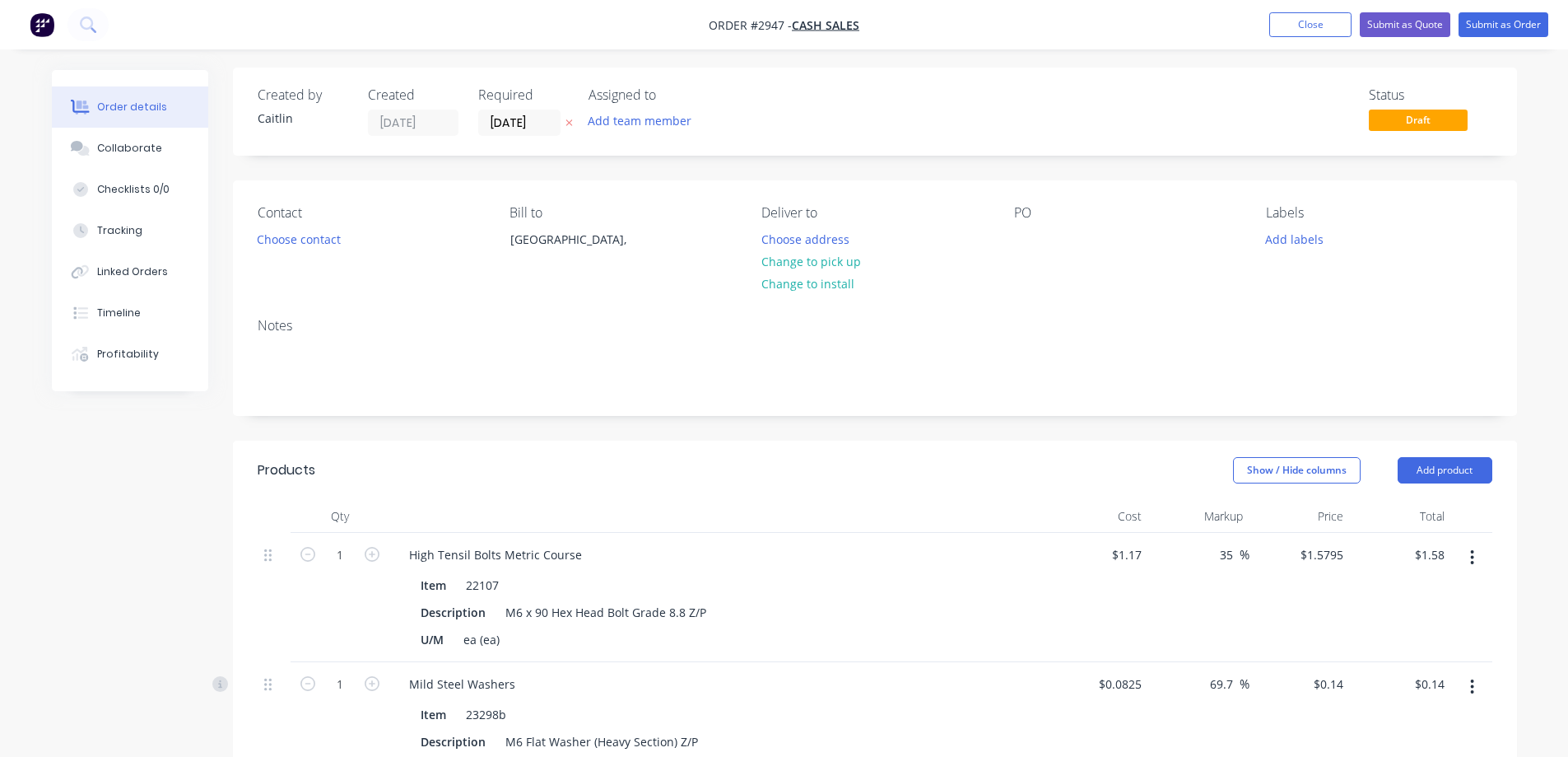
scroll to position [0, 0]
click at [1029, 244] on div at bounding box center [1027, 241] width 26 height 23
click at [309, 240] on button "Choose contact" at bounding box center [298, 241] width 101 height 23
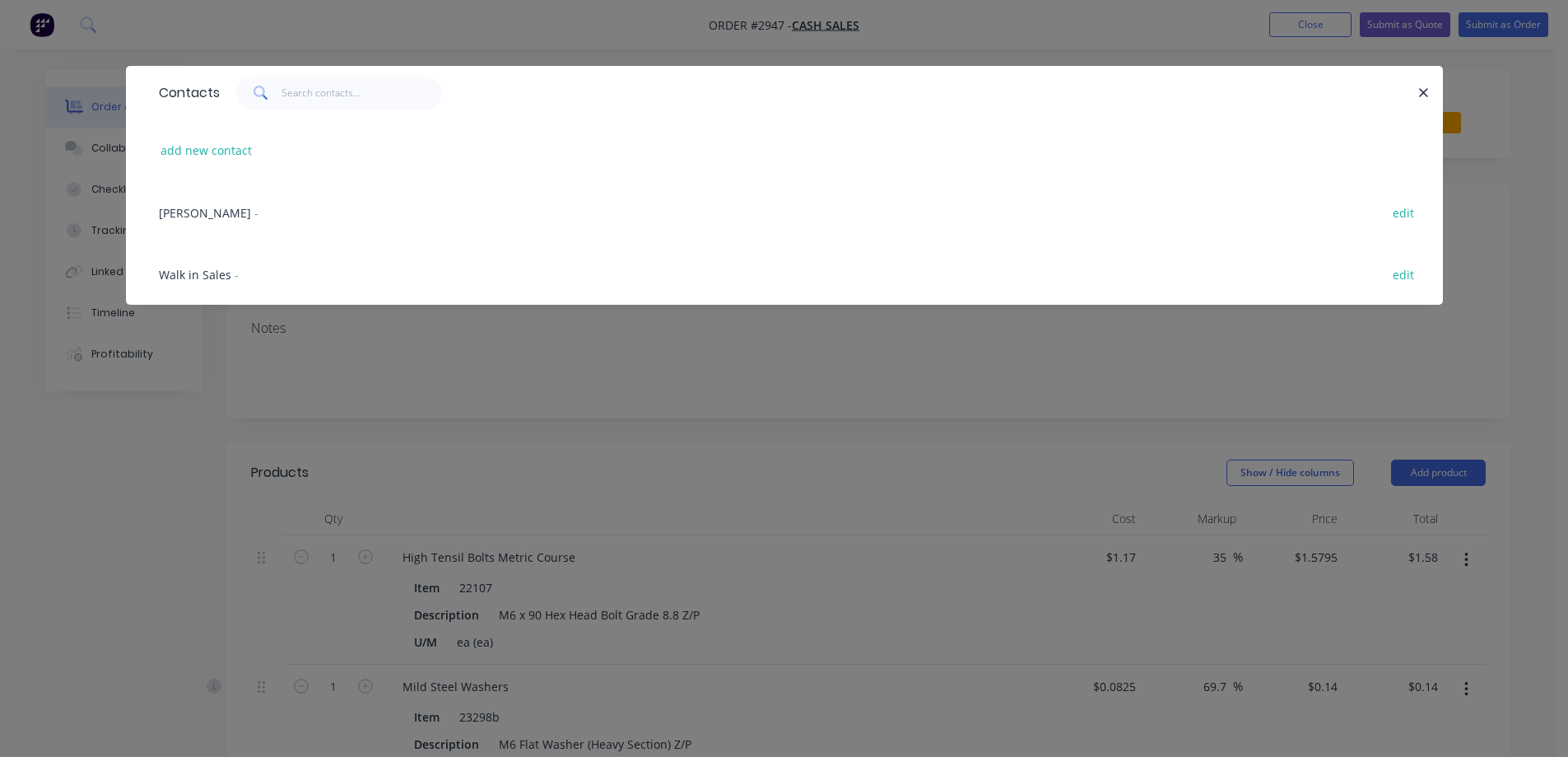
click at [195, 272] on span "Walk in Sales" at bounding box center [194, 274] width 72 height 16
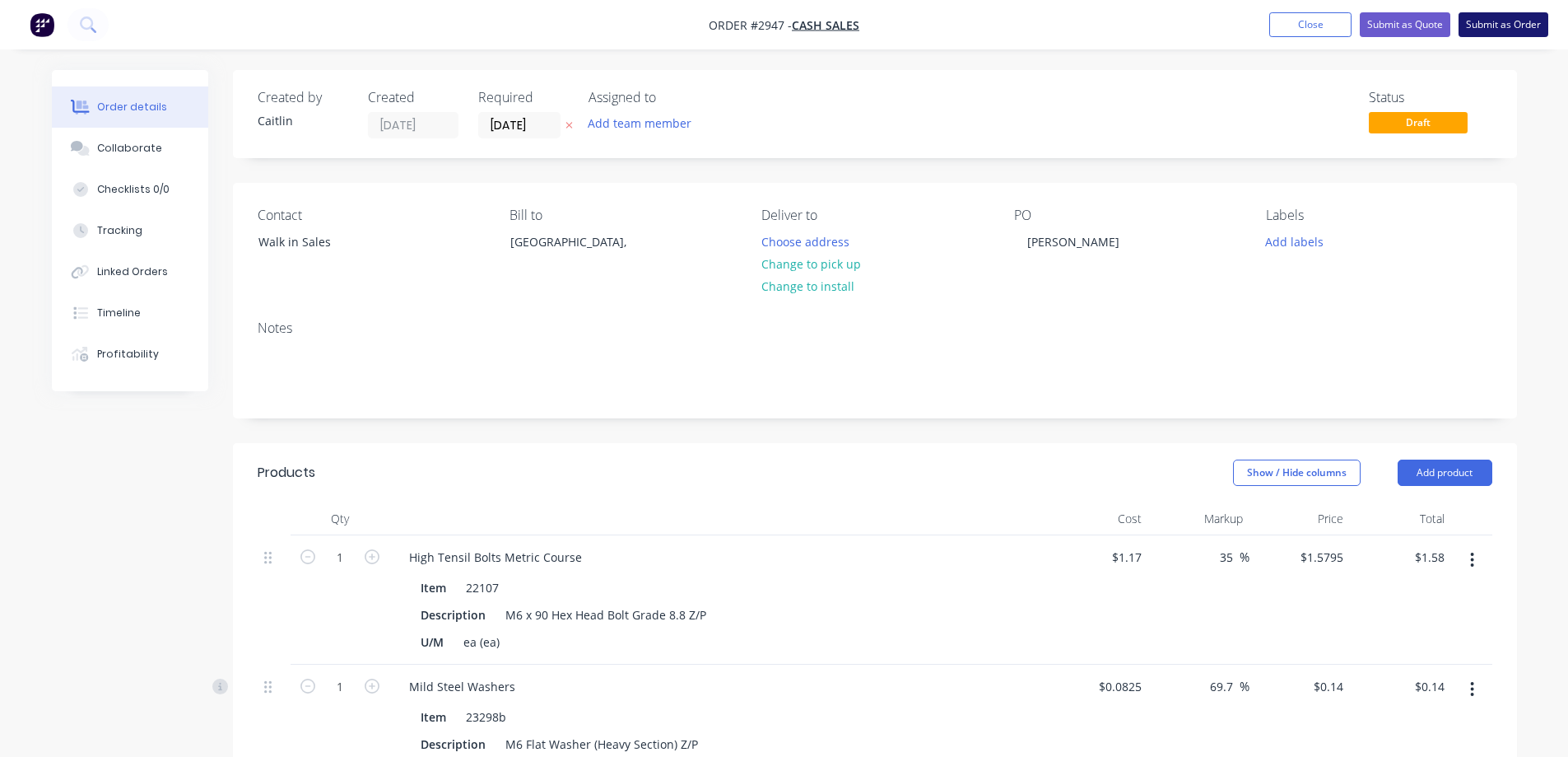
click at [1506, 30] on button "Submit as Order" at bounding box center [1503, 24] width 90 height 24
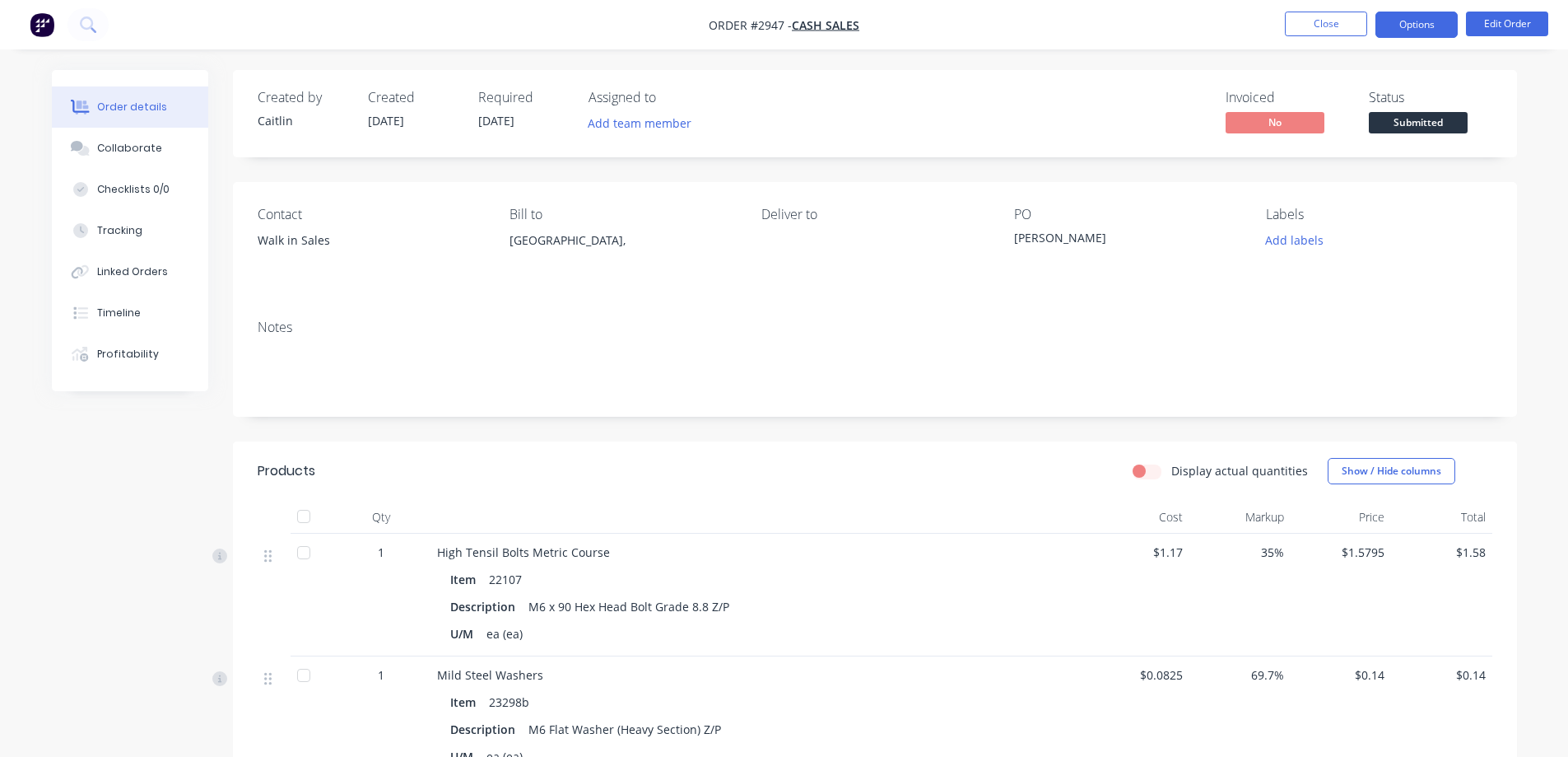
click at [1432, 23] on button "Options" at bounding box center [1417, 24] width 83 height 26
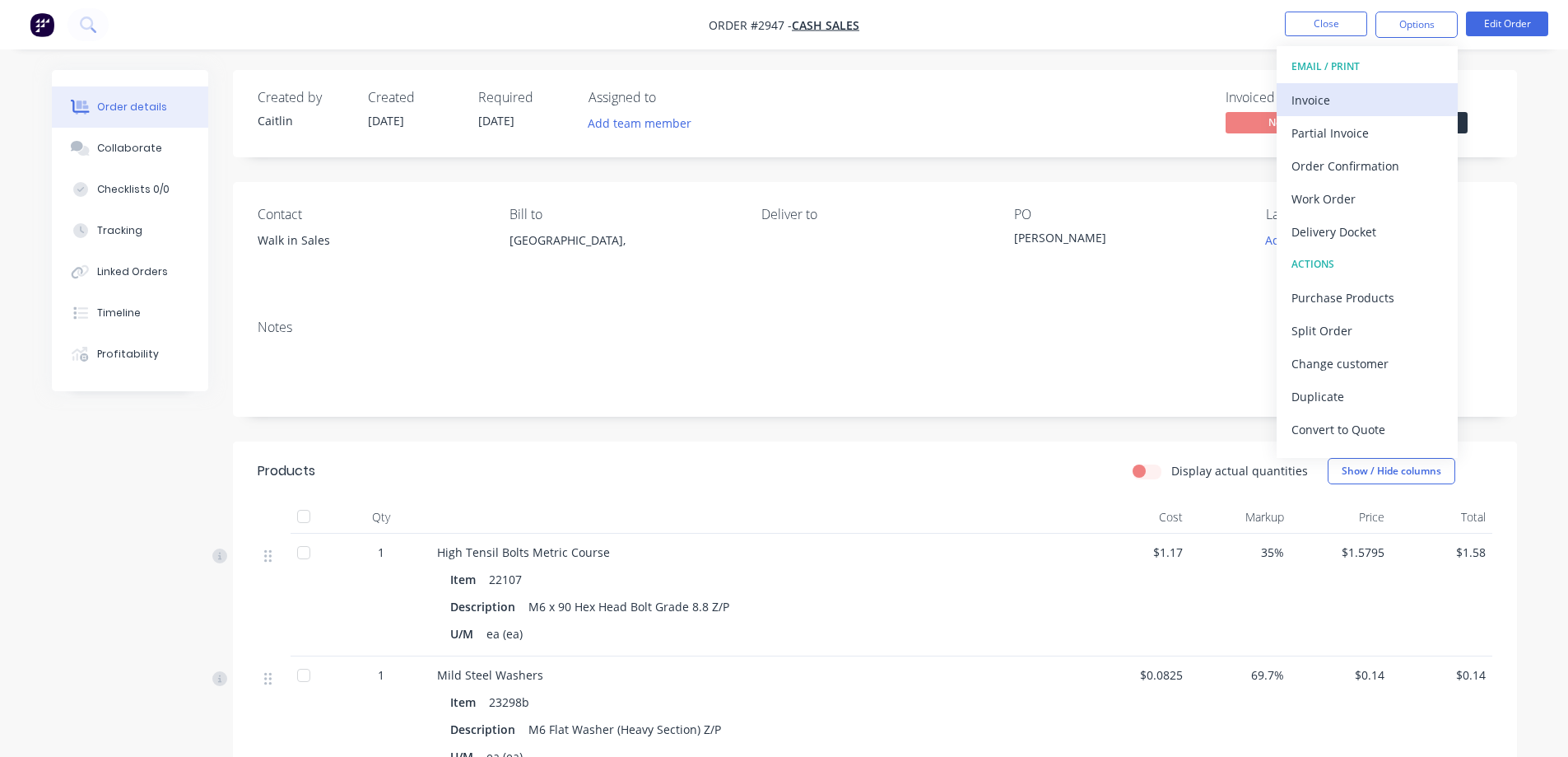
click at [1362, 98] on div "Invoice" at bounding box center [1367, 99] width 152 height 23
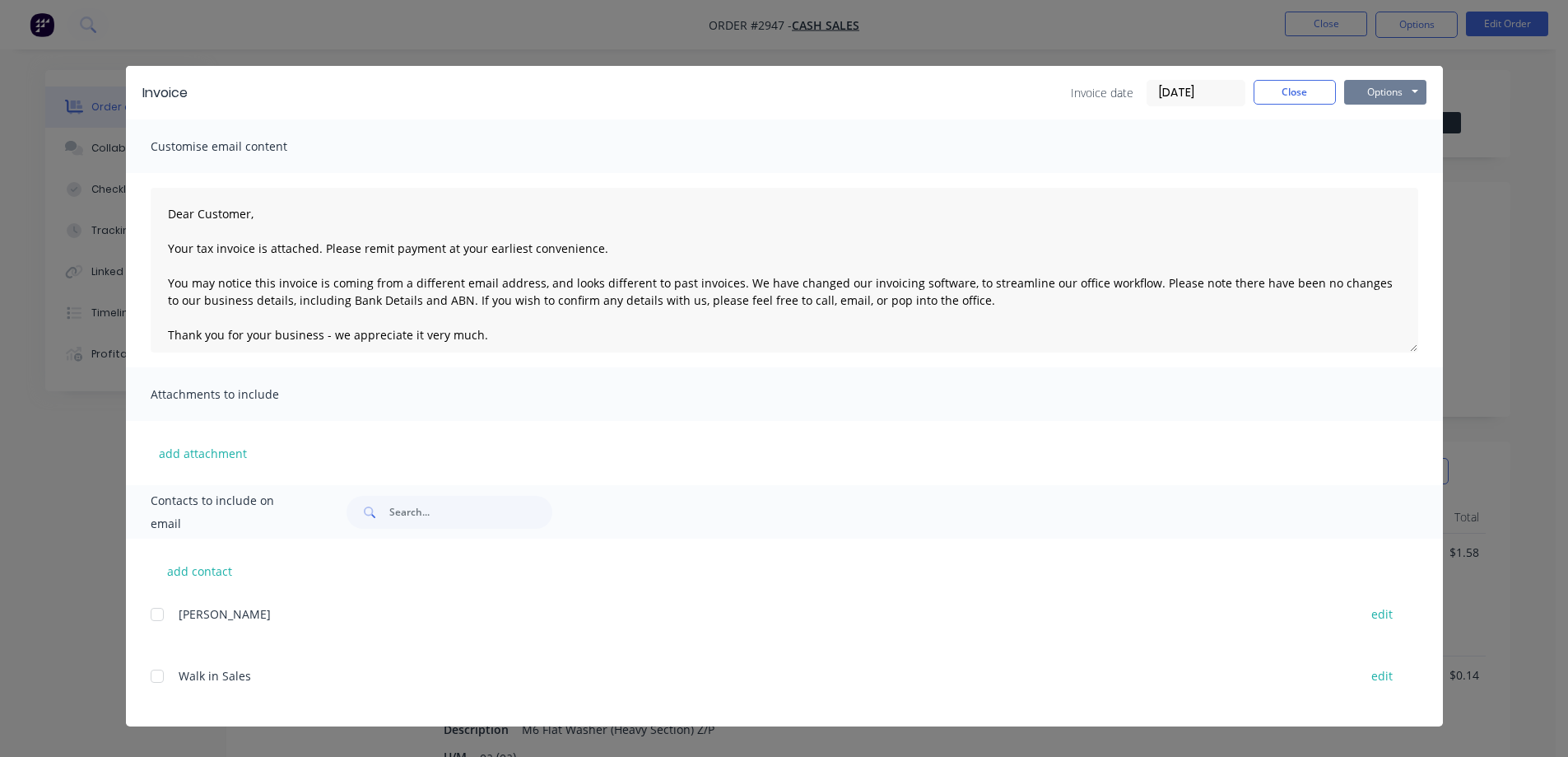
click at [1379, 87] on button "Options" at bounding box center [1385, 92] width 83 height 24
click at [1396, 126] on button "Preview" at bounding box center [1396, 121] width 105 height 27
click at [1398, 91] on button "Options" at bounding box center [1385, 92] width 83 height 24
click at [1410, 149] on button "Print" at bounding box center [1396, 148] width 105 height 27
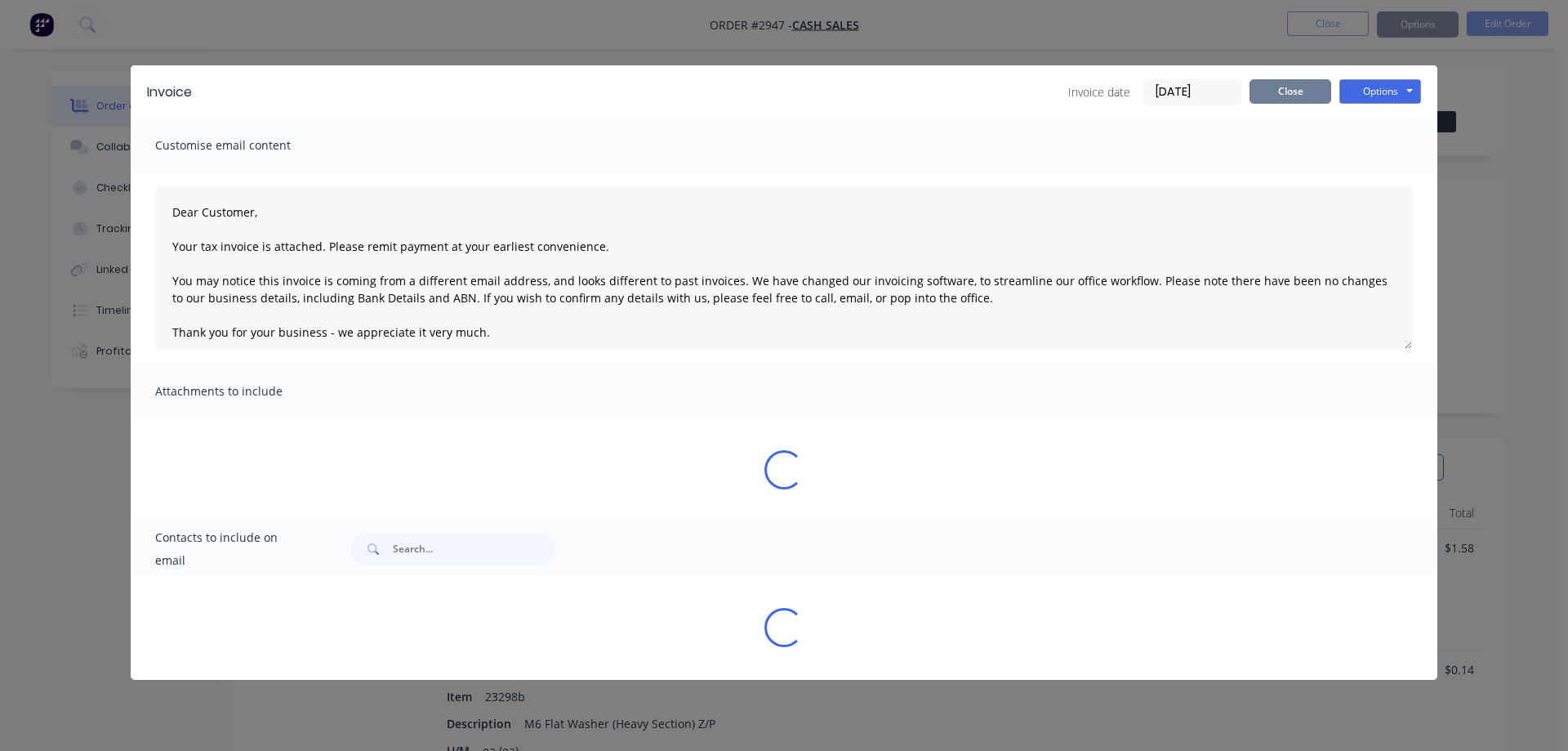
type textarea "Dear Customer, Your tax invoice is attached. Please remit payment at your earli…"
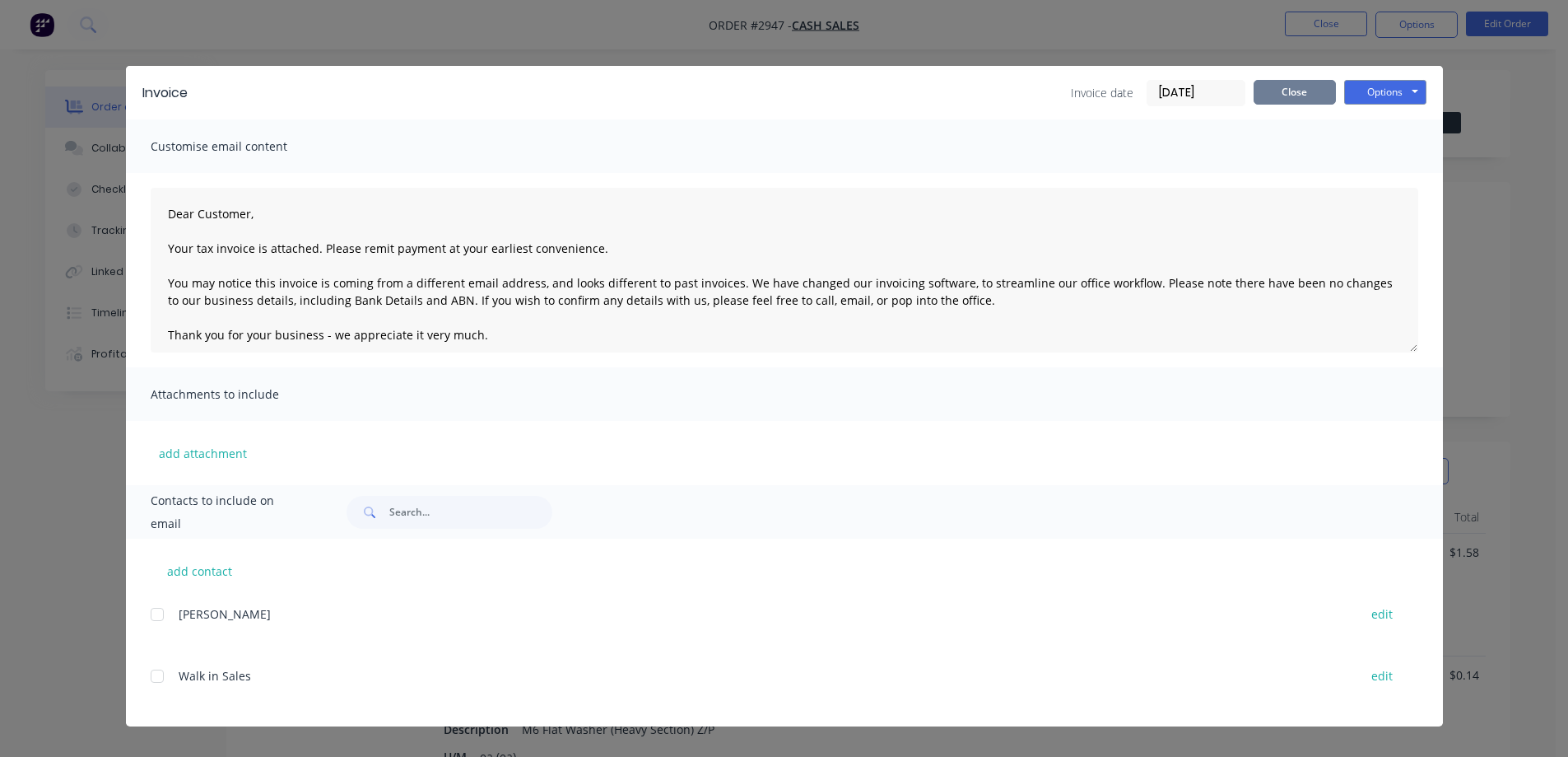
click at [1300, 91] on button "Close" at bounding box center [1295, 92] width 83 height 24
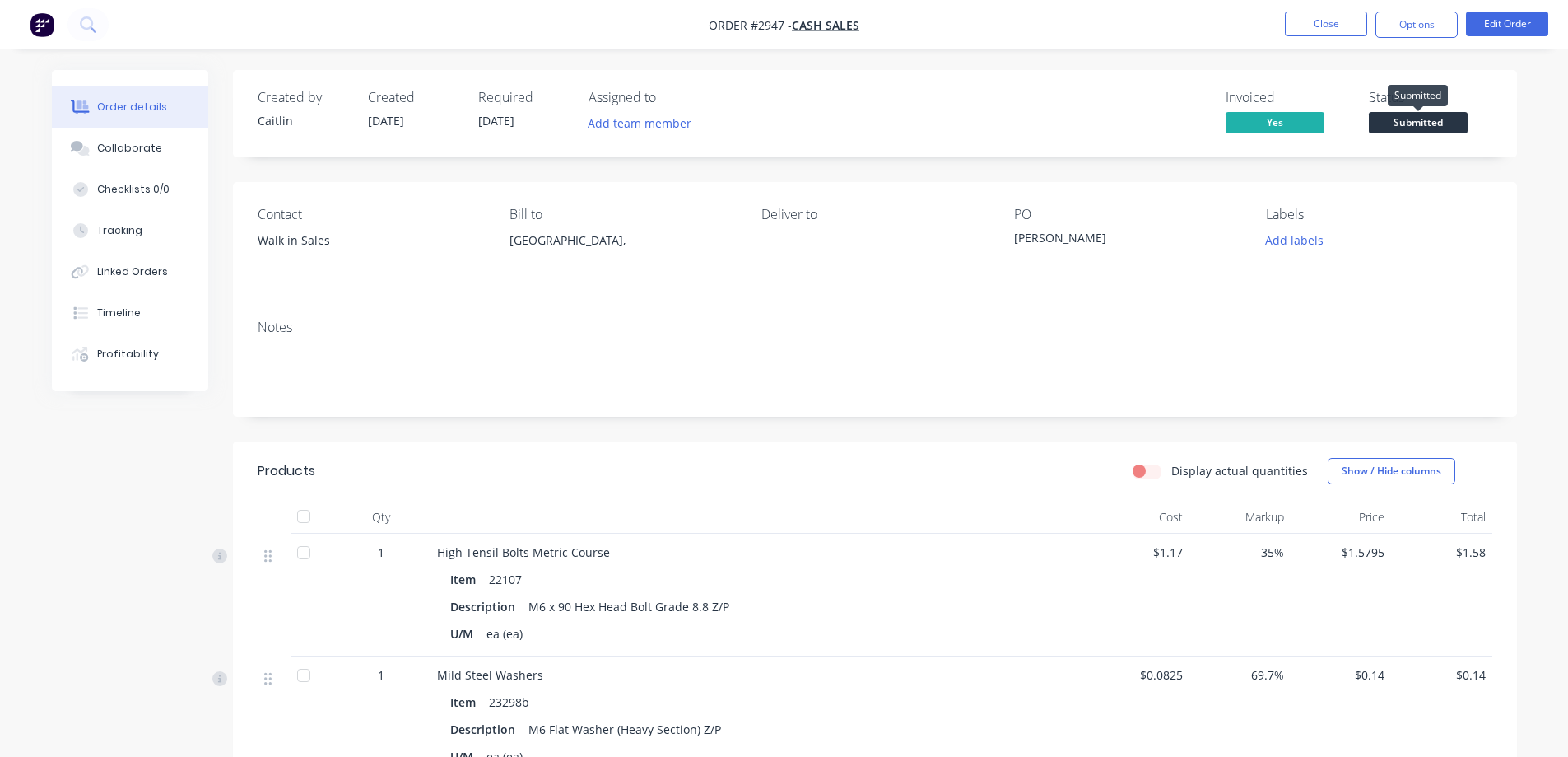
click at [1405, 121] on span "Submitted" at bounding box center [1418, 122] width 98 height 21
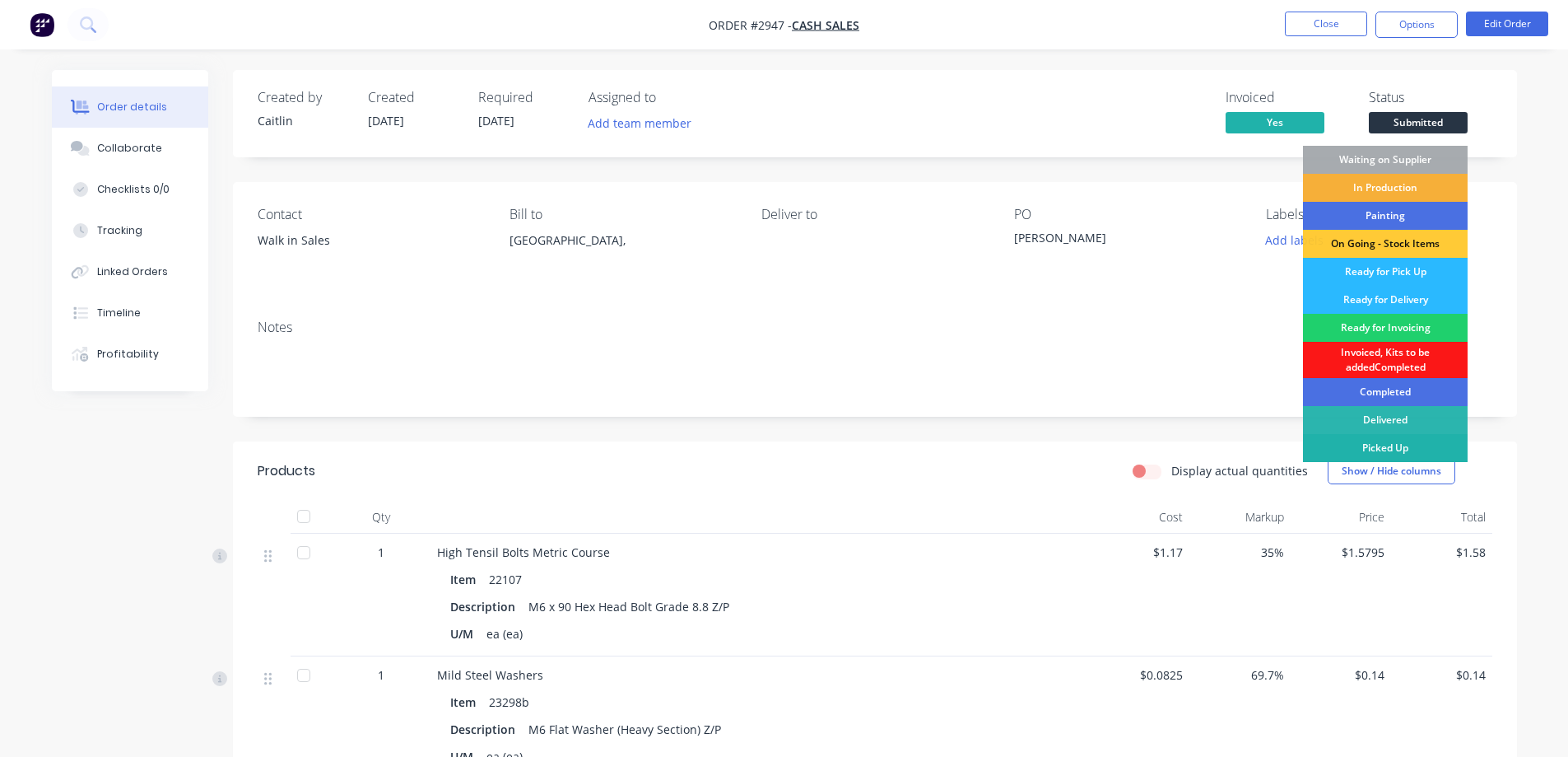
click at [1392, 447] on div "Picked Up" at bounding box center [1386, 448] width 165 height 28
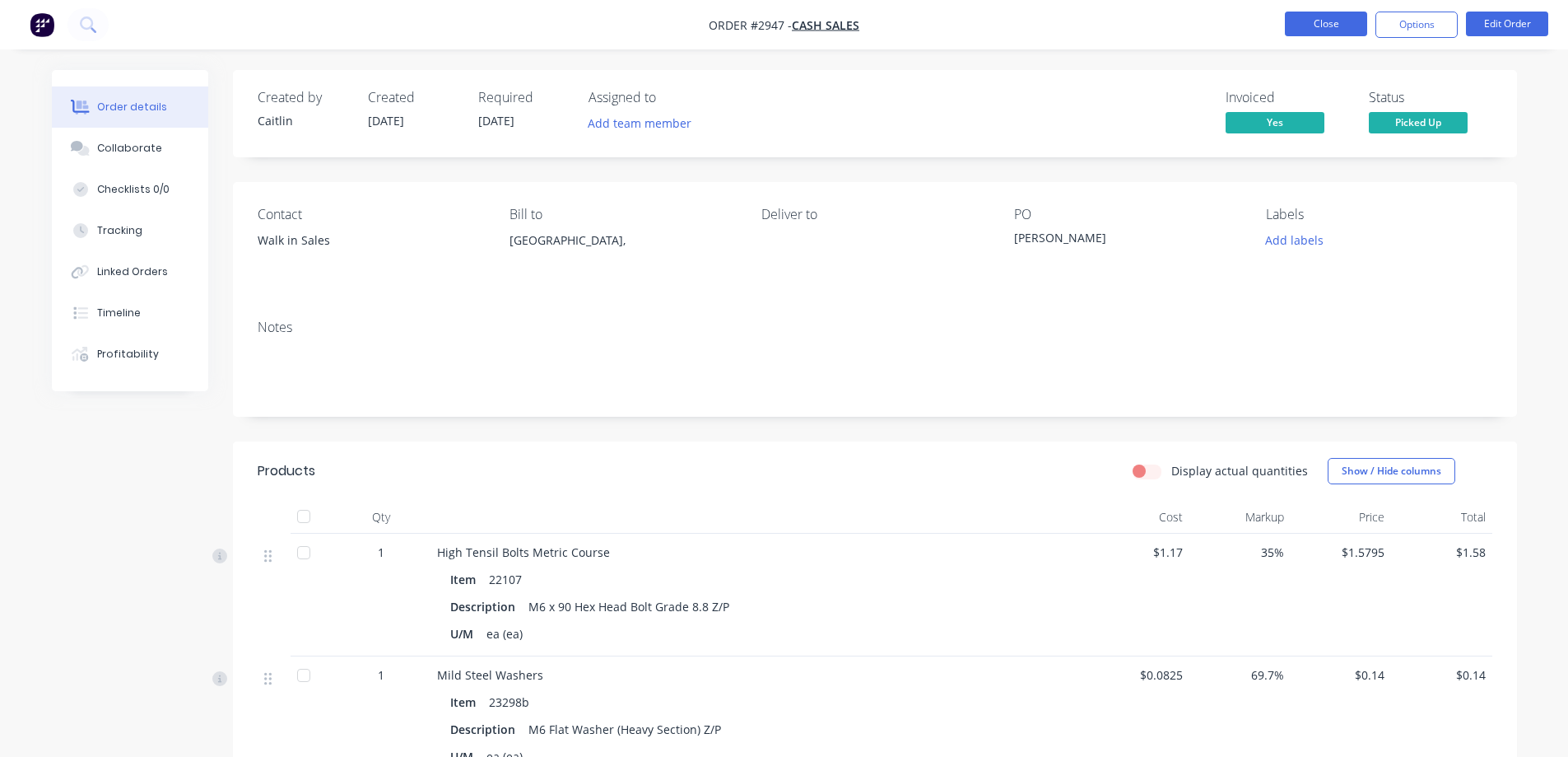
click at [1317, 28] on button "Close" at bounding box center [1326, 23] width 83 height 24
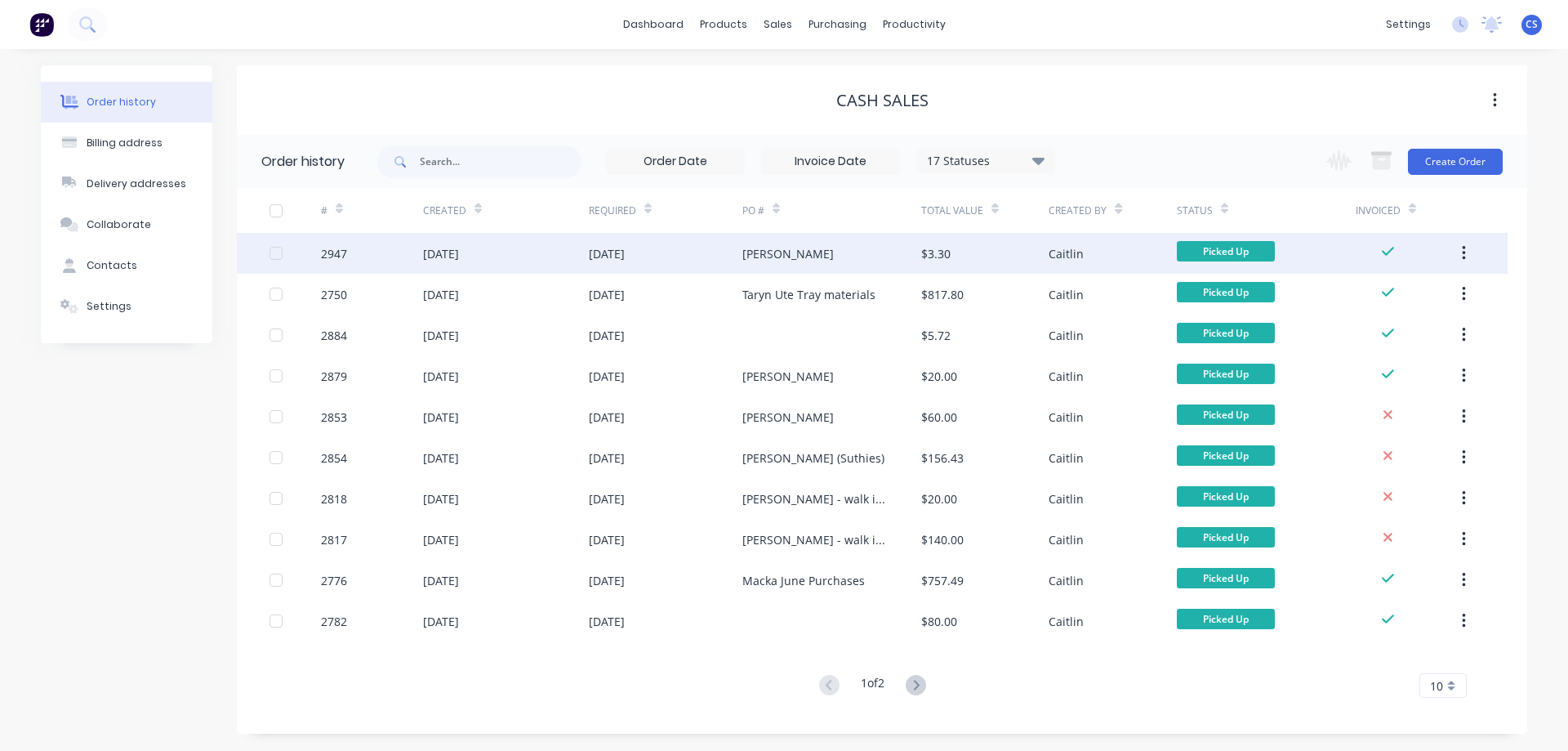
click at [732, 258] on div "[DATE]" at bounding box center [665, 253] width 154 height 41
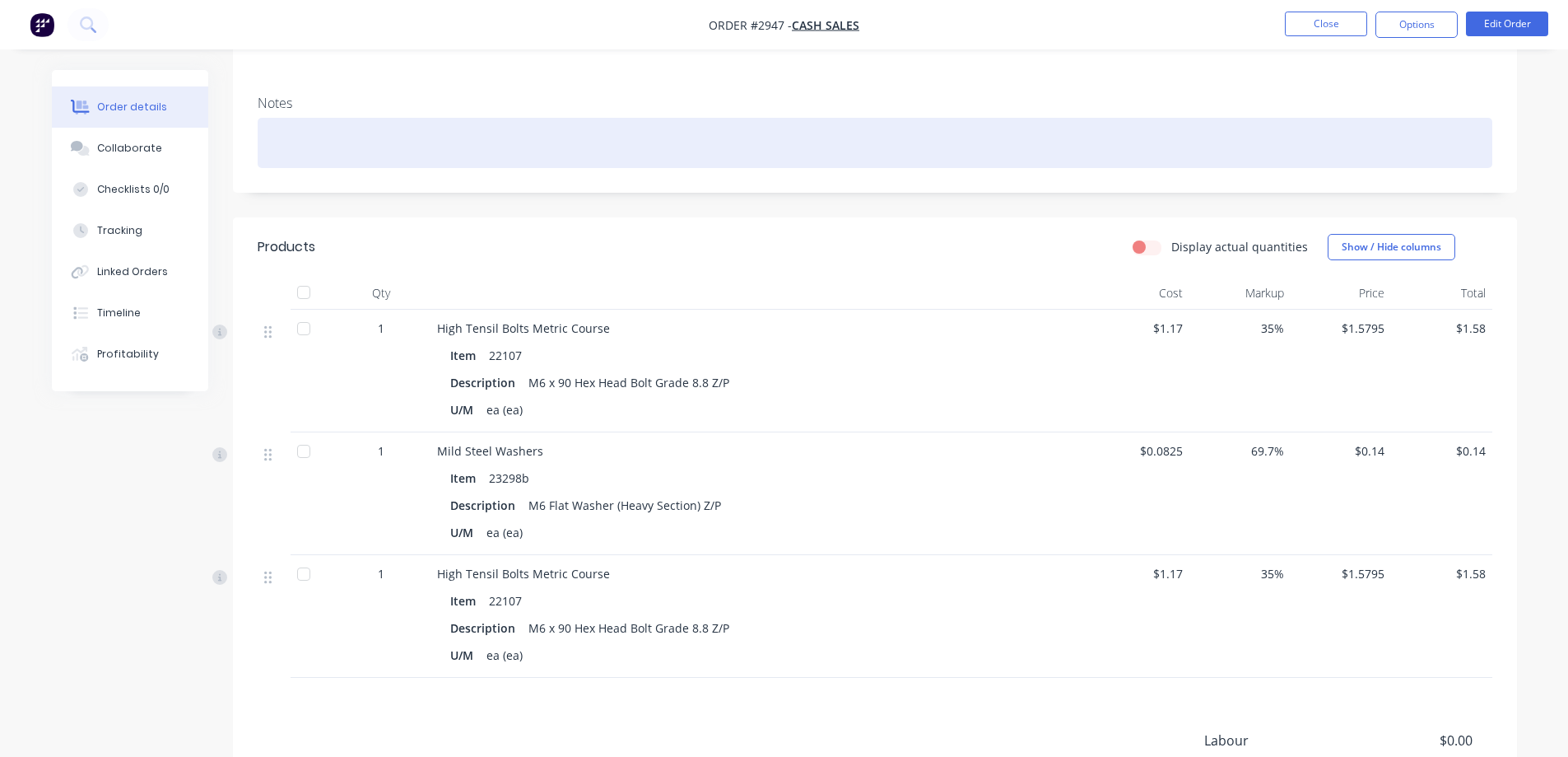
scroll to position [247, 0]
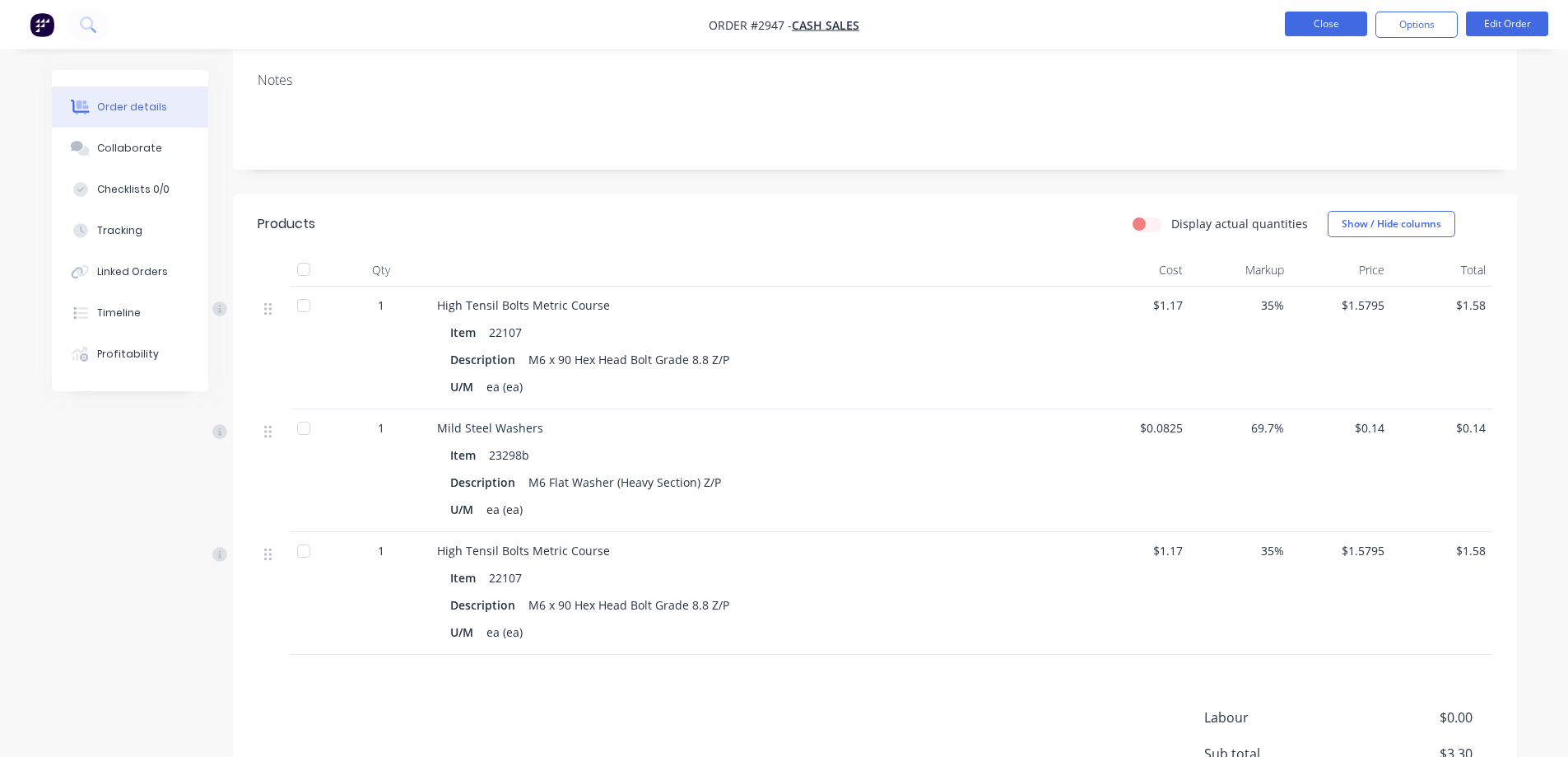
click at [1348, 23] on button "Close" at bounding box center [1326, 23] width 83 height 24
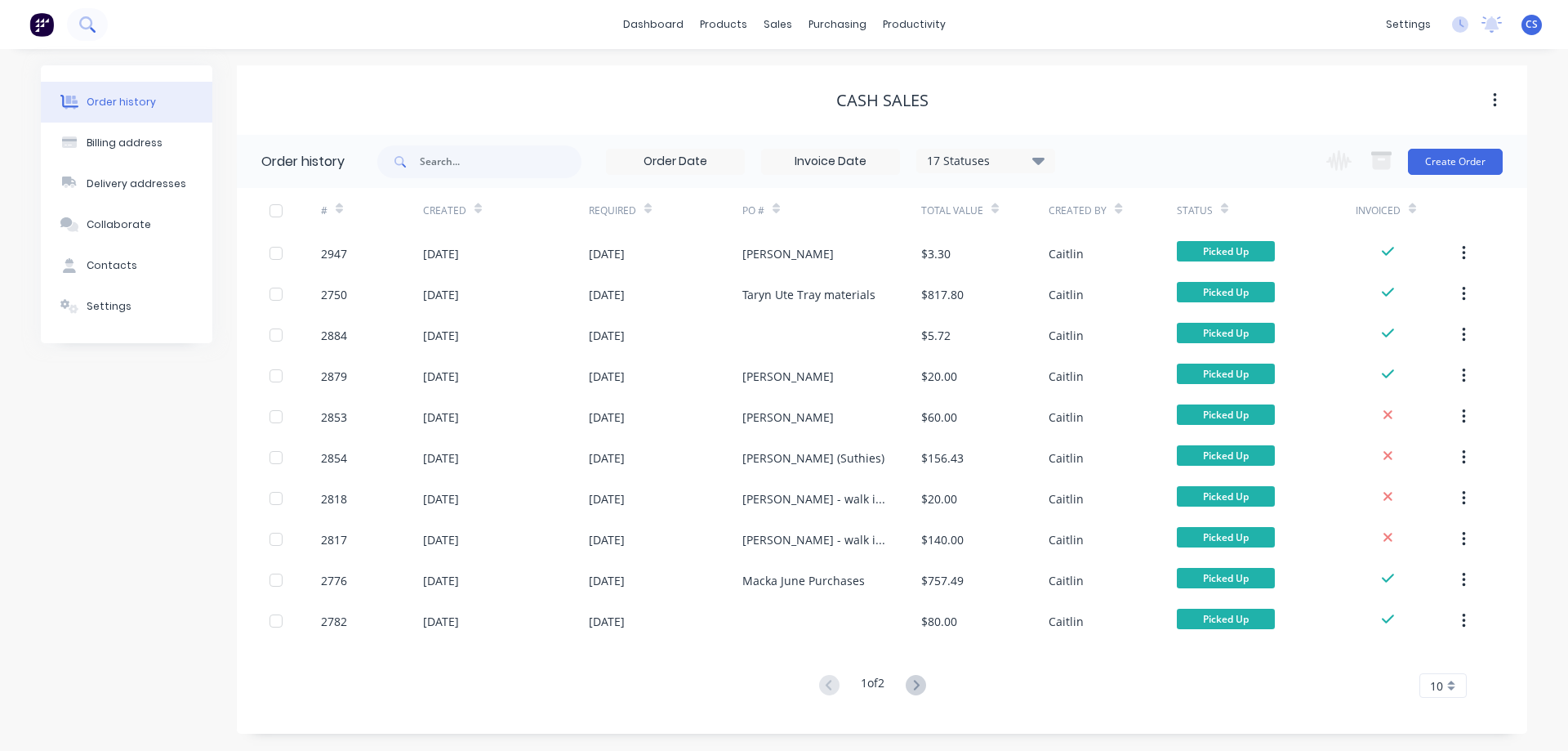
click at [96, 25] on button at bounding box center [87, 24] width 41 height 33
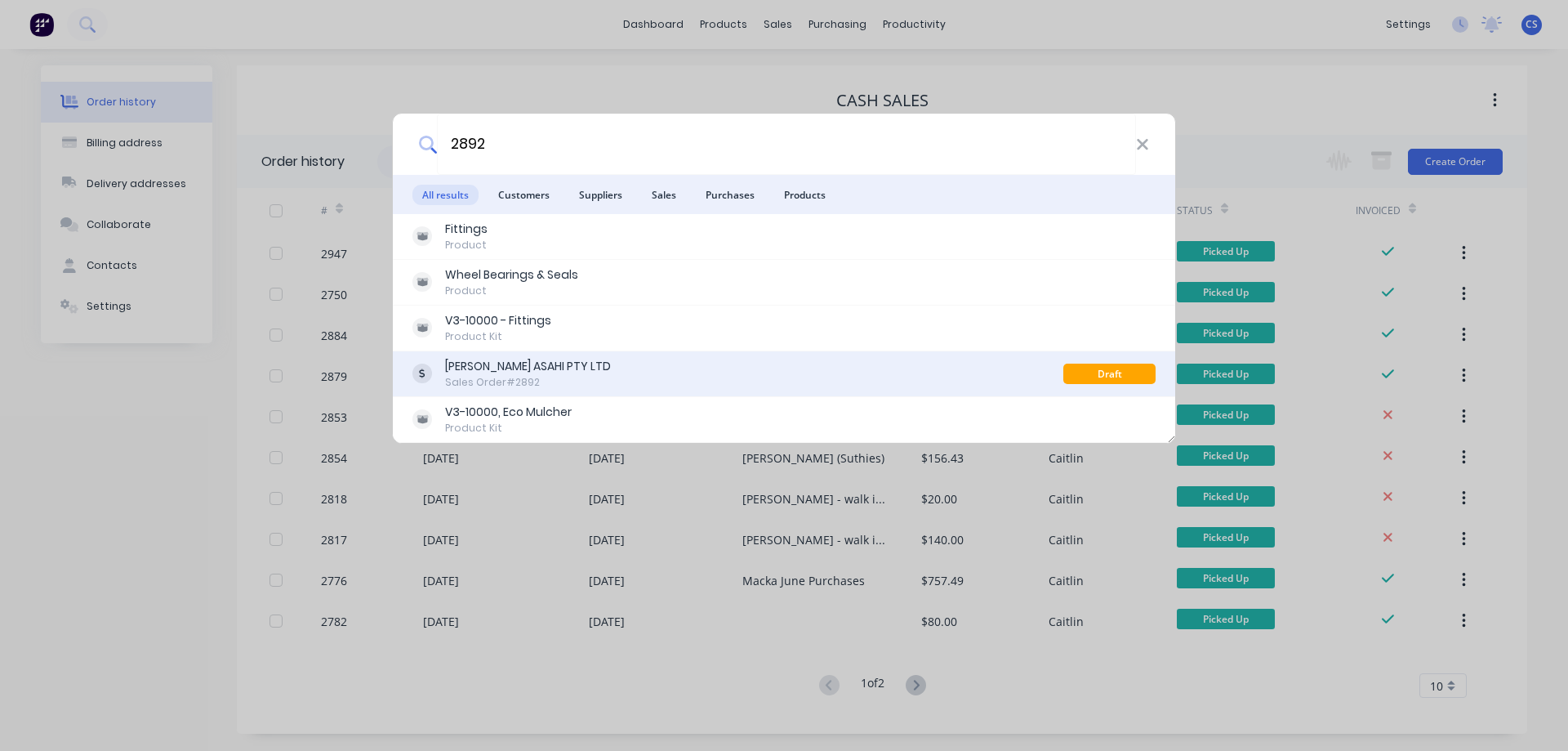
type input "2892"
click at [703, 365] on div "[PERSON_NAME] ASAHI PTY LTD Sales Order #2892" at bounding box center [738, 373] width 651 height 32
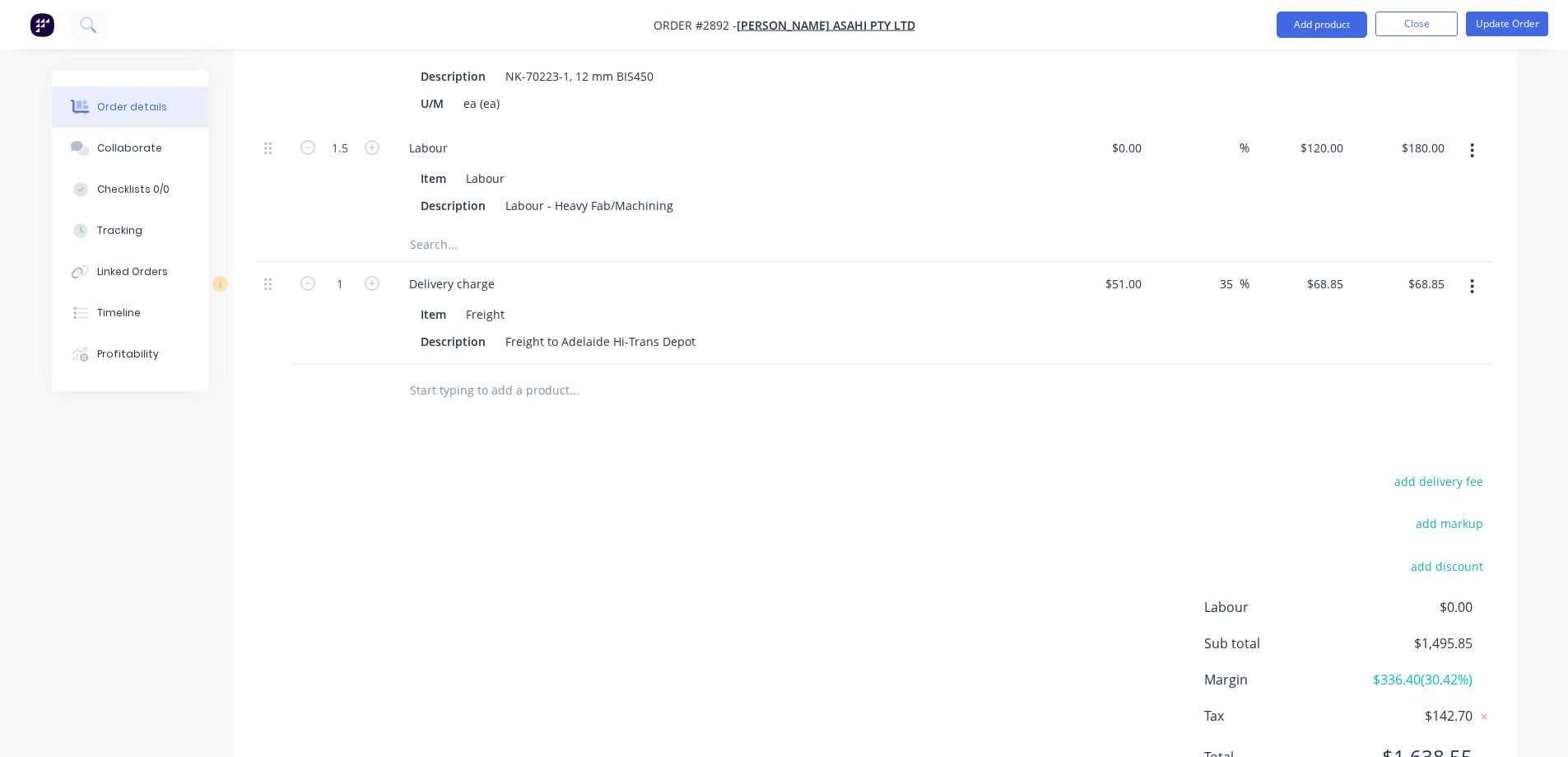
scroll to position [1103, 0]
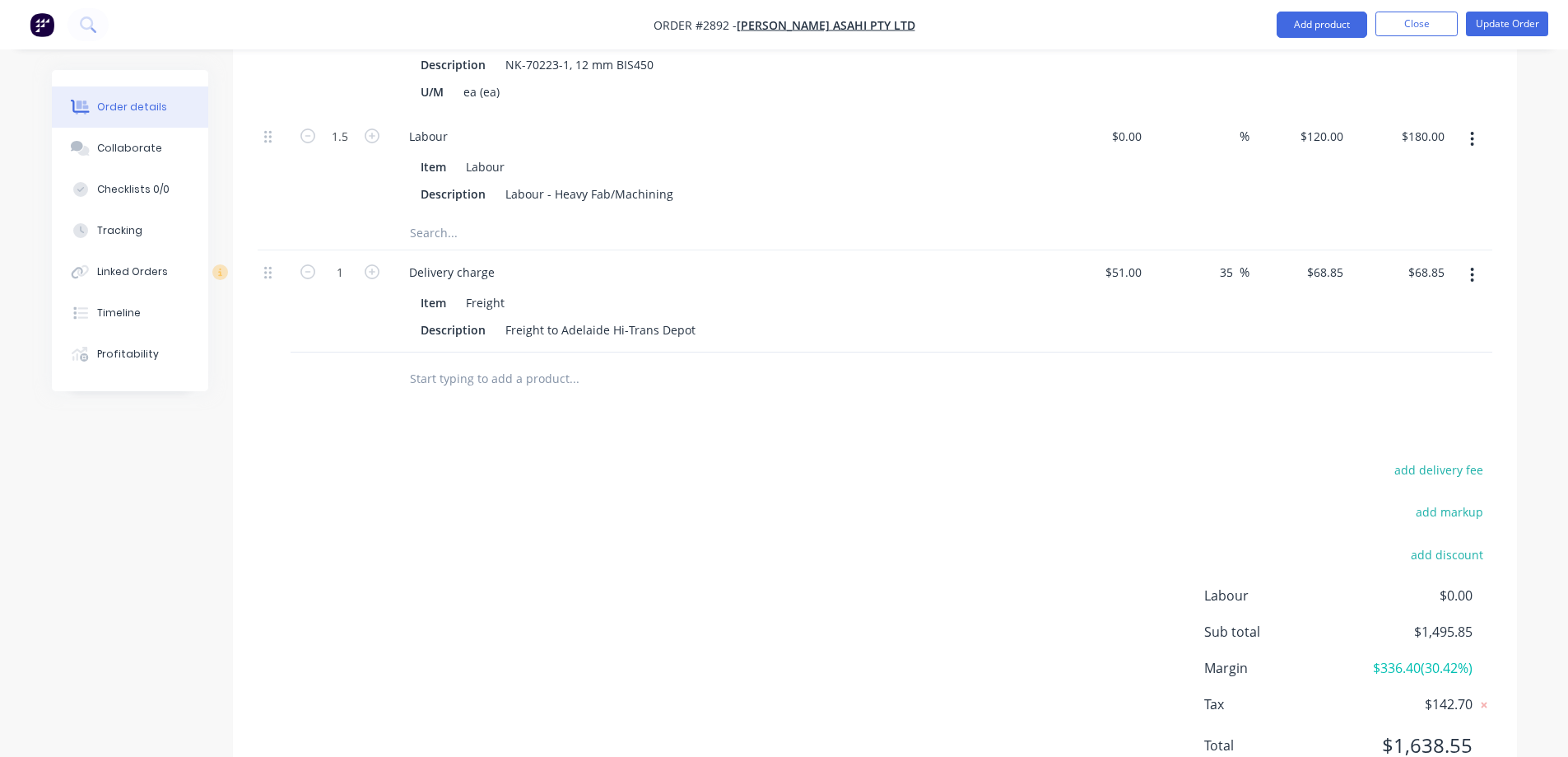
click at [1473, 260] on button "button" at bounding box center [1471, 275] width 38 height 30
click at [1399, 372] on div "Include in tax" at bounding box center [1413, 384] width 127 height 23
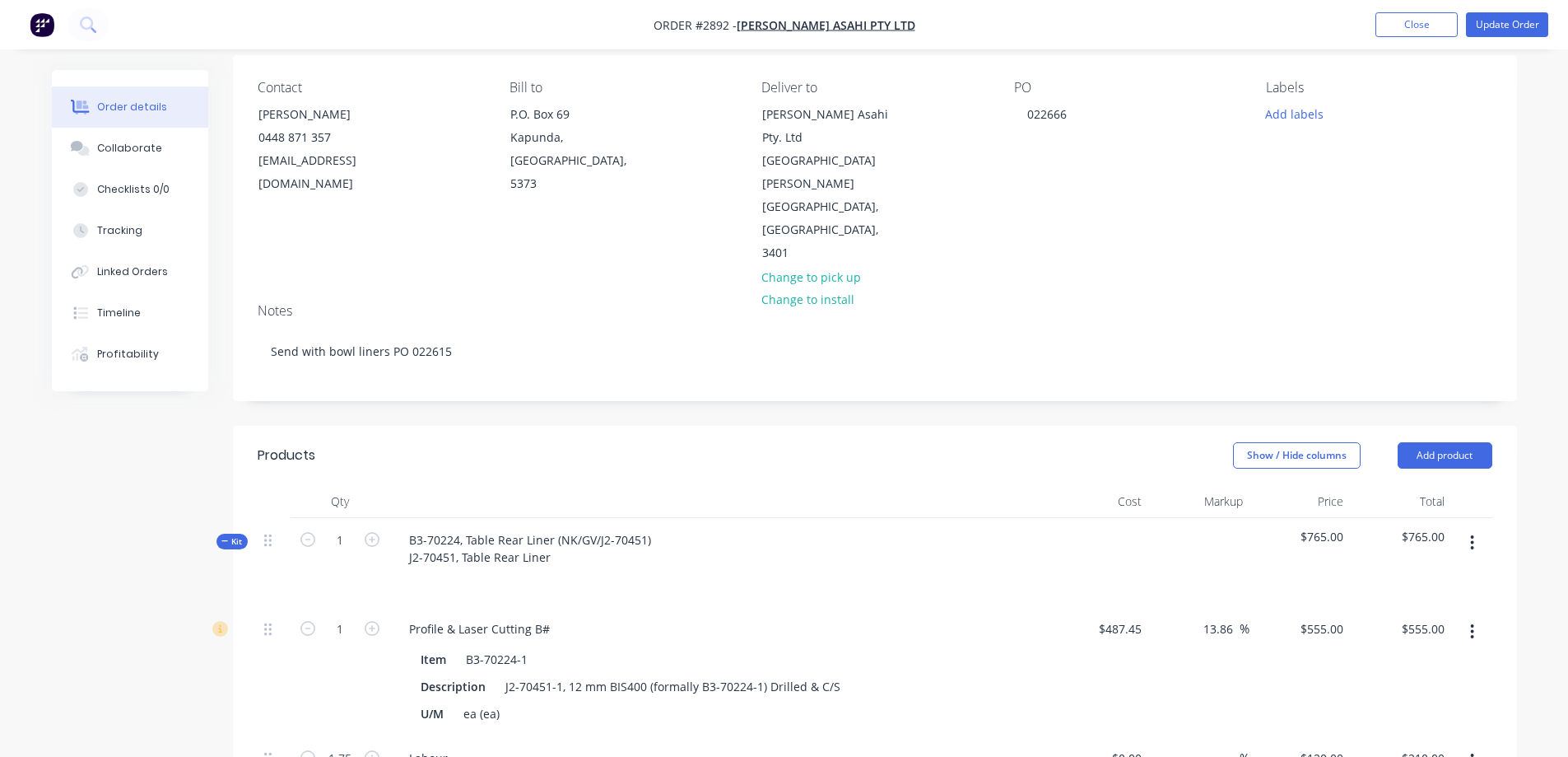
scroll to position [0, 0]
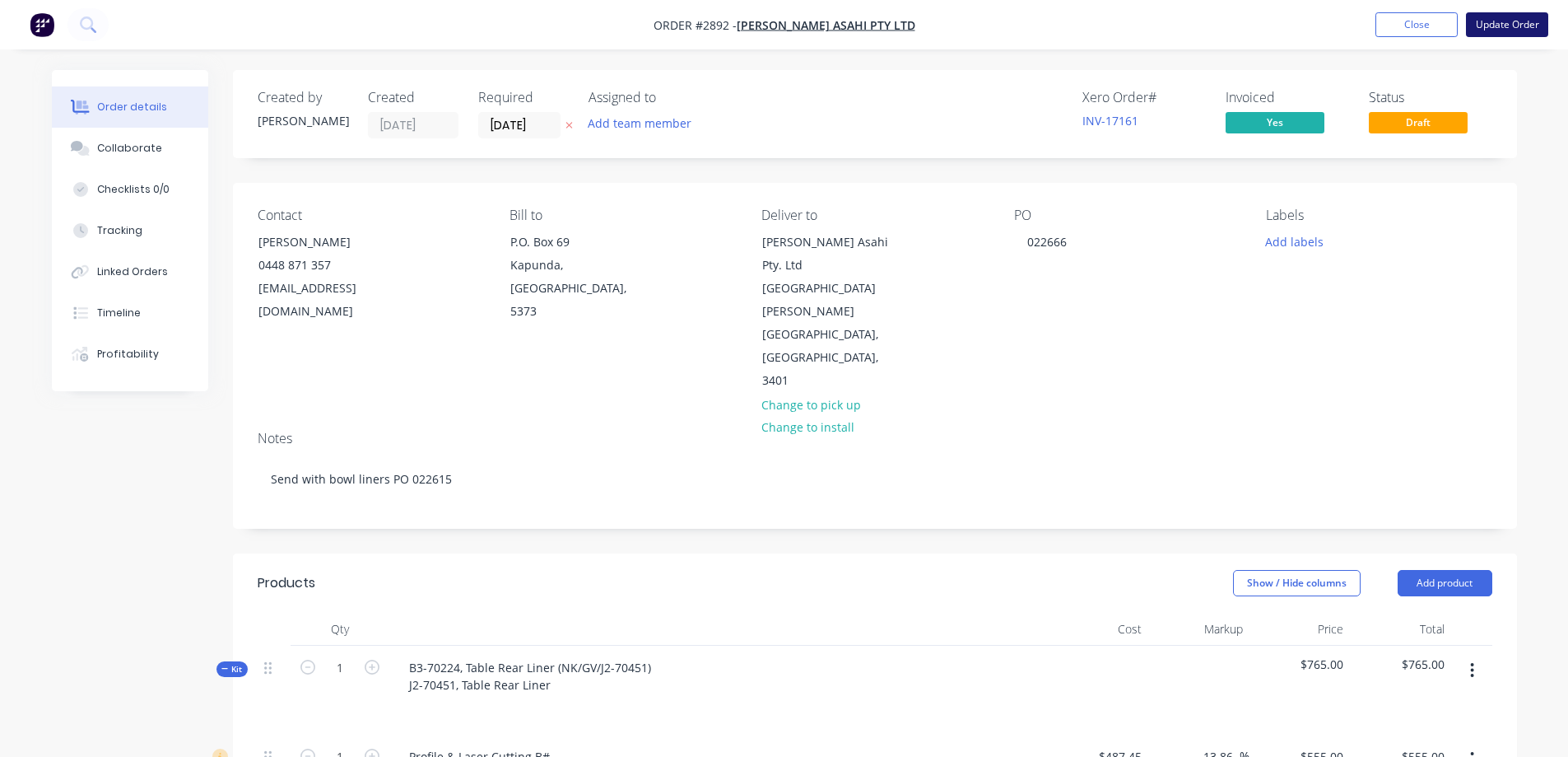
click at [1496, 23] on button "Update Order" at bounding box center [1507, 24] width 83 height 24
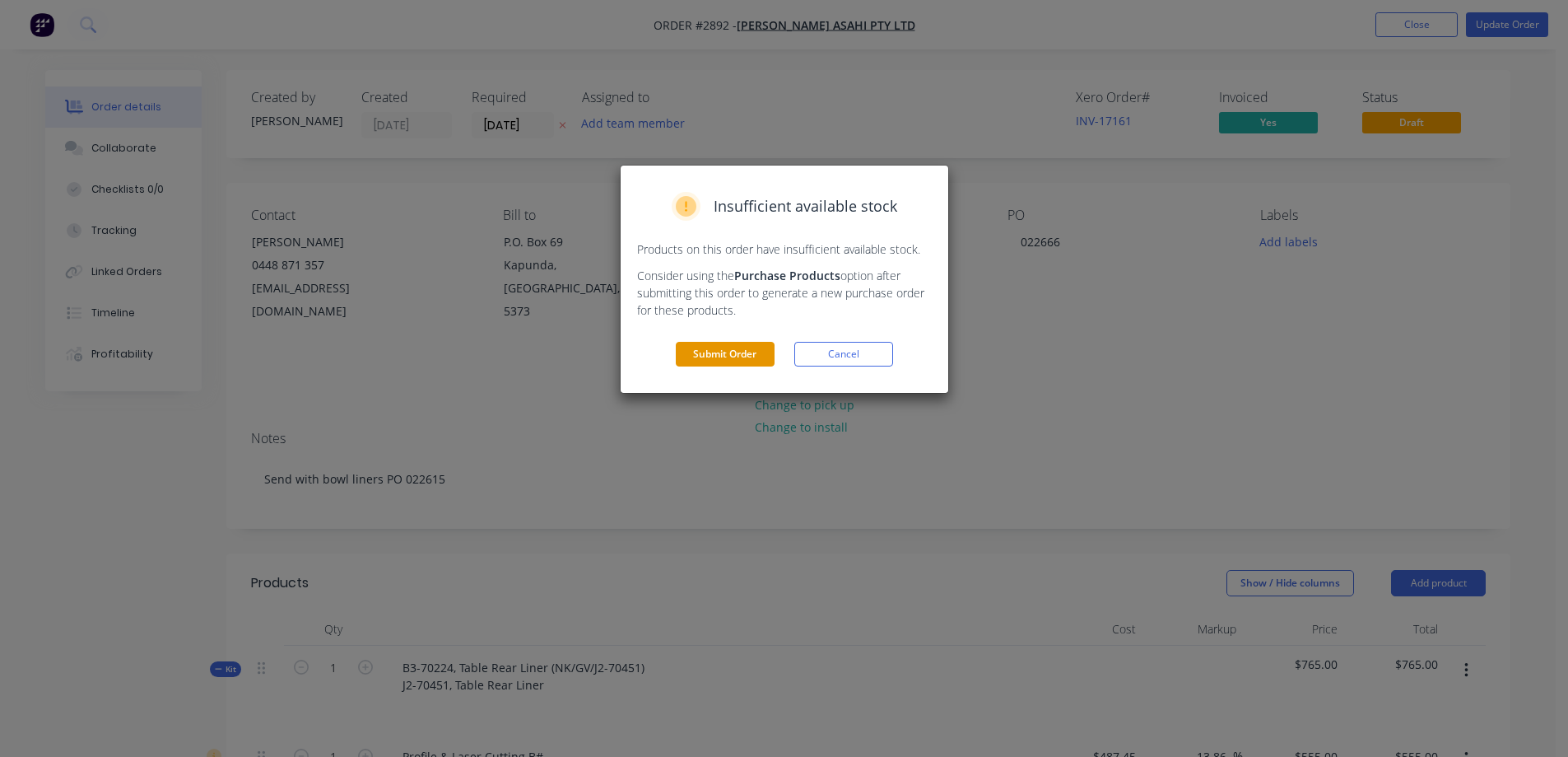
click at [724, 353] on button "Submit Order" at bounding box center [725, 354] width 98 height 24
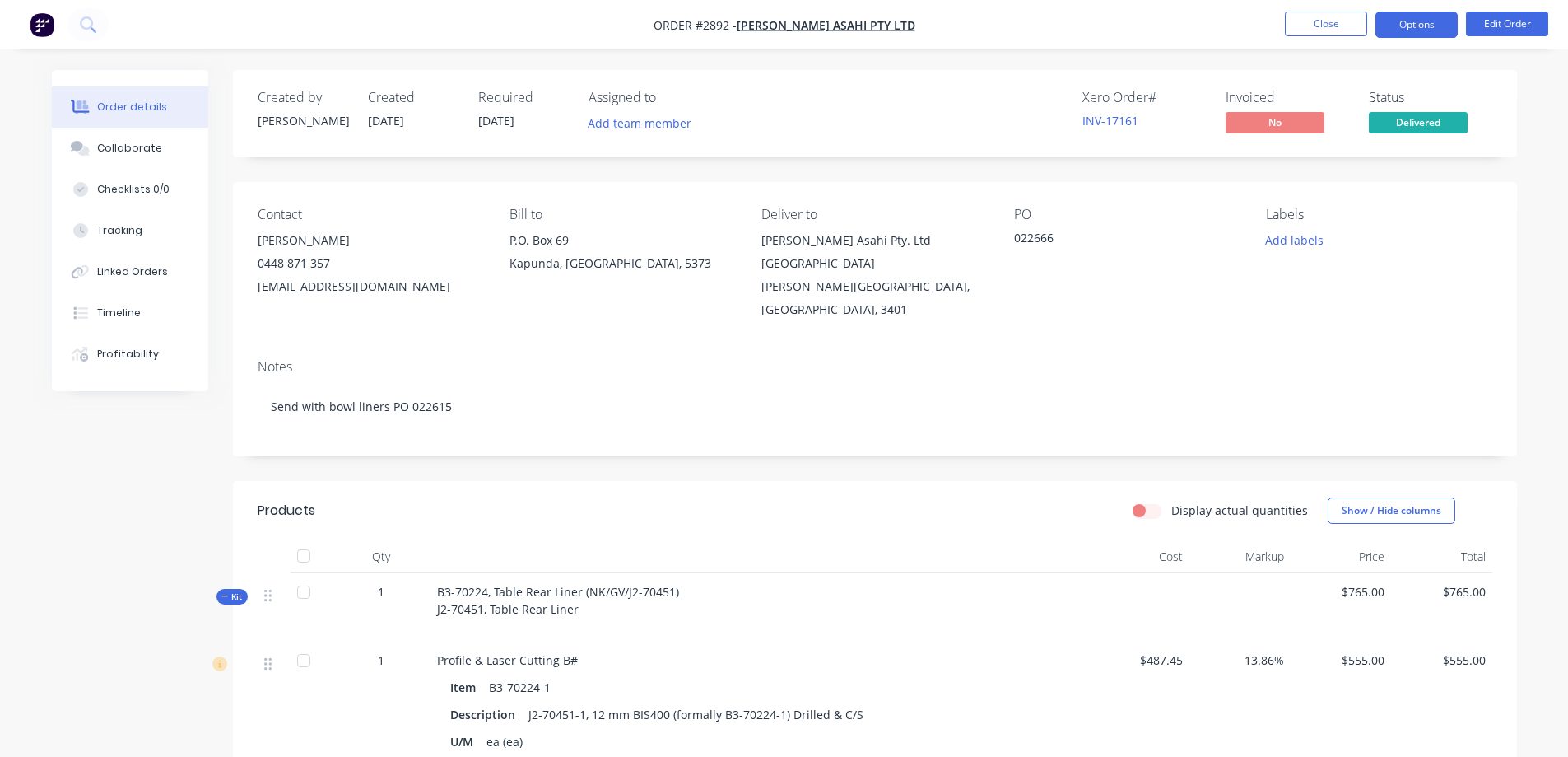
click at [1412, 27] on button "Options" at bounding box center [1417, 24] width 83 height 26
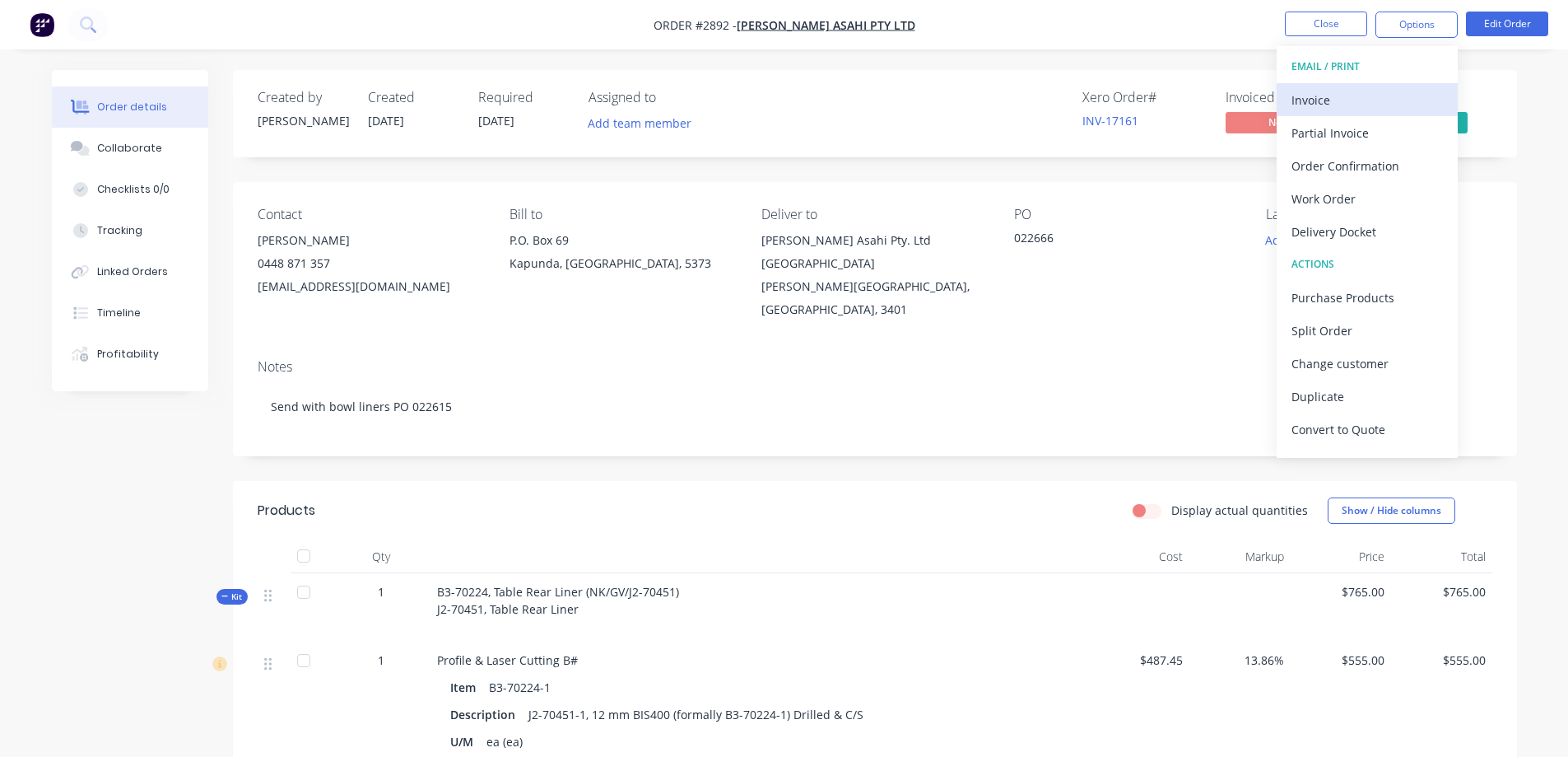
click at [1378, 98] on div "Invoice" at bounding box center [1367, 99] width 152 height 23
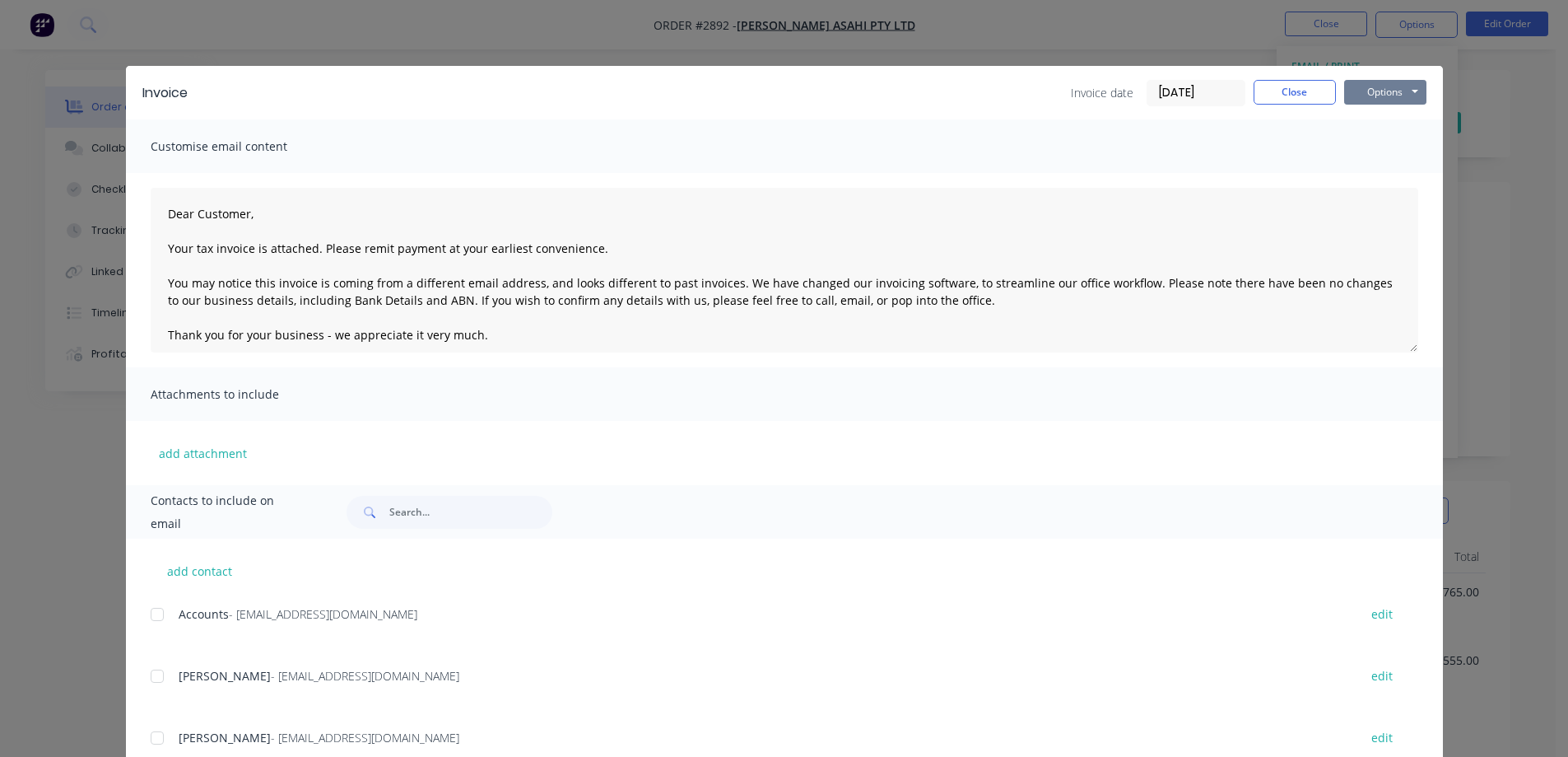
click at [1381, 93] on button "Options" at bounding box center [1385, 92] width 83 height 24
click at [1388, 146] on button "Print" at bounding box center [1396, 148] width 105 height 27
type textarea "Dear Customer, Your tax invoice is attached. Please remit payment at your earli…"
click at [1276, 100] on button "Close" at bounding box center [1295, 92] width 83 height 24
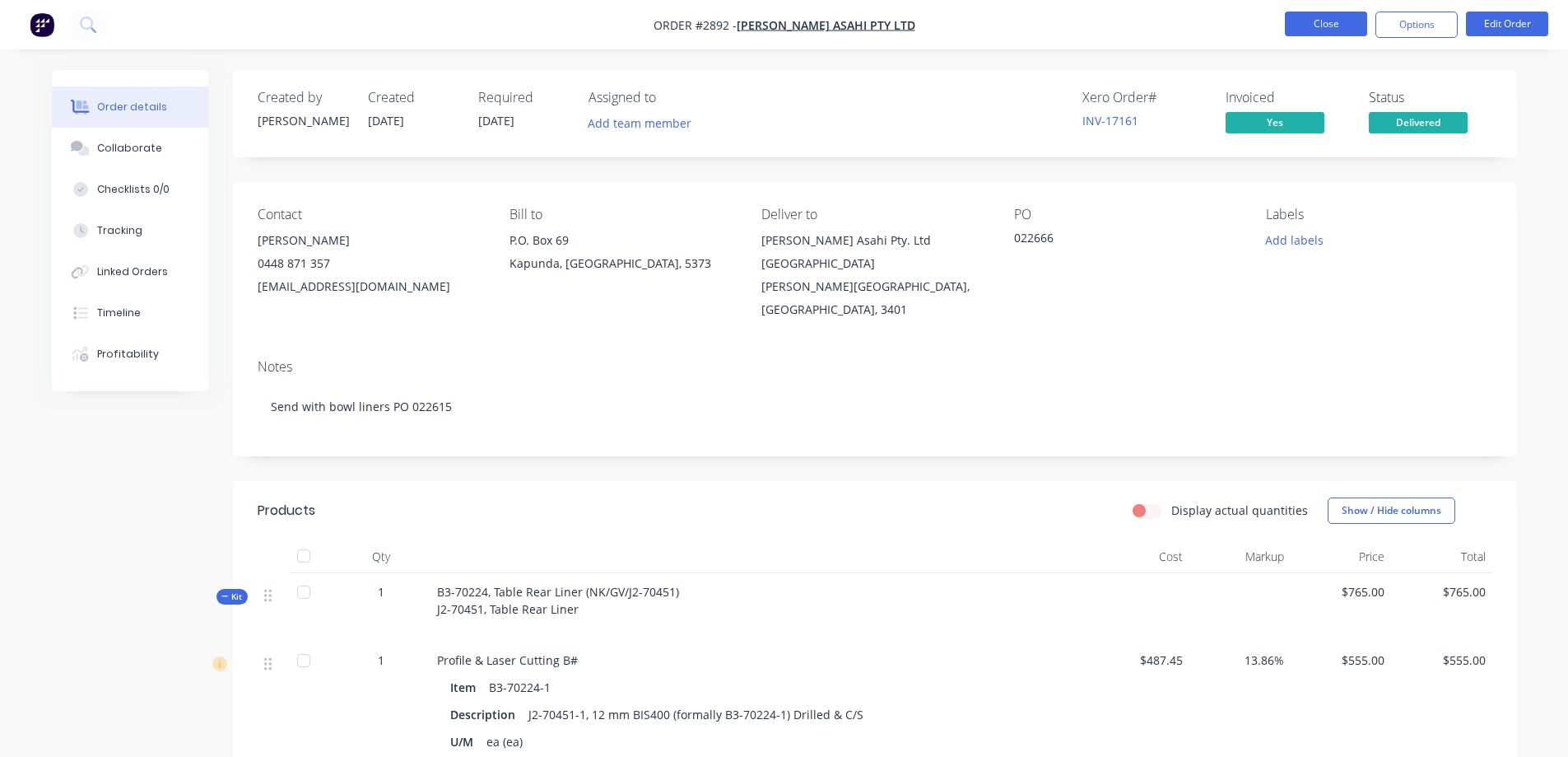
click at [1316, 25] on button "Close" at bounding box center [1326, 23] width 83 height 24
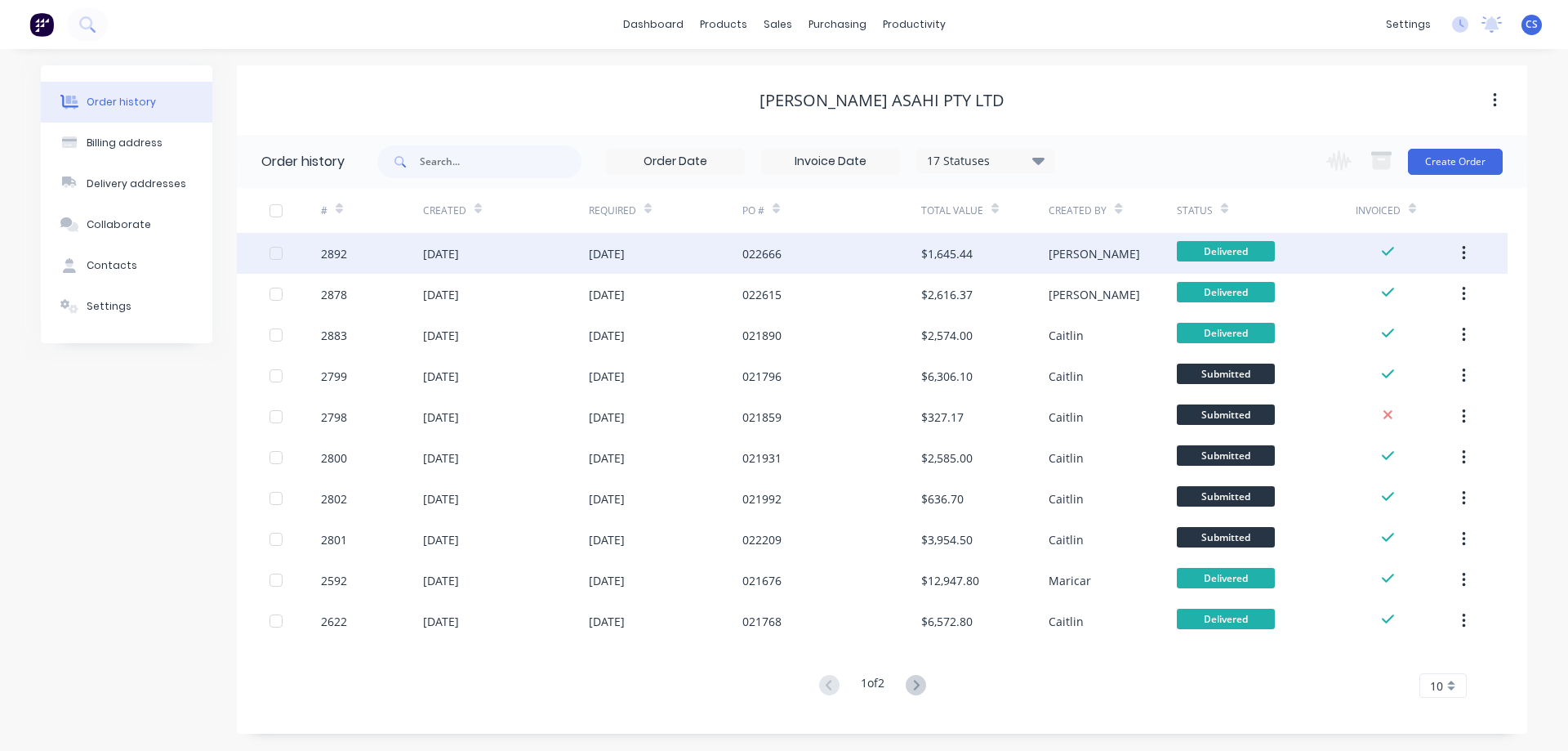
click at [851, 252] on div "022666" at bounding box center [832, 253] width 179 height 41
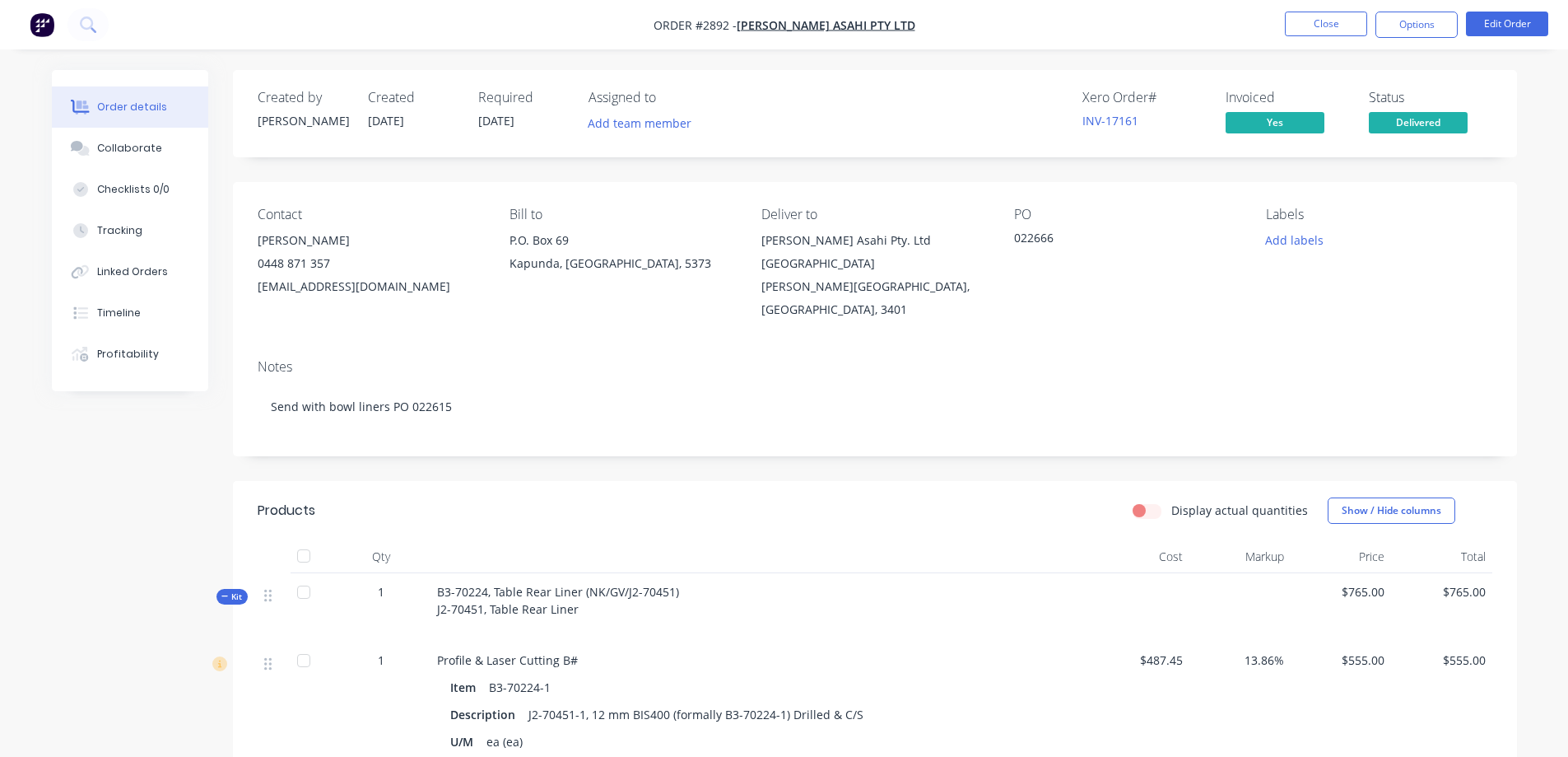
scroll to position [83, 0]
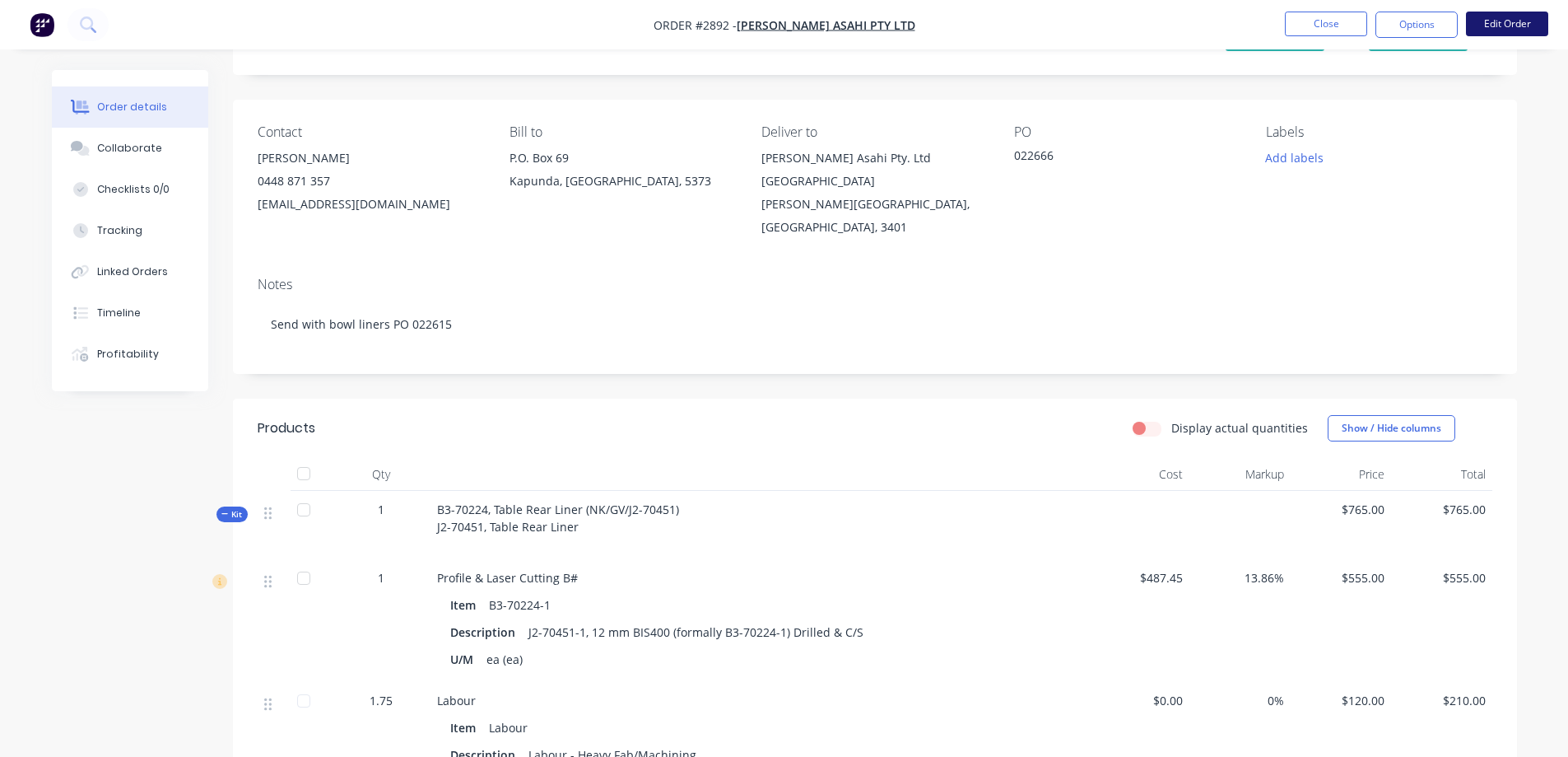
click at [1496, 36] on button "Edit Order" at bounding box center [1507, 23] width 83 height 24
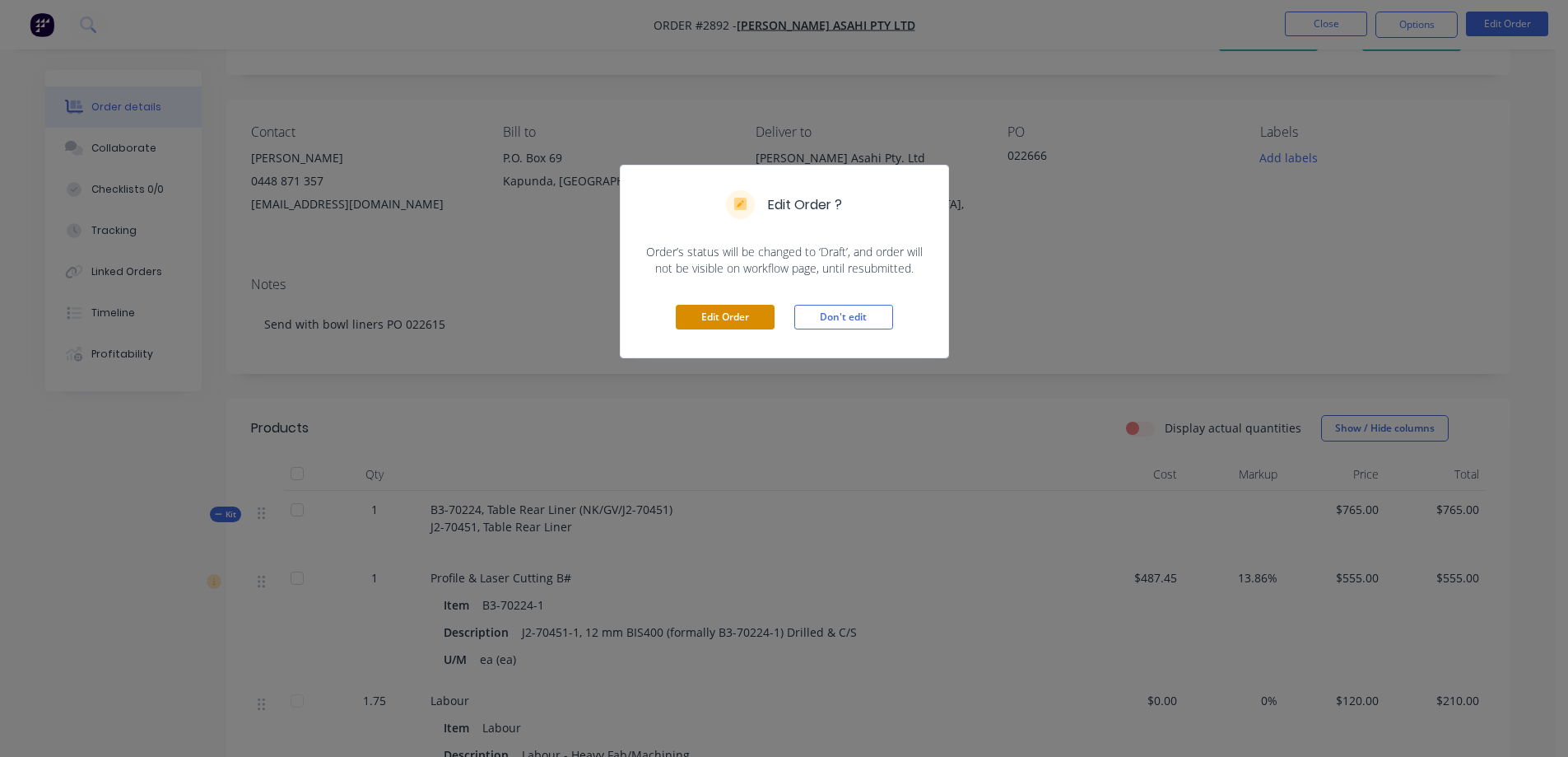
click at [731, 322] on button "Edit Order" at bounding box center [725, 317] width 98 height 24
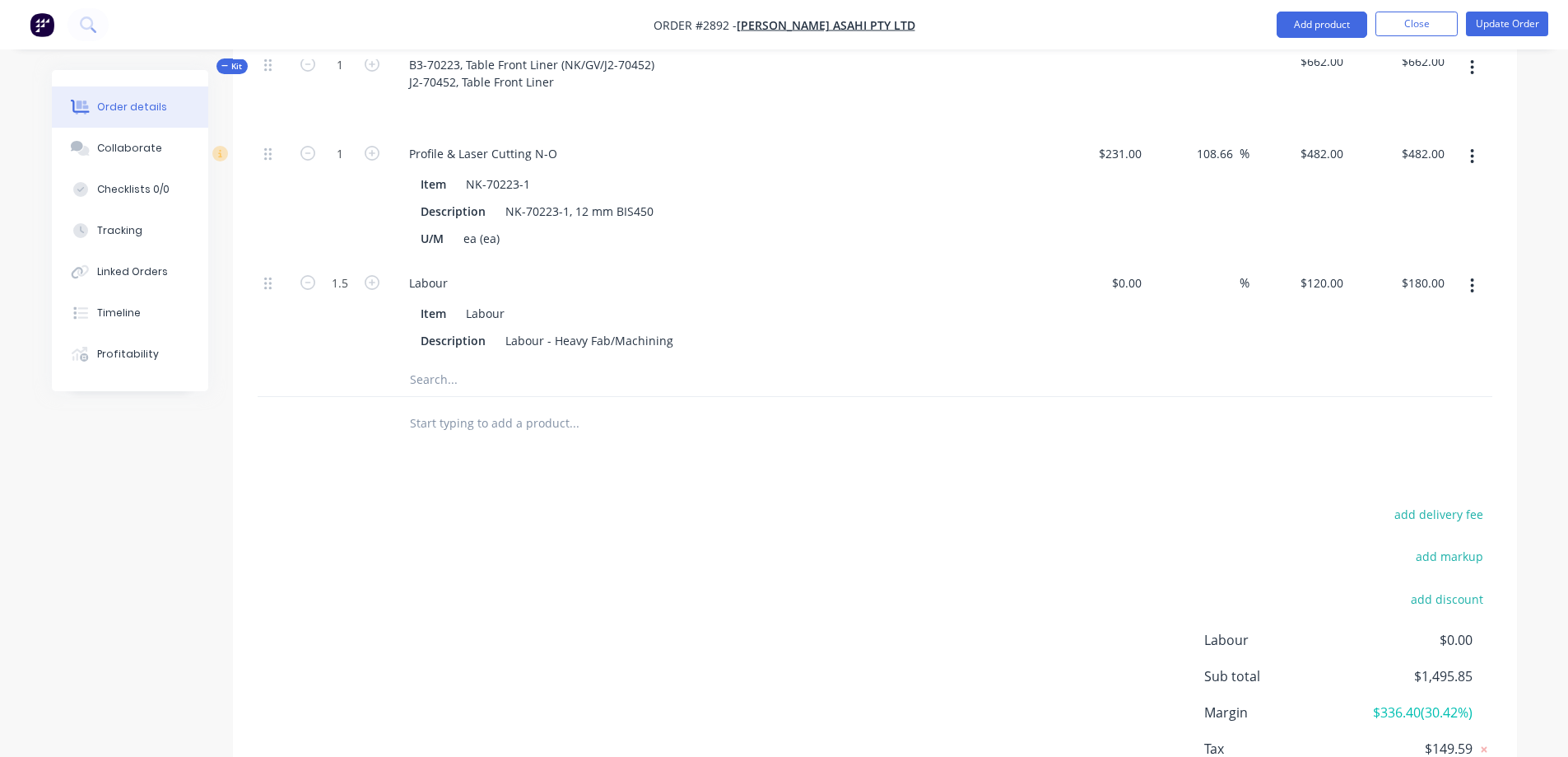
scroll to position [774, 0]
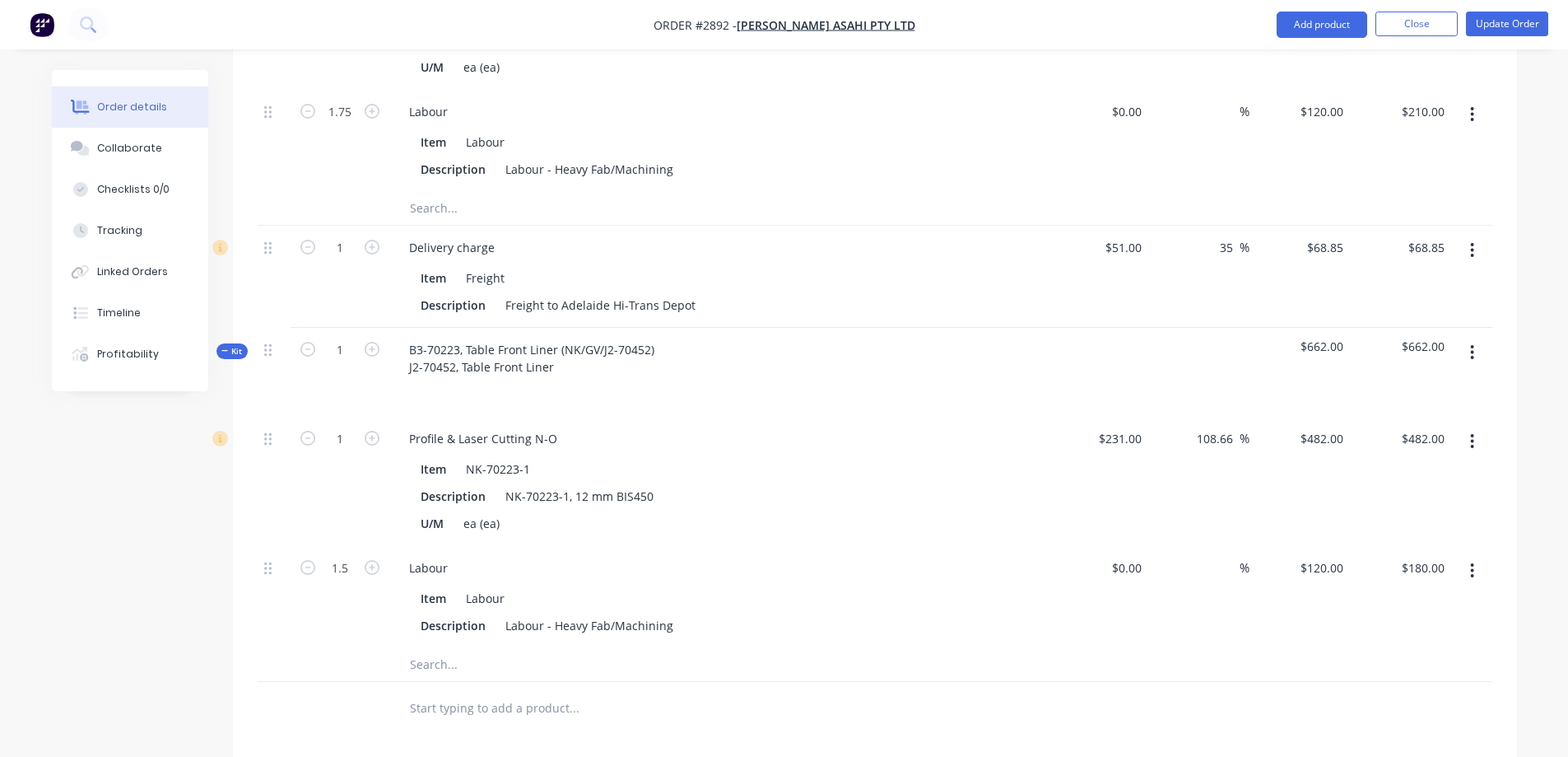
click at [1470, 241] on icon "button" at bounding box center [1472, 250] width 4 height 18
click at [1416, 347] on div "Exclude from tax" at bounding box center [1413, 358] width 127 height 23
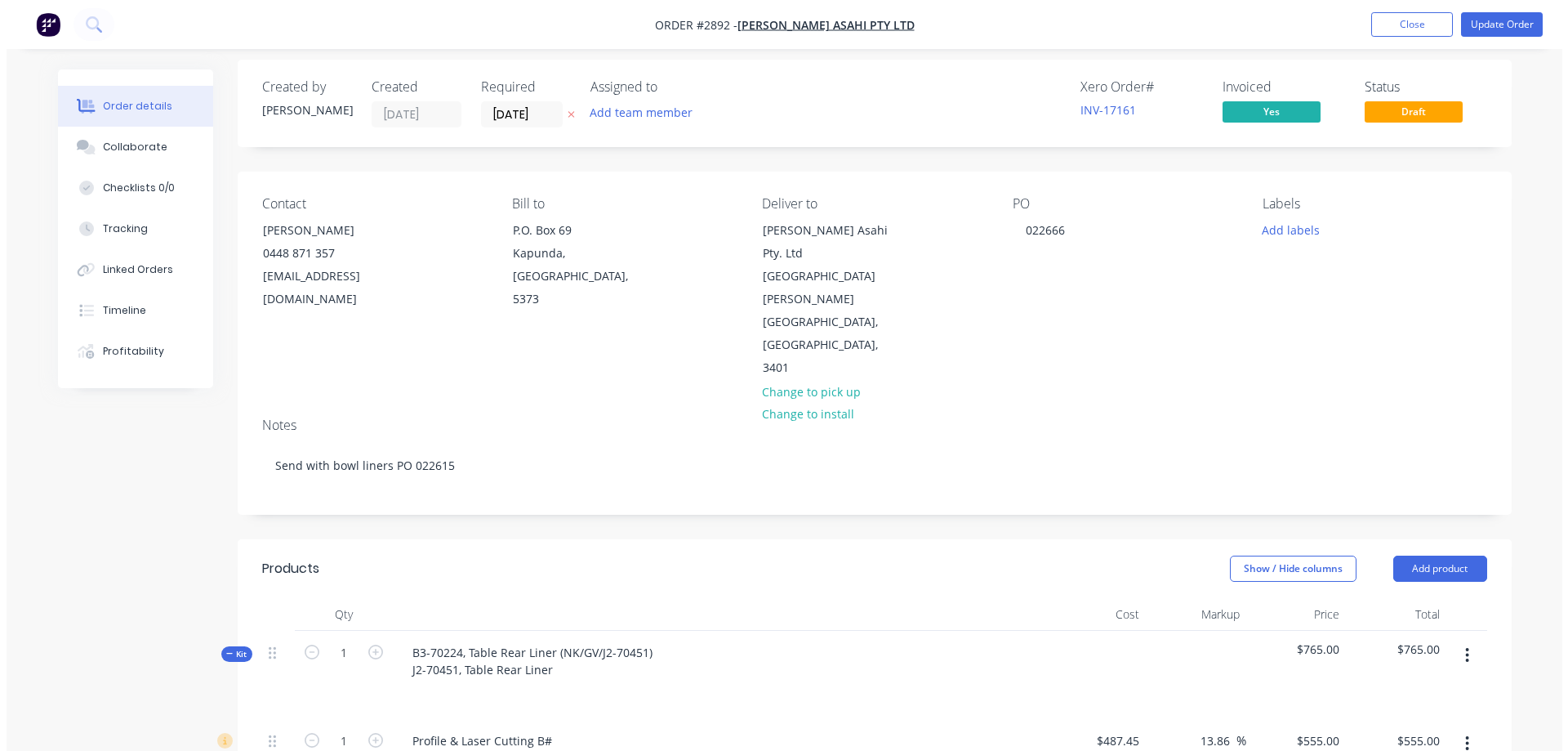
scroll to position [0, 0]
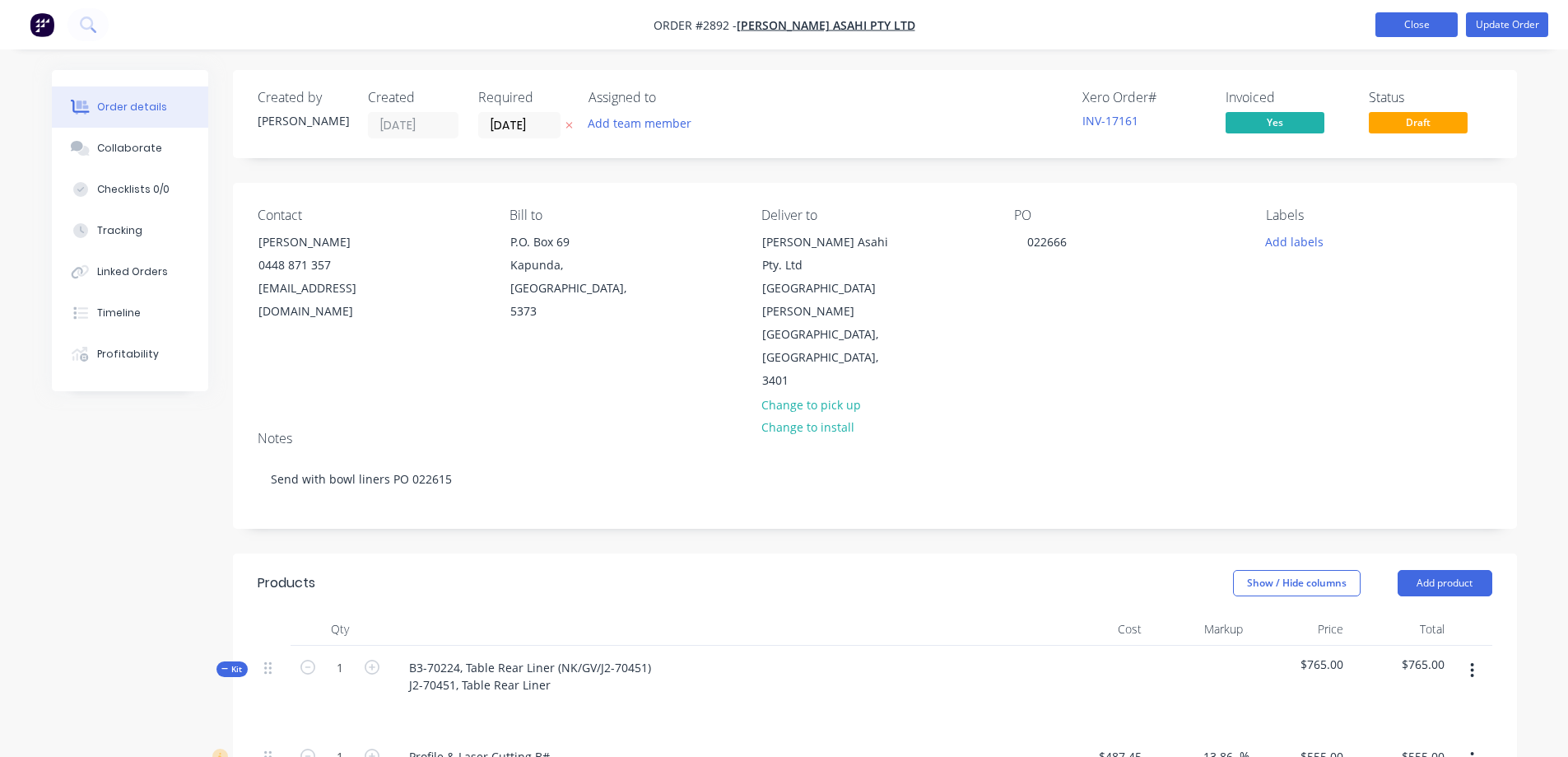
click at [1406, 30] on button "Close" at bounding box center [1417, 24] width 83 height 24
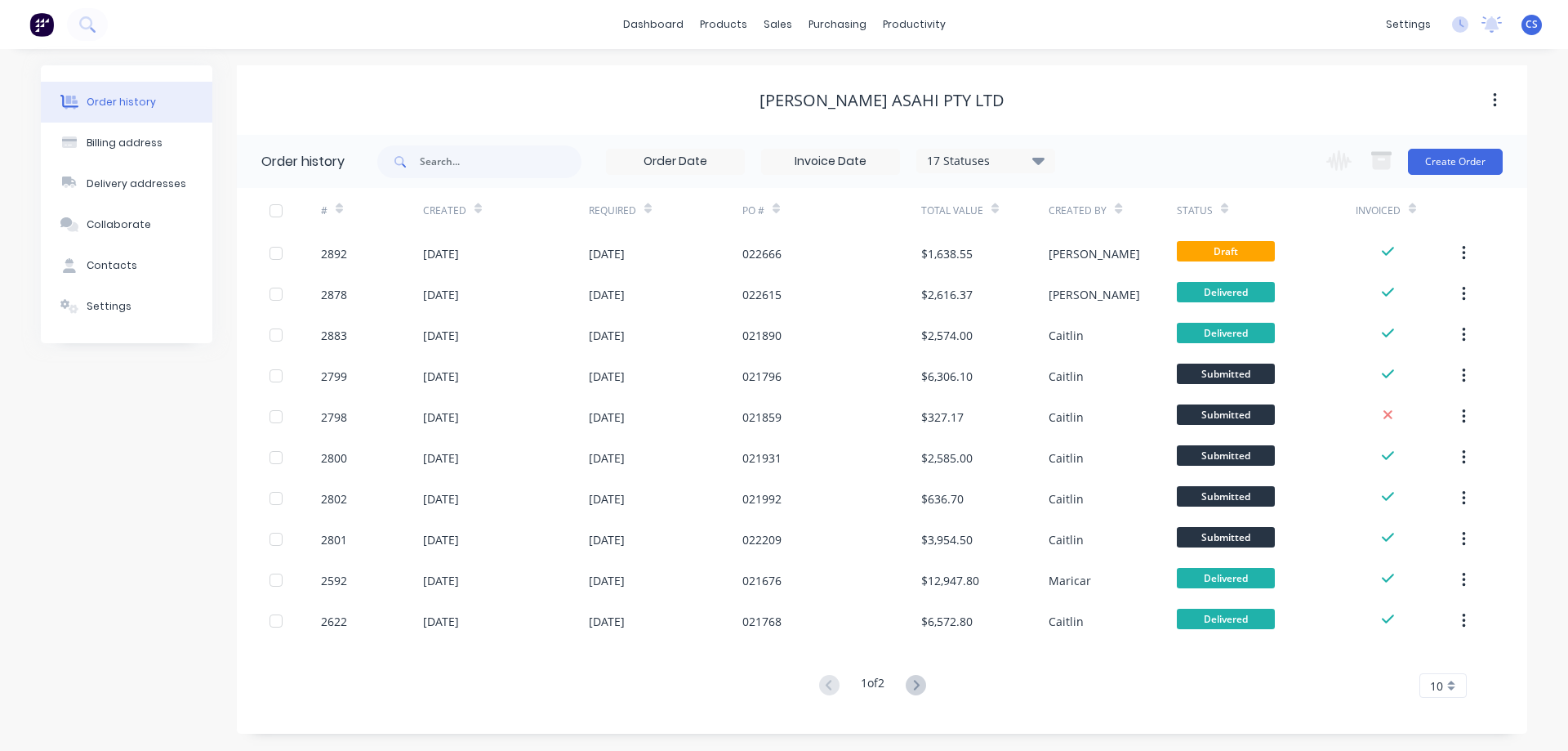
click at [1531, 21] on span "CS" at bounding box center [1532, 24] width 12 height 15
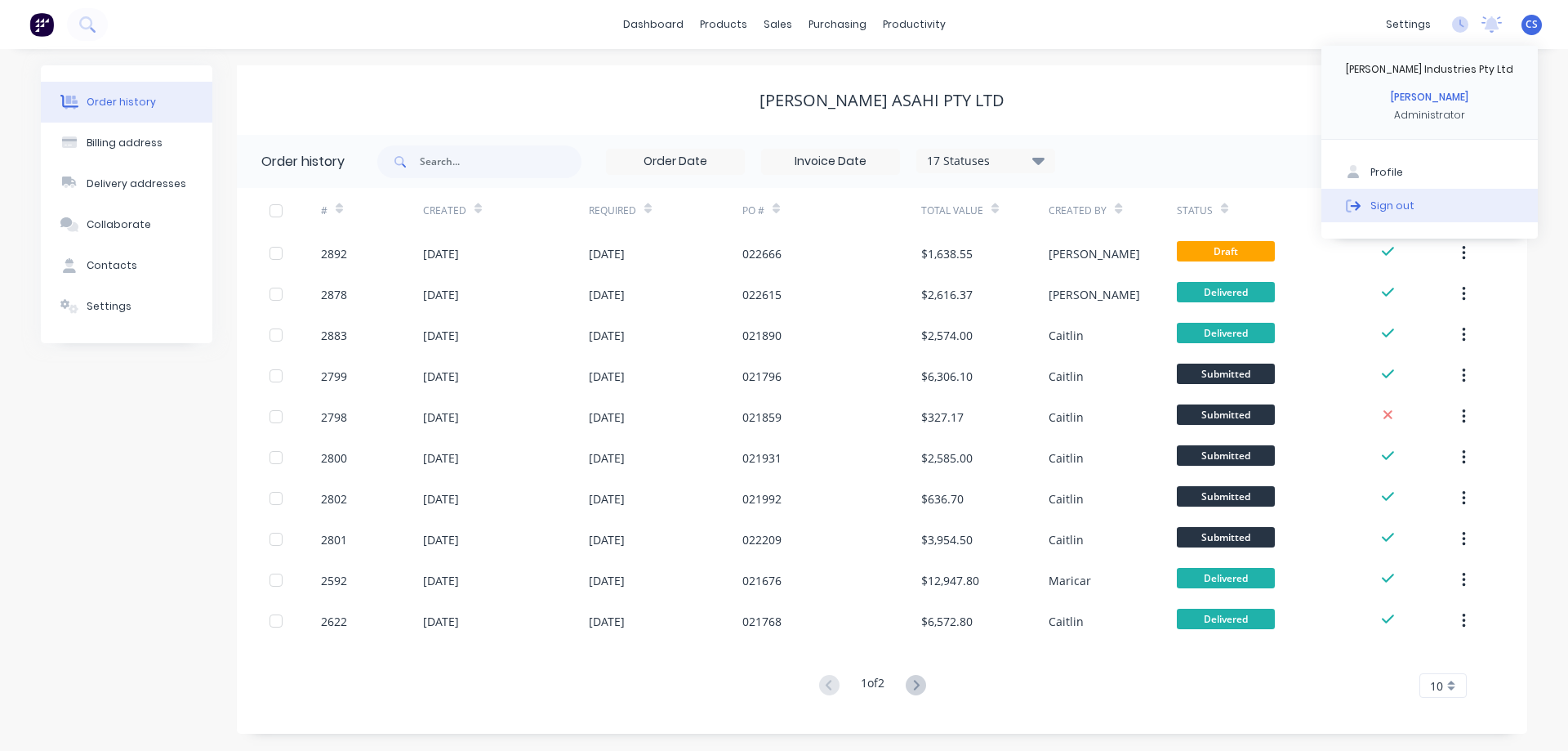
click at [1394, 206] on div "Sign out" at bounding box center [1392, 205] width 44 height 15
